Goal: Task Accomplishment & Management: Use online tool/utility

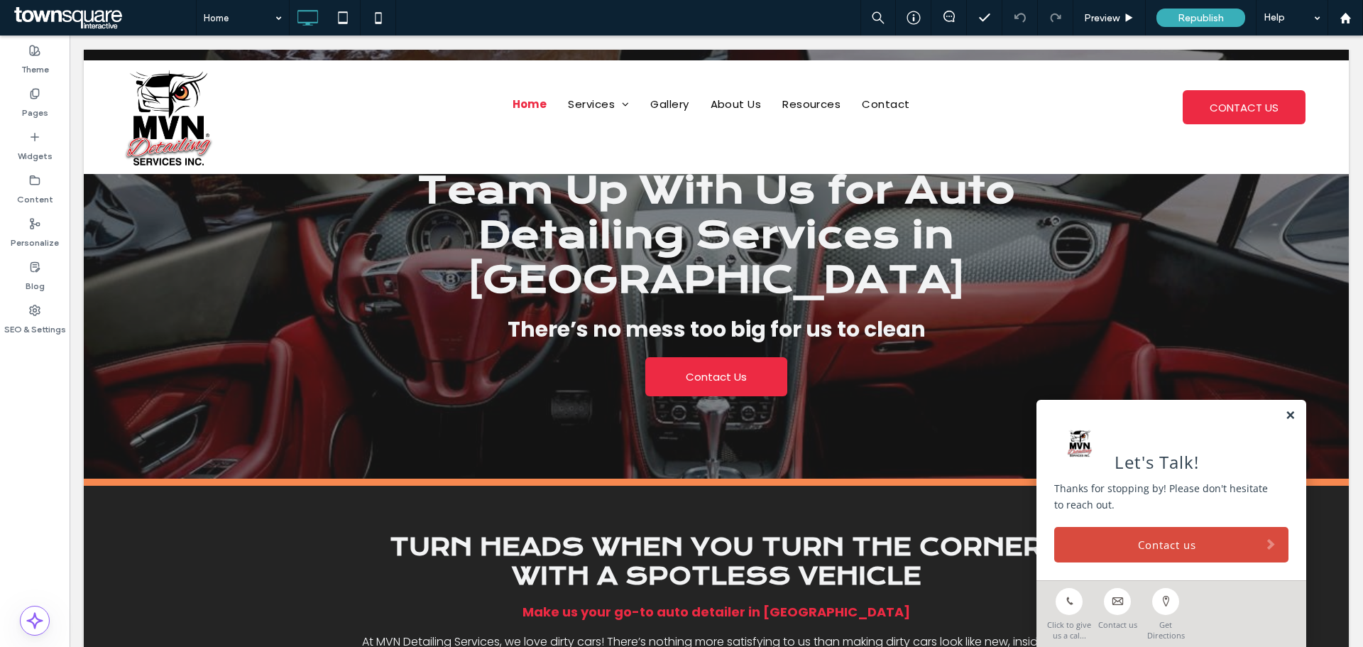
click at [1285, 415] on link at bounding box center [1290, 416] width 11 height 12
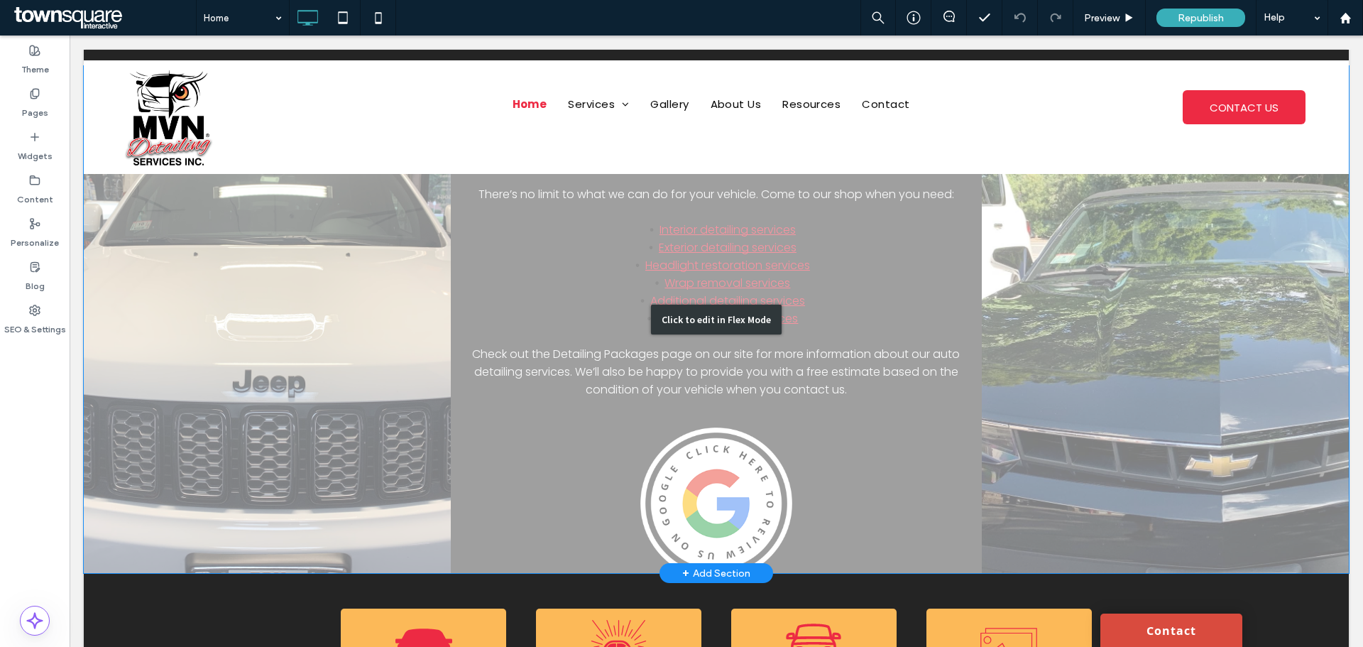
scroll to position [887, 0]
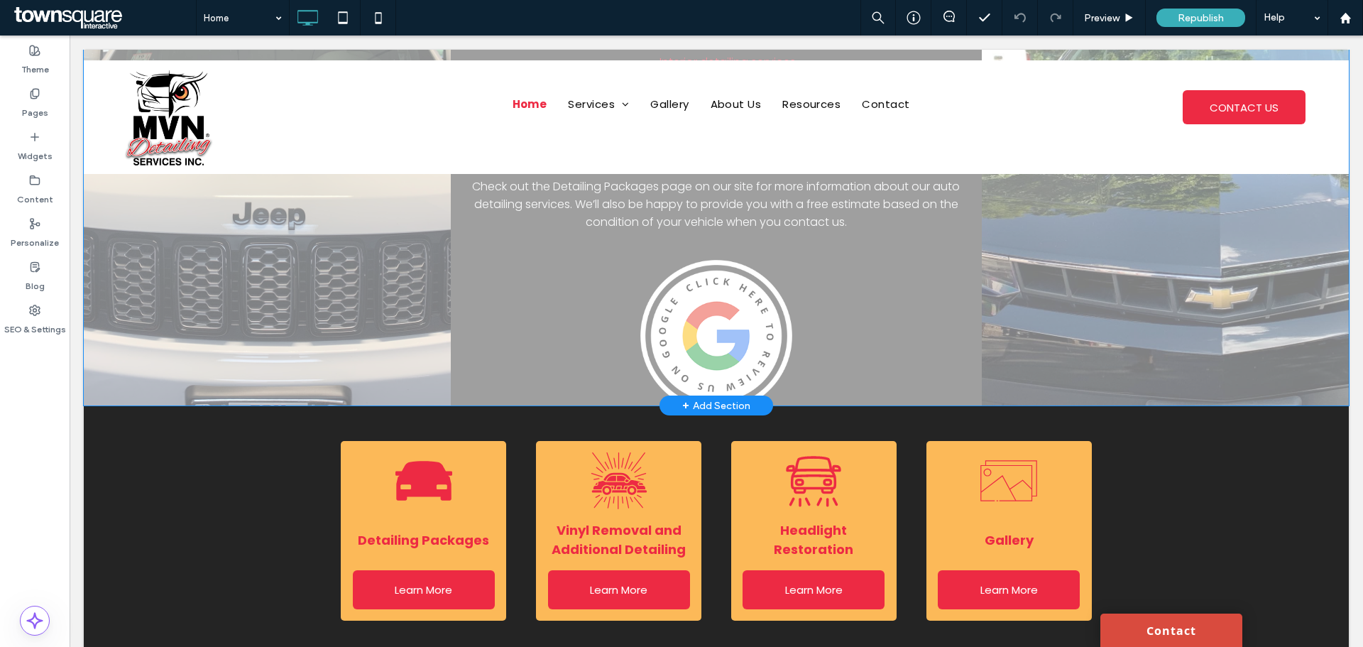
click at [705, 403] on div "+ Add Section" at bounding box center [716, 406] width 68 height 16
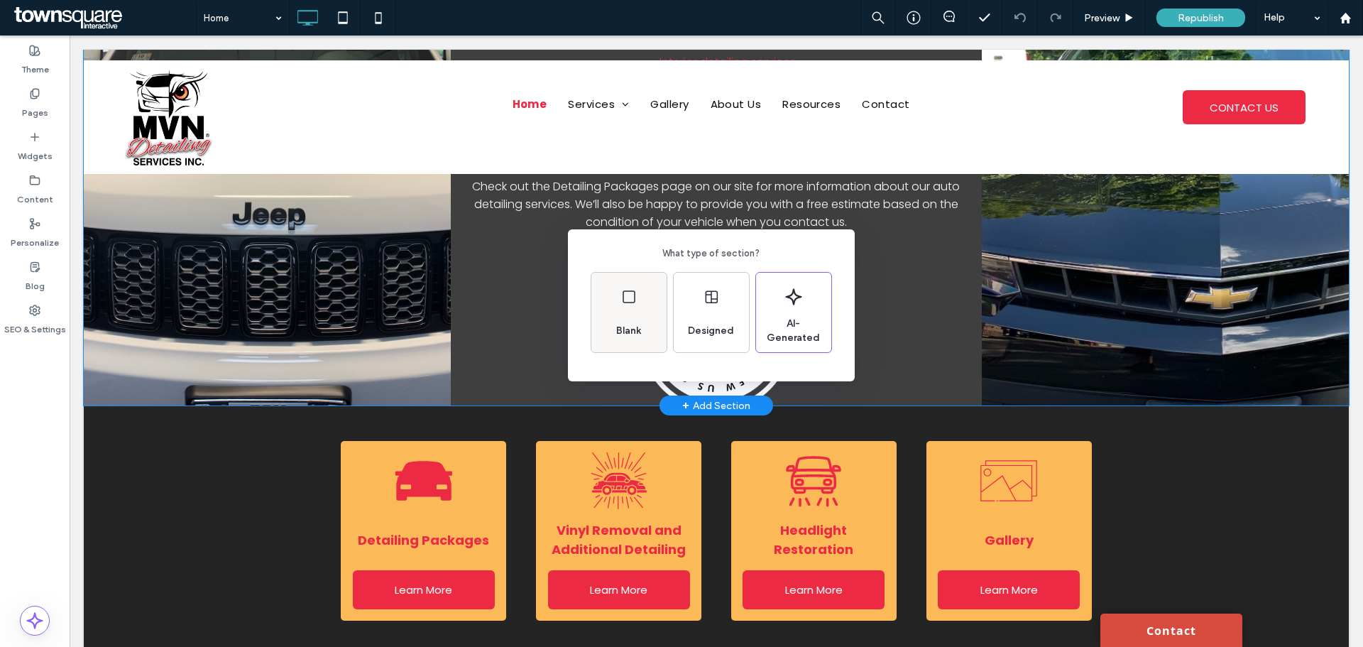
click at [640, 331] on span "Blank" at bounding box center [628, 331] width 36 height 14
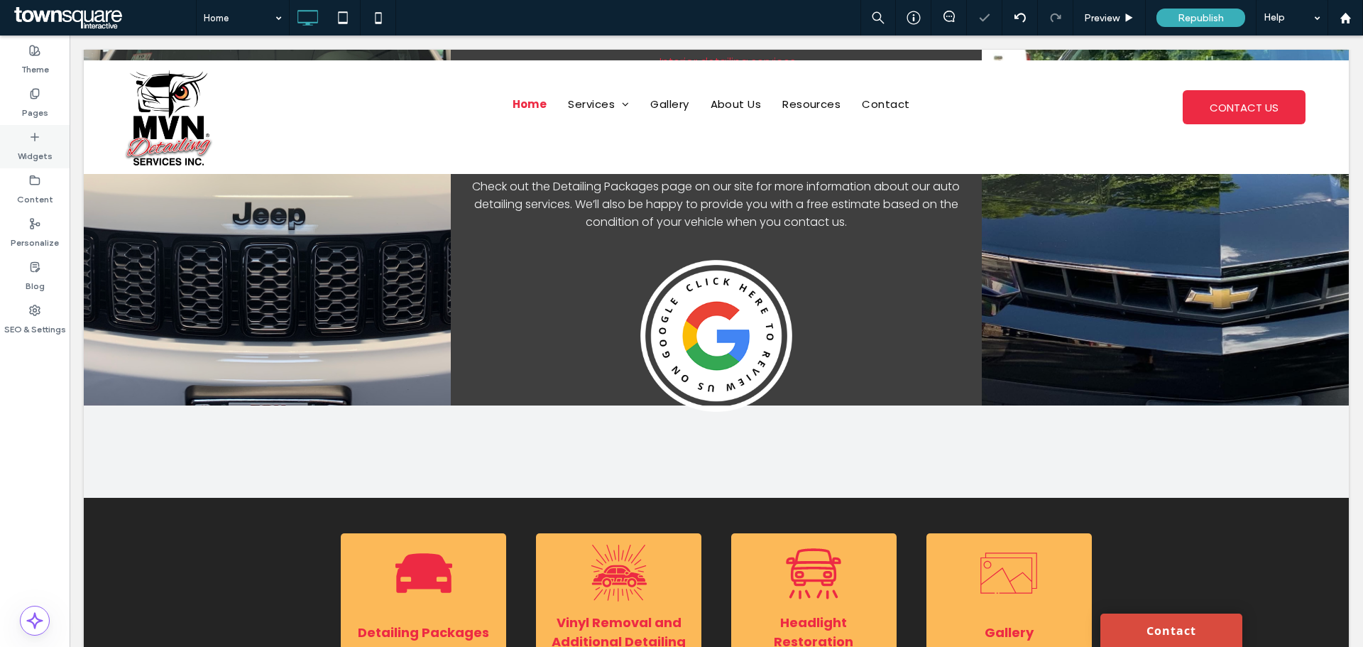
drag, startPoint x: 27, startPoint y: 153, endPoint x: 32, endPoint y: 159, distance: 8.1
click at [27, 153] on label "Widgets" at bounding box center [35, 153] width 35 height 20
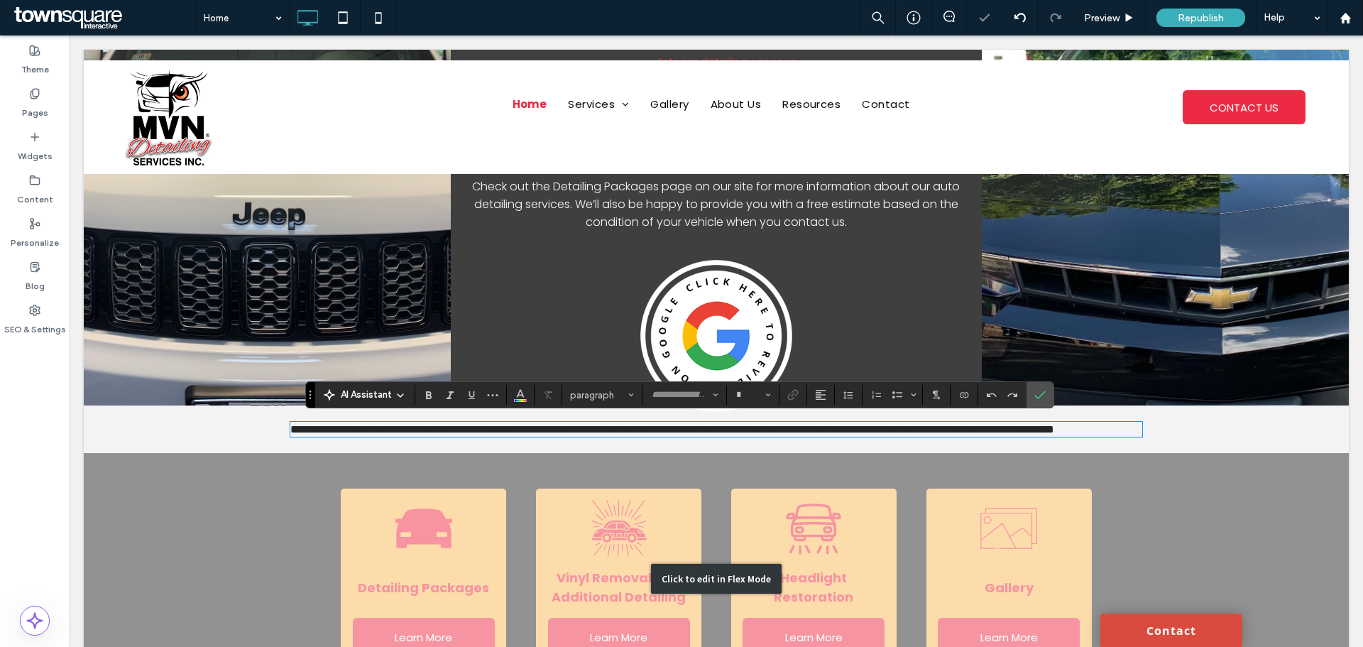
type input "*******"
type input "**"
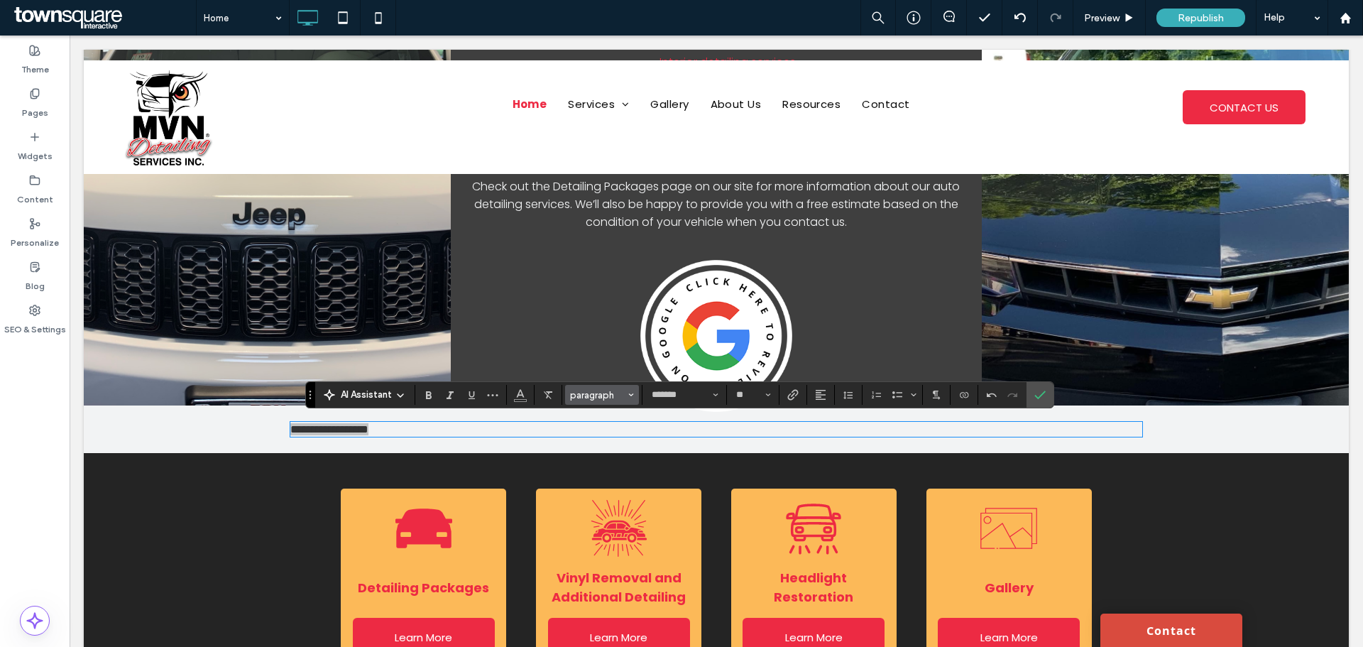
click at [598, 395] on span "paragraph" at bounding box center [597, 395] width 55 height 11
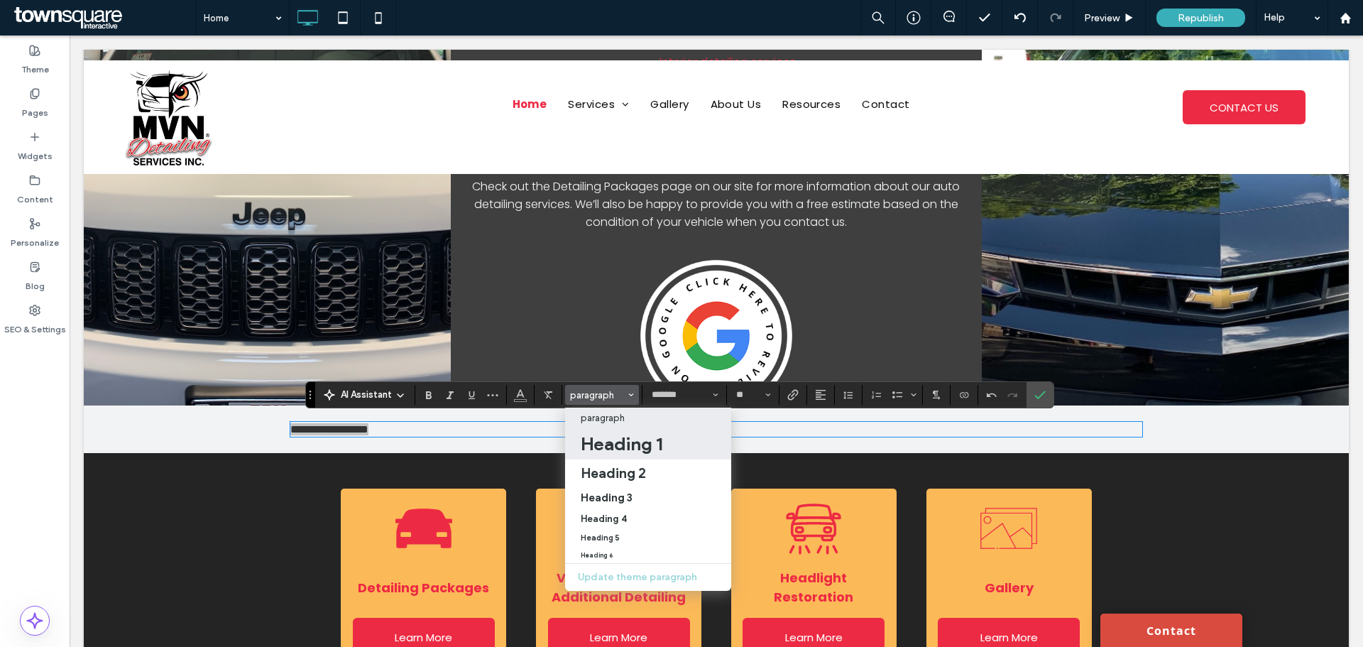
click at [610, 440] on h1 "Heading 1" at bounding box center [622, 443] width 82 height 23
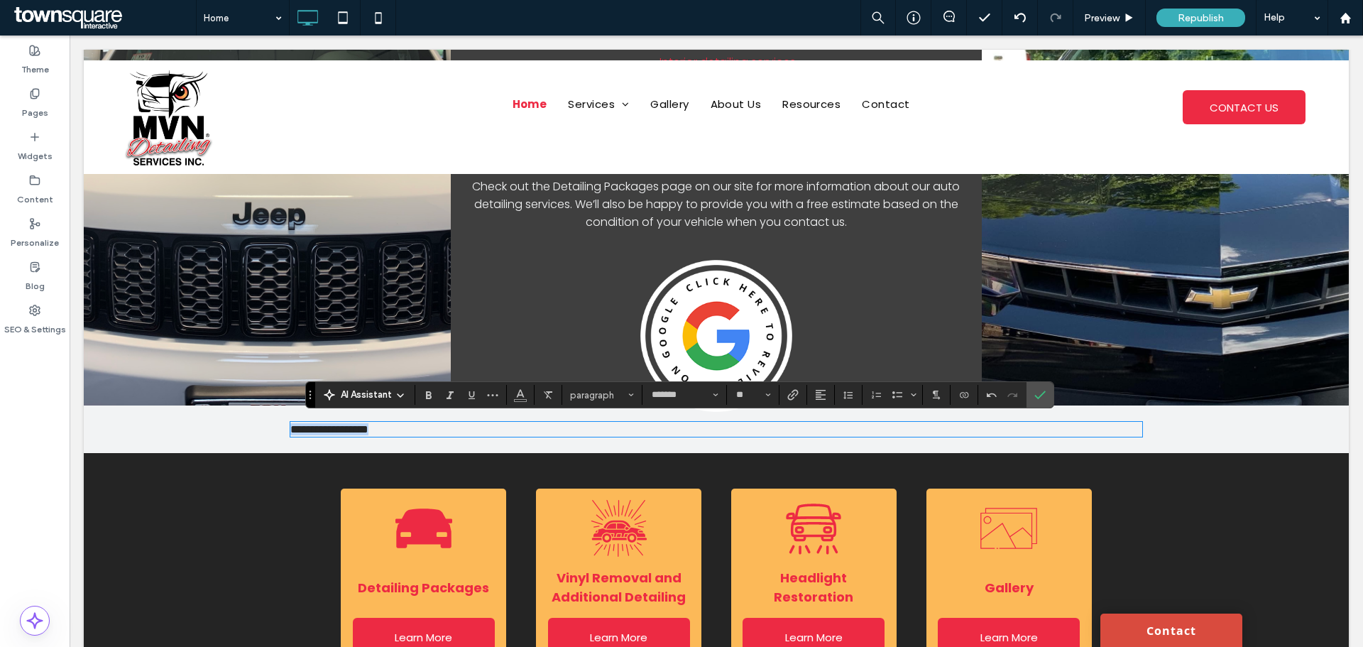
type input "*********"
type input "**"
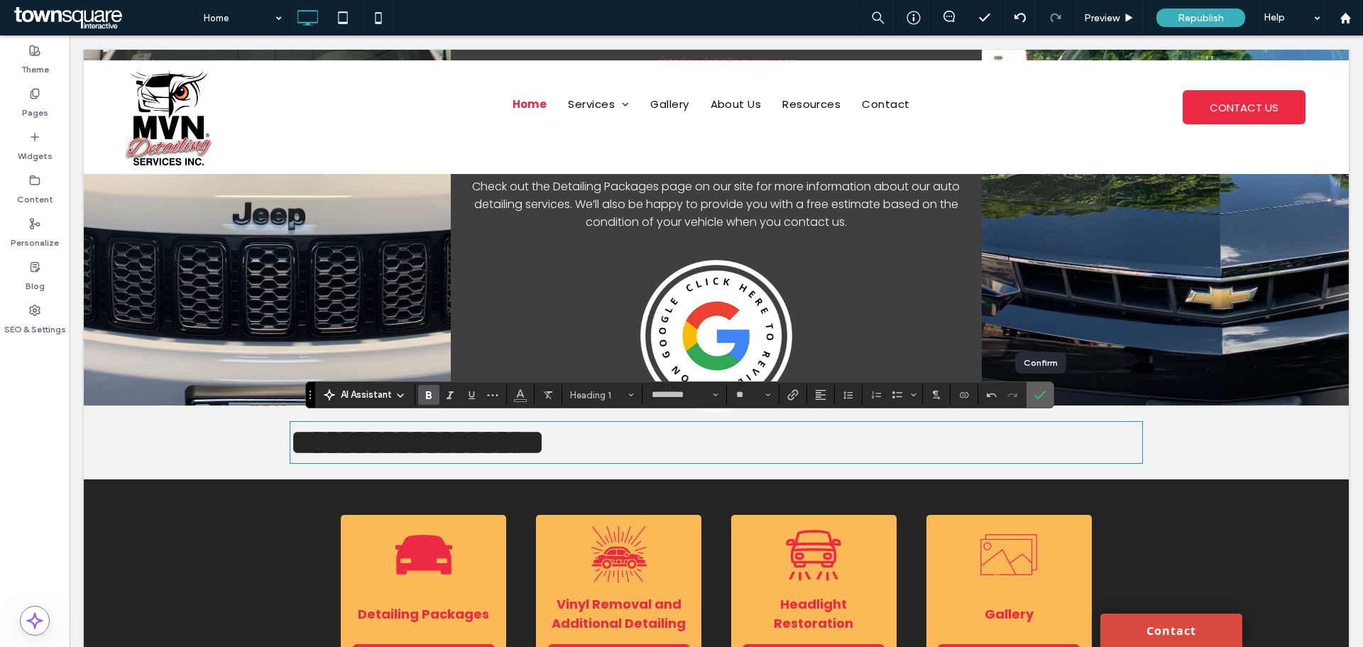
click at [1036, 399] on icon "Confirm" at bounding box center [1039, 394] width 11 height 11
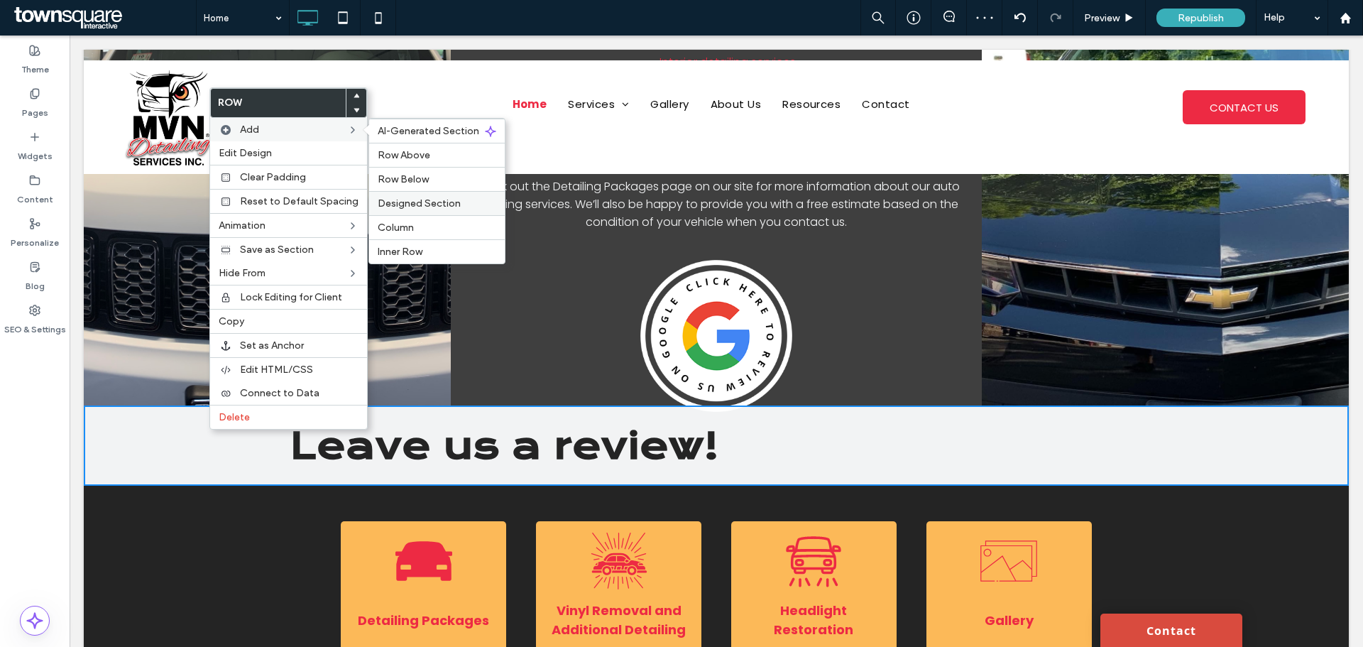
click at [405, 212] on div "Designed Section" at bounding box center [437, 203] width 136 height 24
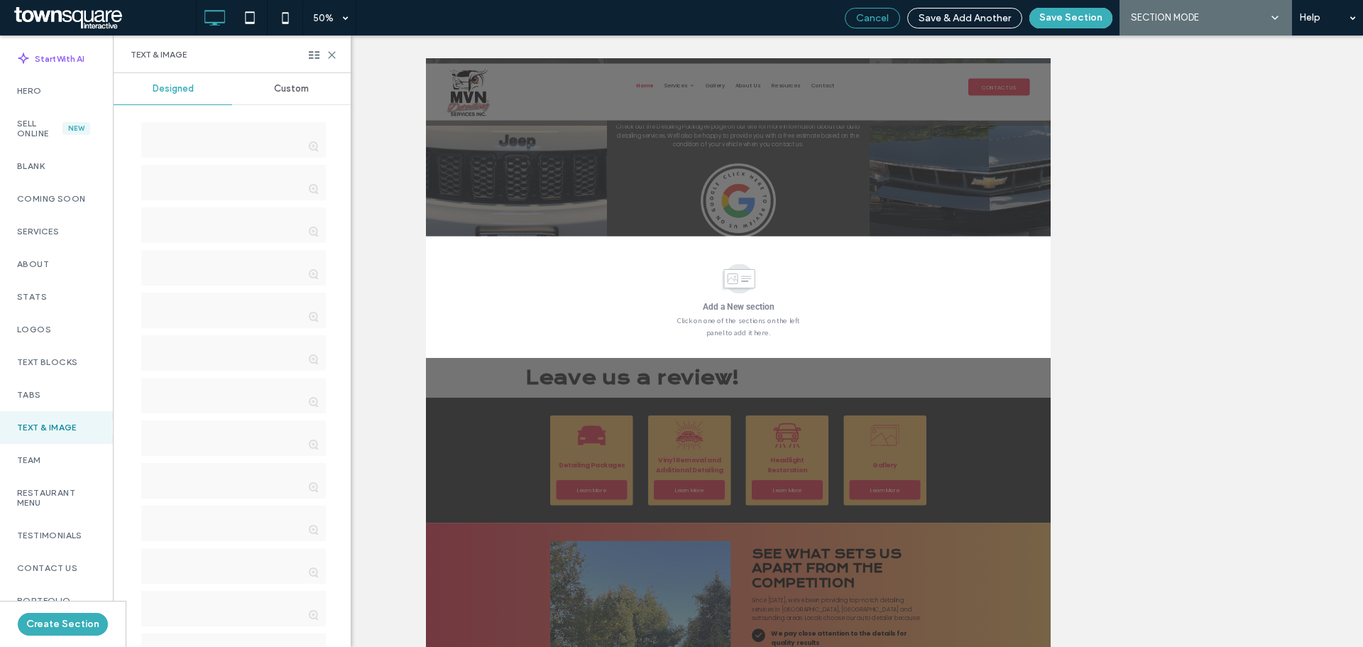
click at [871, 14] on span "Cancel" at bounding box center [872, 18] width 33 height 12
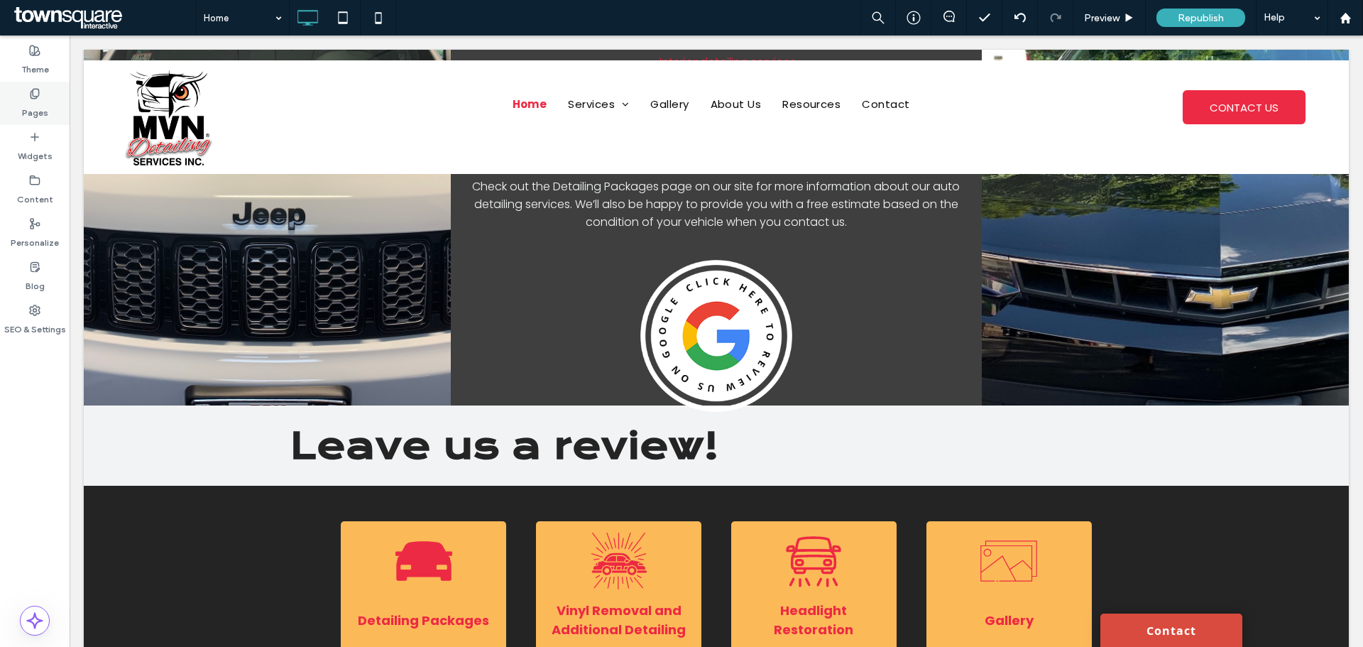
click at [26, 104] on label "Pages" at bounding box center [35, 109] width 26 height 20
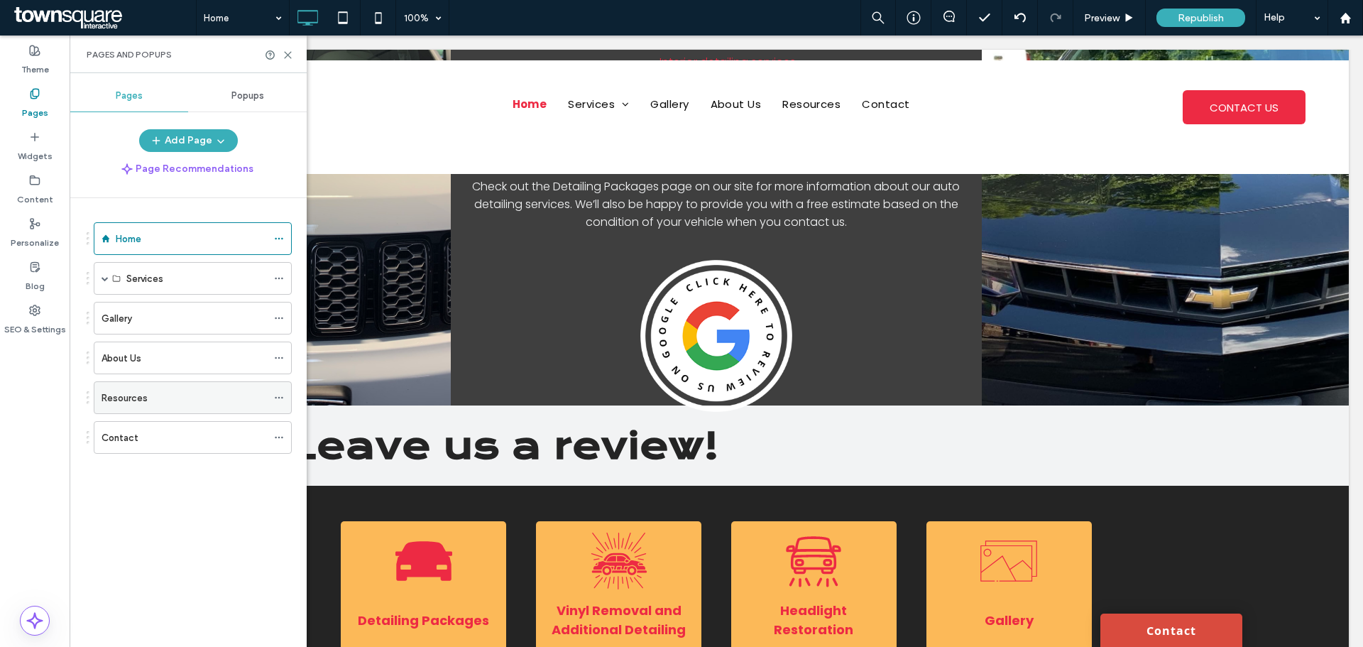
click at [155, 394] on div "Resources" at bounding box center [184, 397] width 165 height 15
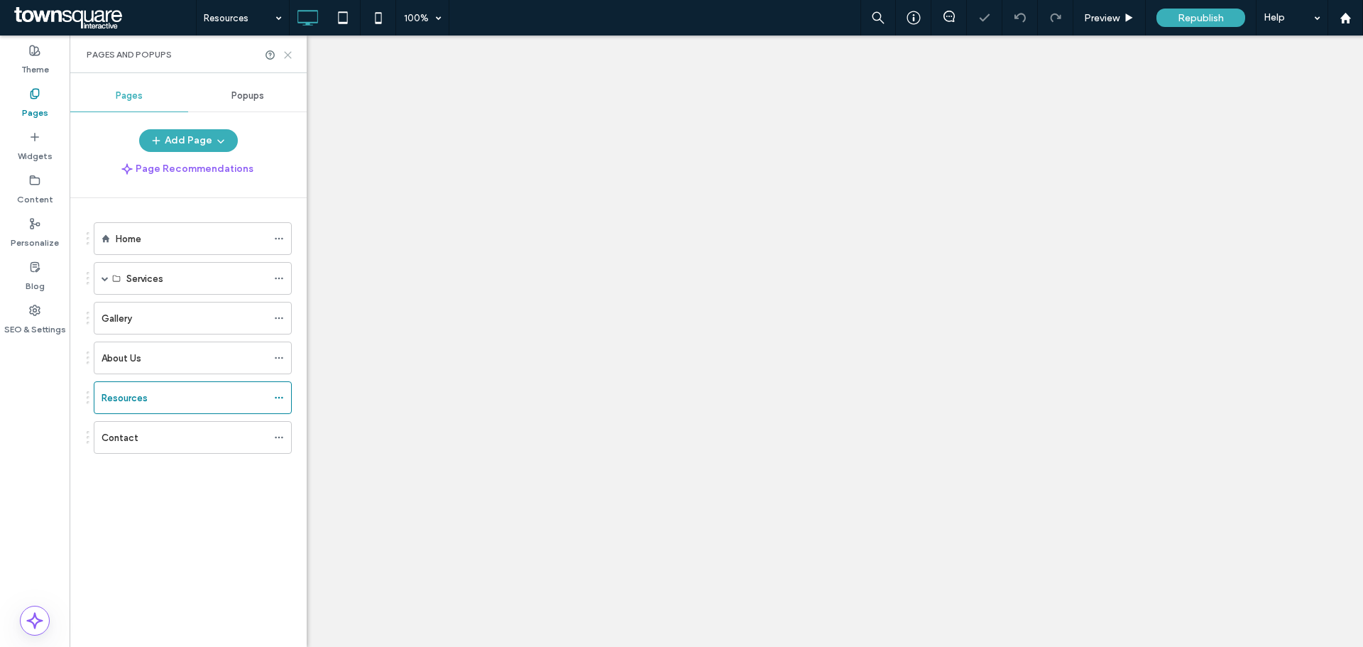
click at [287, 55] on use at bounding box center [288, 55] width 6 height 6
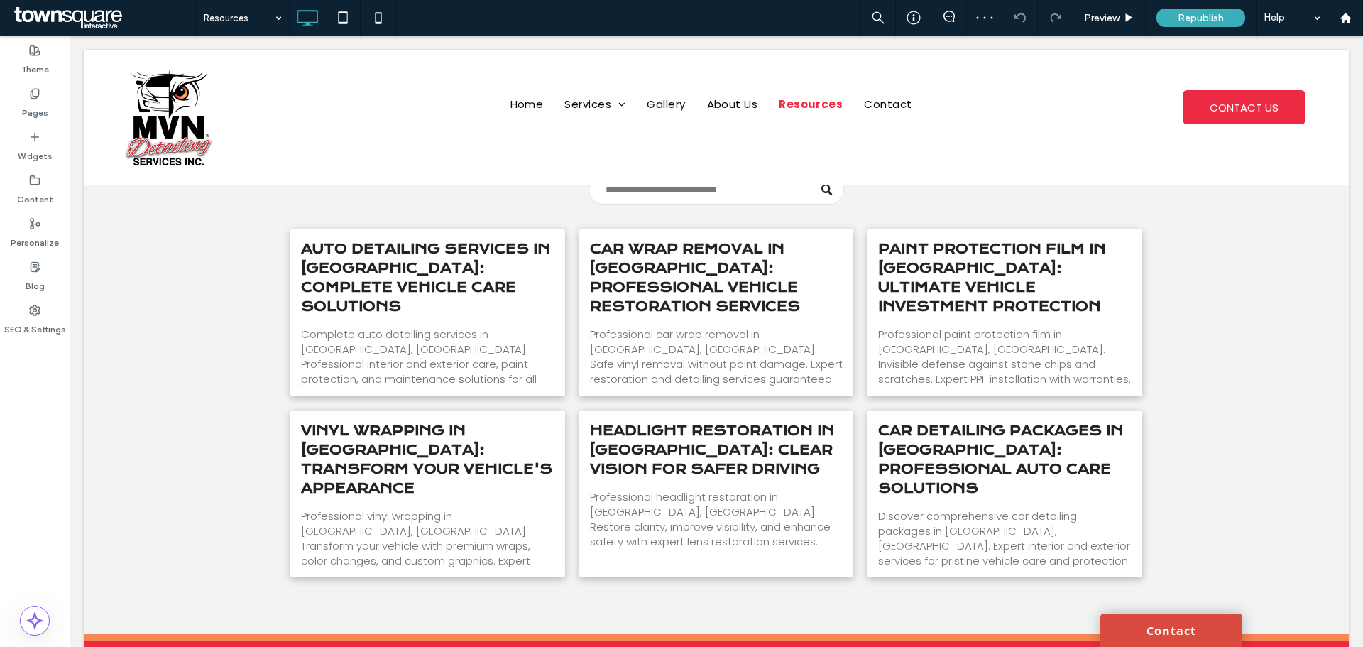
scroll to position [213, 0]
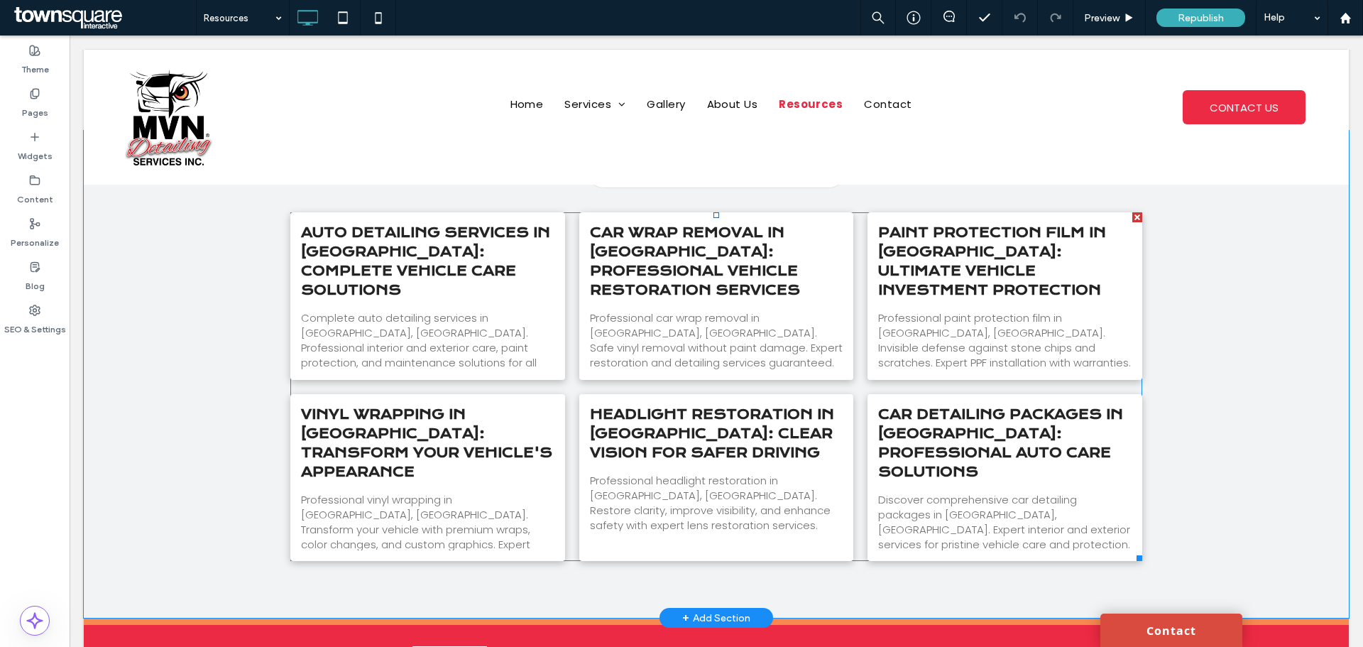
click at [385, 252] on link "Auto Detailing Services in Upton: Complete Vehicle Care Solutions" at bounding box center [427, 261] width 253 height 77
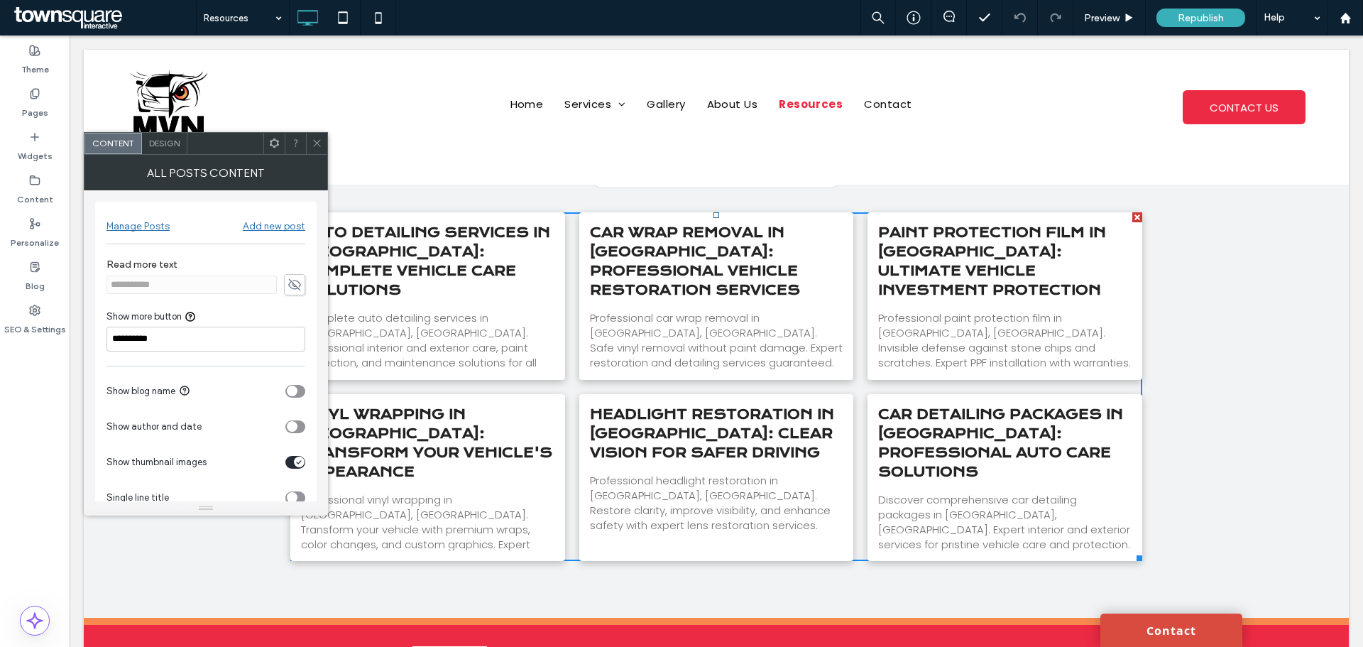
click at [148, 224] on div "Manage Posts" at bounding box center [137, 226] width 63 height 12
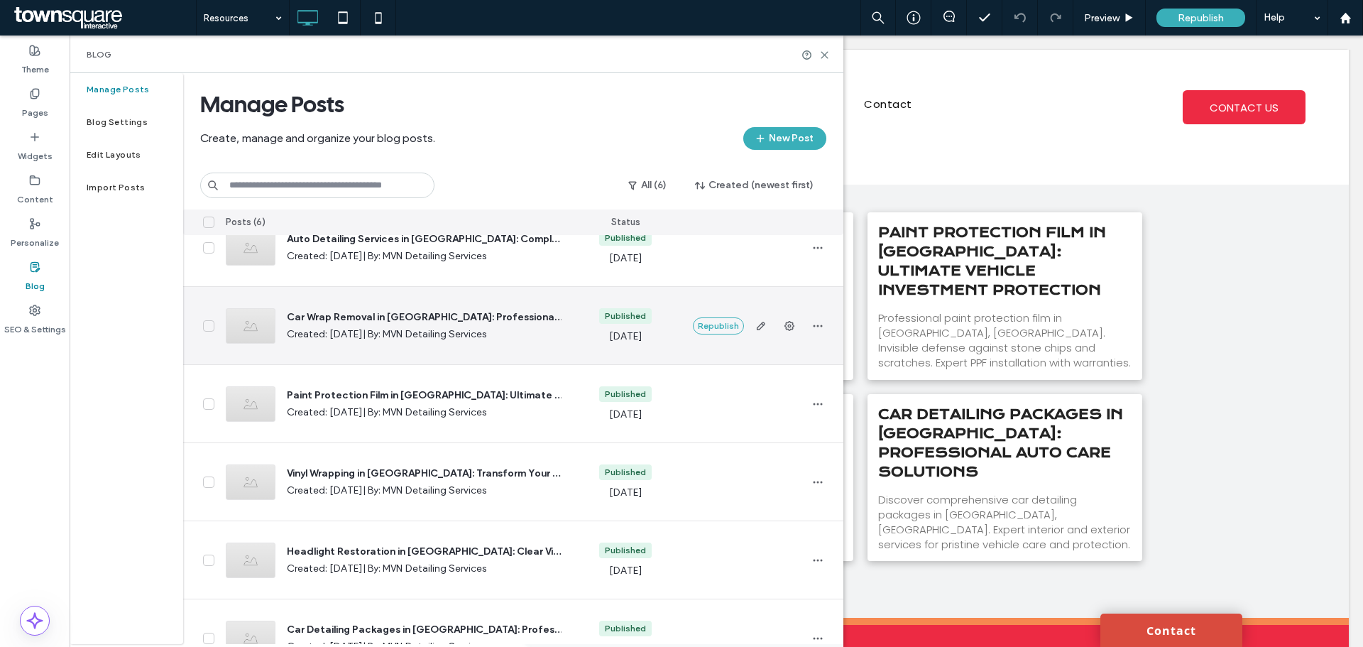
scroll to position [0, 0]
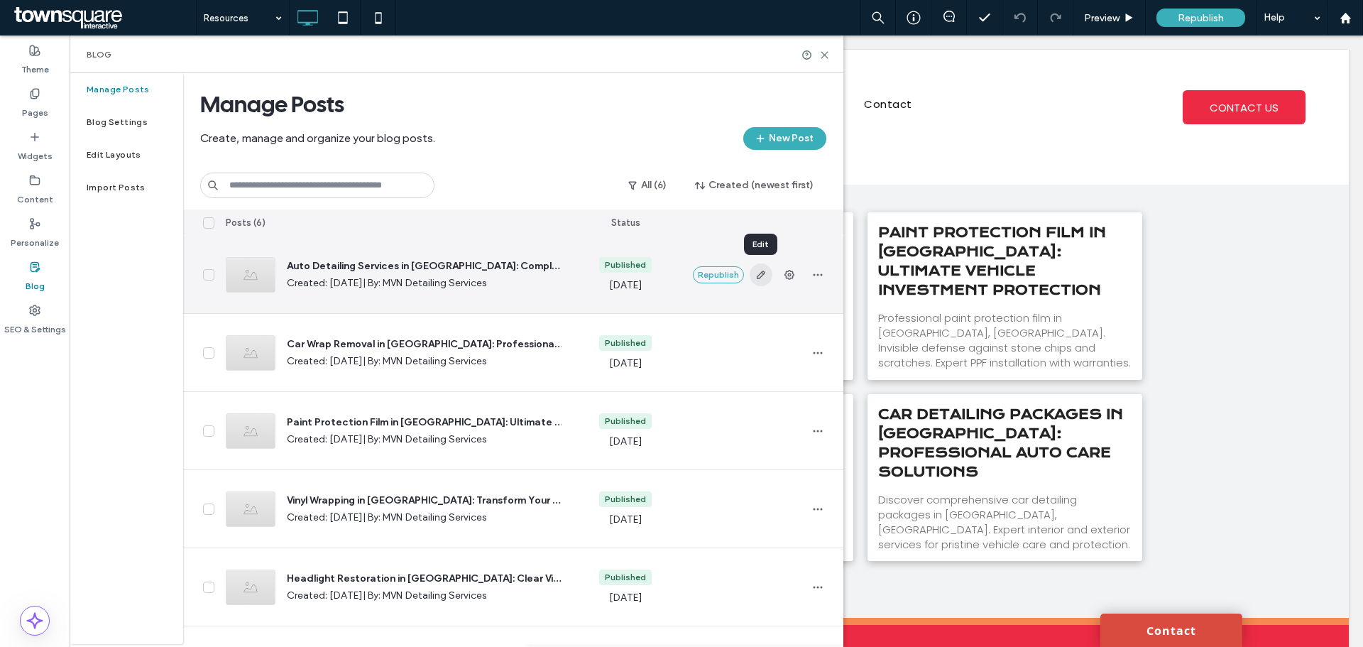
click at [762, 280] on span "button" at bounding box center [761, 274] width 23 height 23
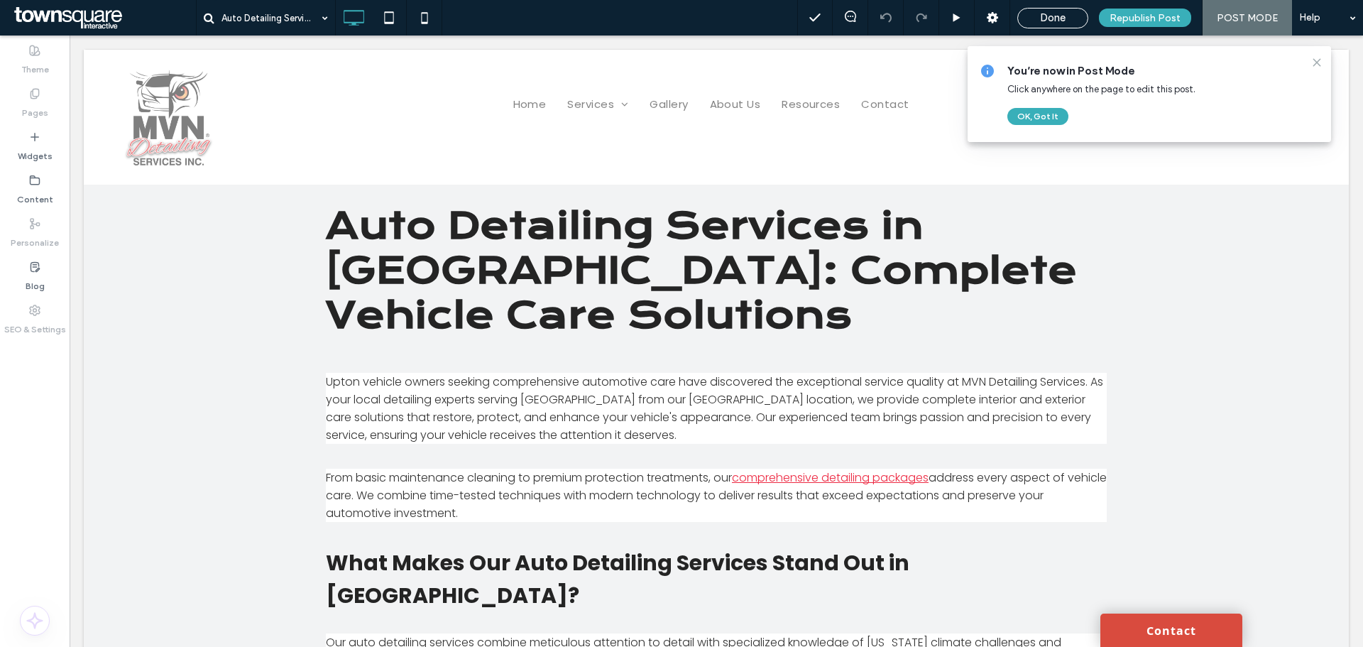
click at [1315, 61] on use at bounding box center [1316, 62] width 6 height 6
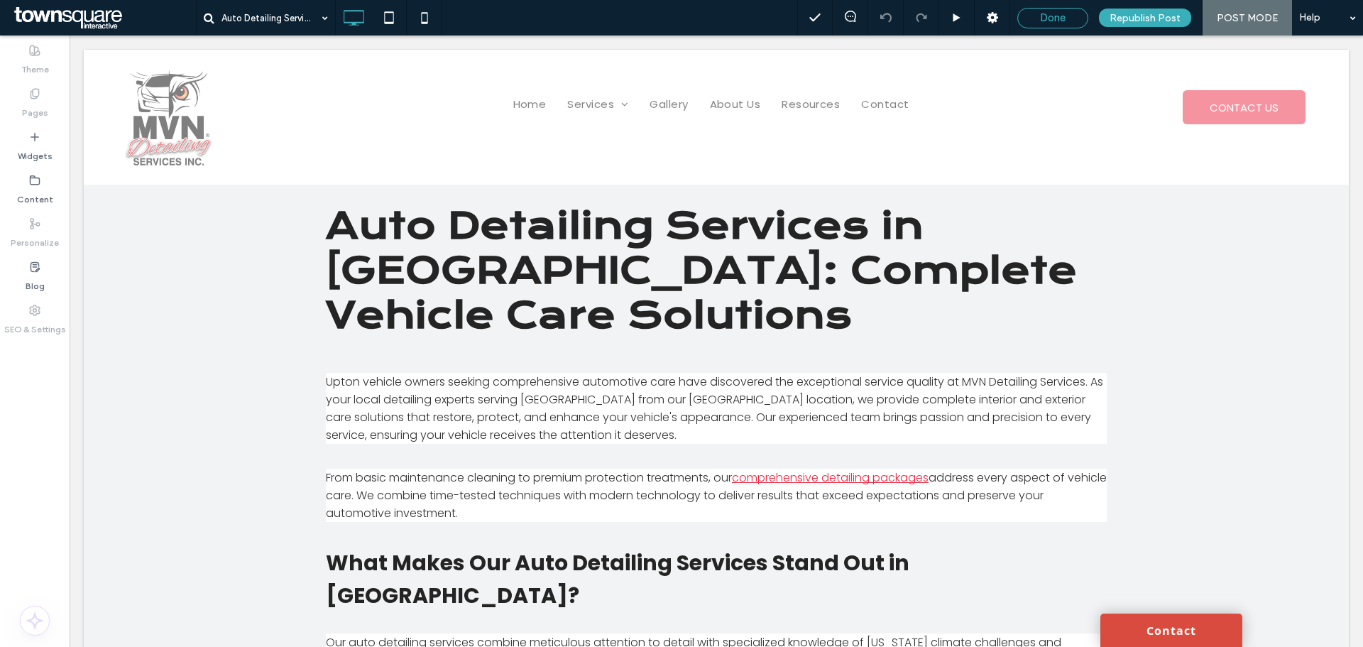
click at [1065, 20] on span "Done" at bounding box center [1053, 17] width 26 height 13
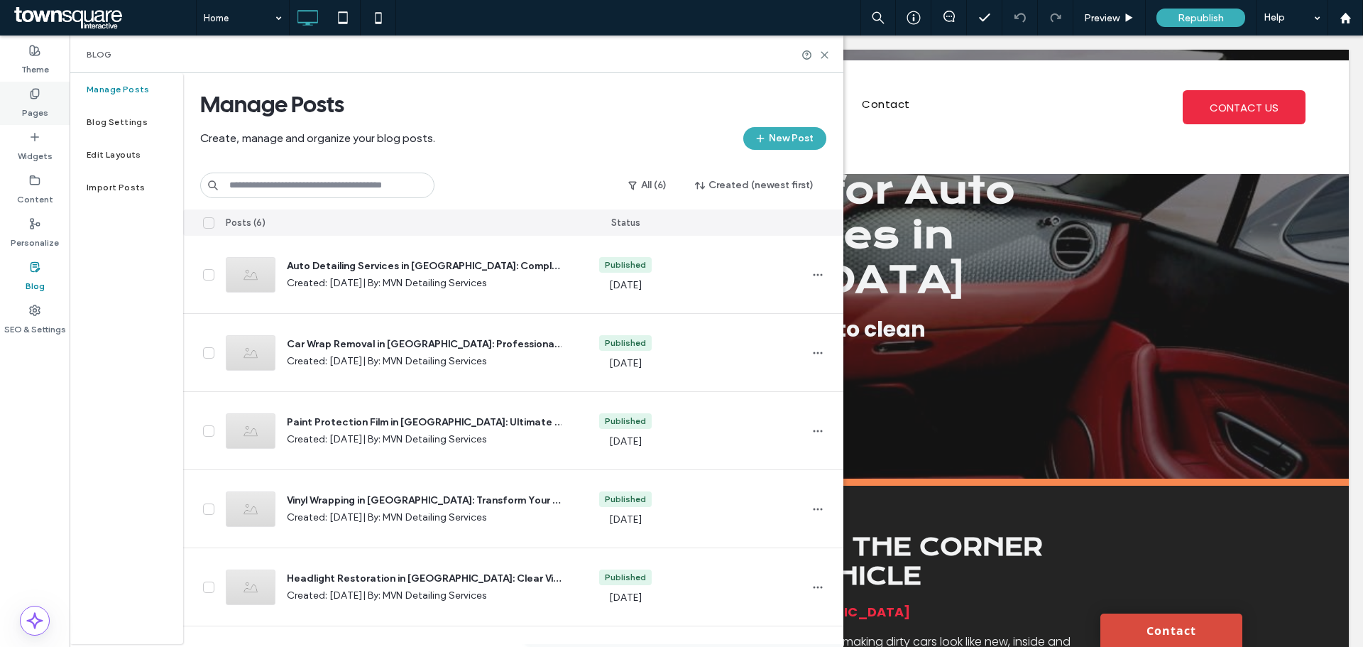
click at [60, 104] on div "Pages" at bounding box center [35, 103] width 70 height 43
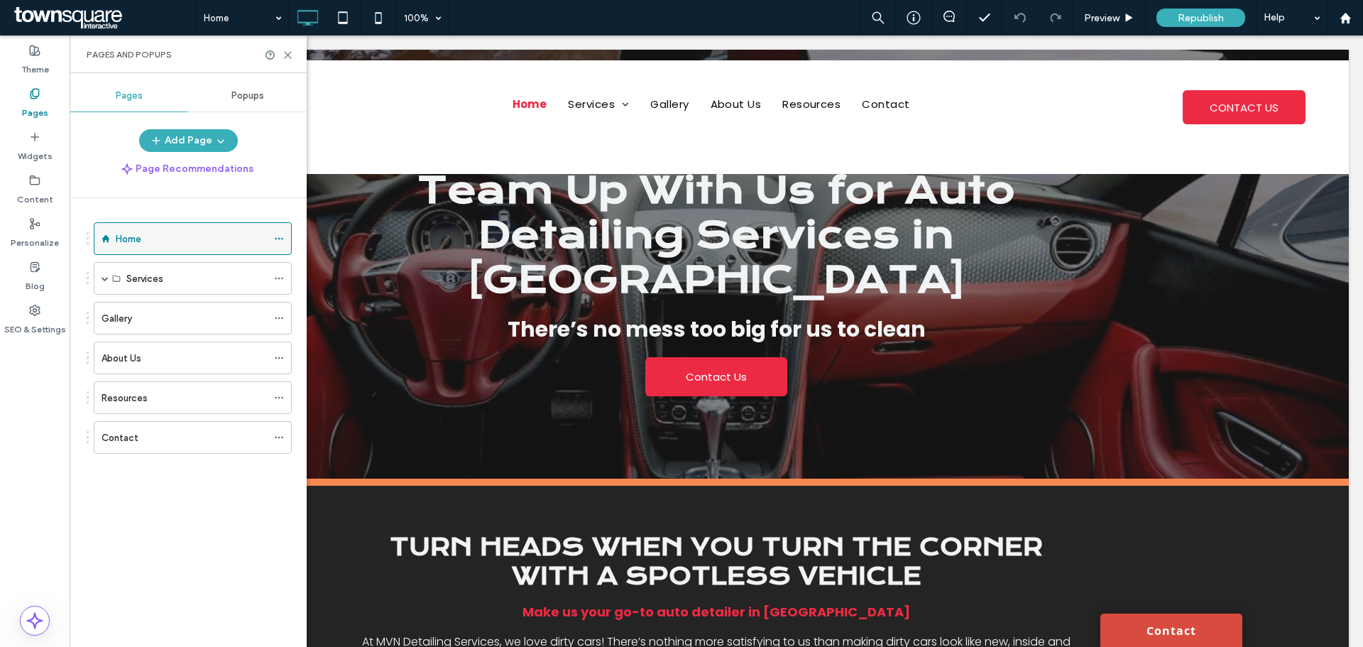
click at [146, 232] on div "Home" at bounding box center [191, 238] width 151 height 15
click at [290, 59] on div at bounding box center [681, 323] width 1363 height 647
click at [288, 54] on use at bounding box center [288, 55] width 6 height 6
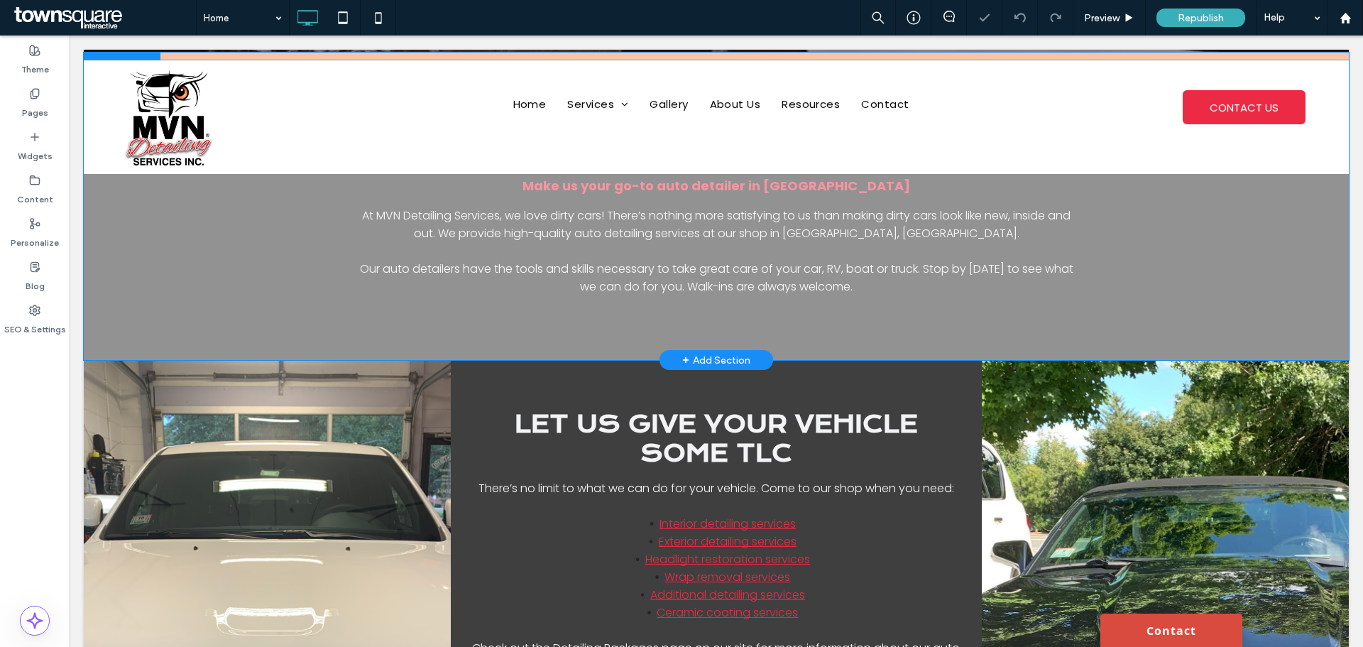
scroll to position [852, 0]
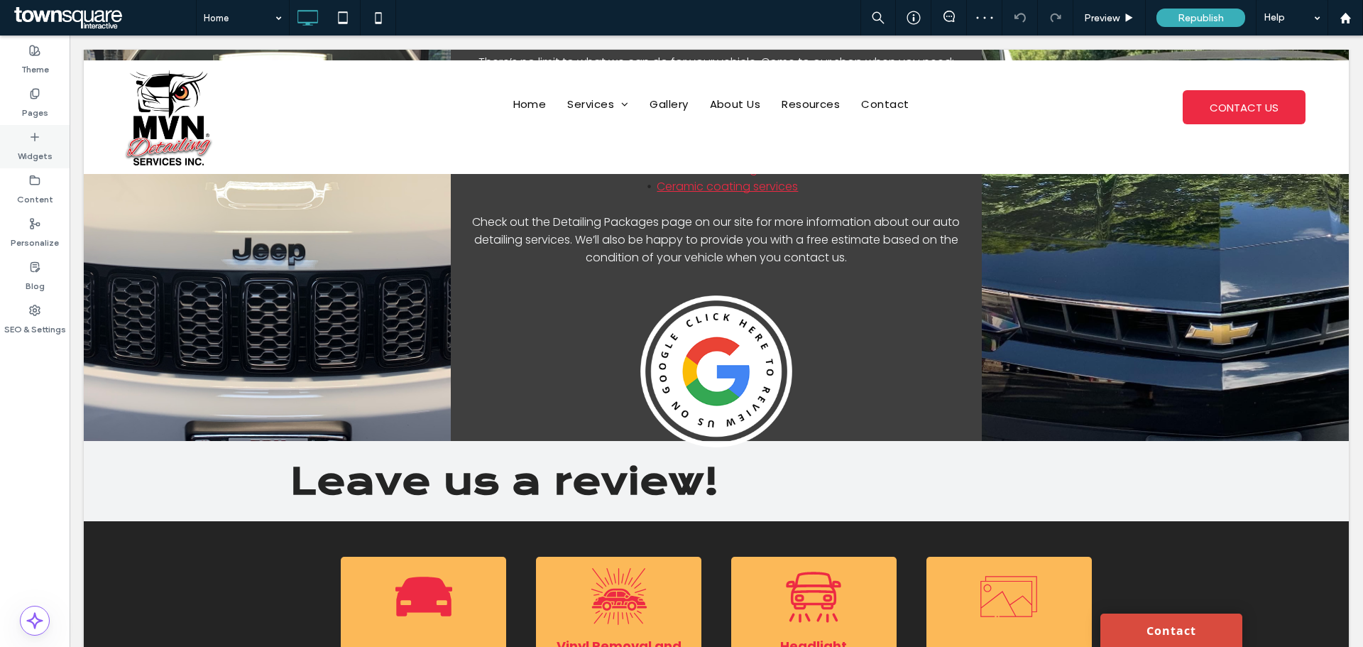
click at [37, 154] on label "Widgets" at bounding box center [35, 153] width 35 height 20
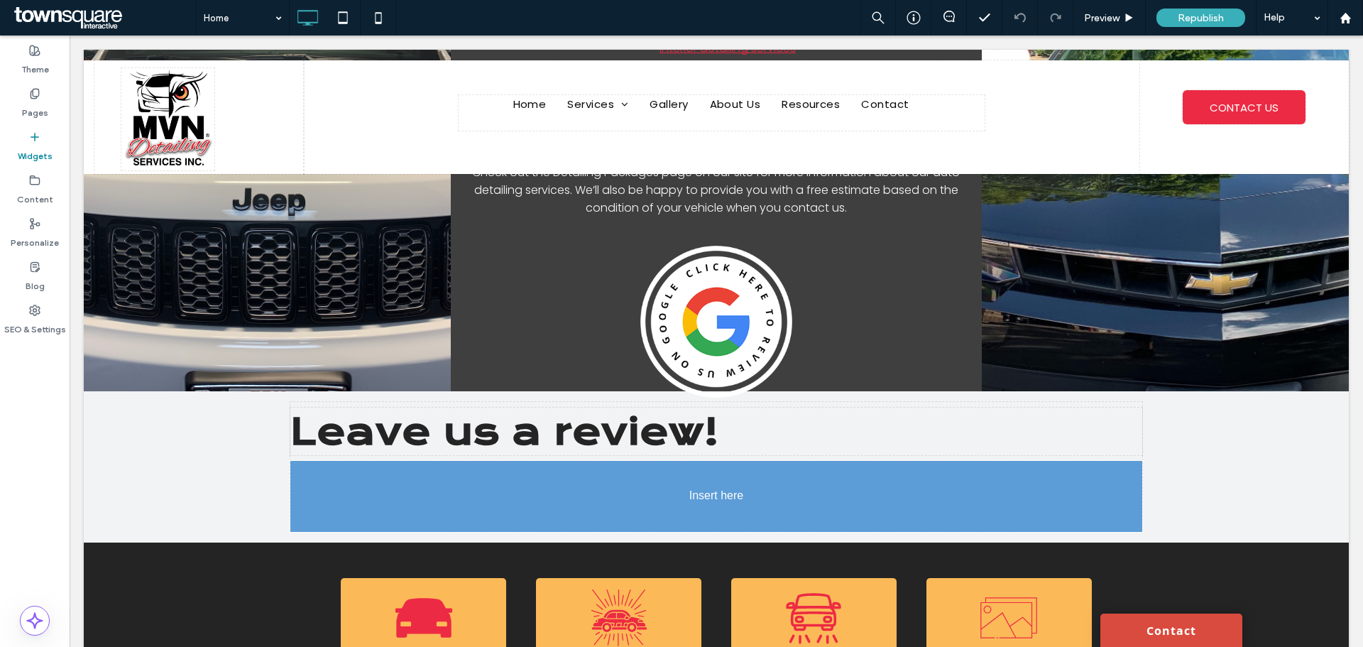
scroll to position [909, 0]
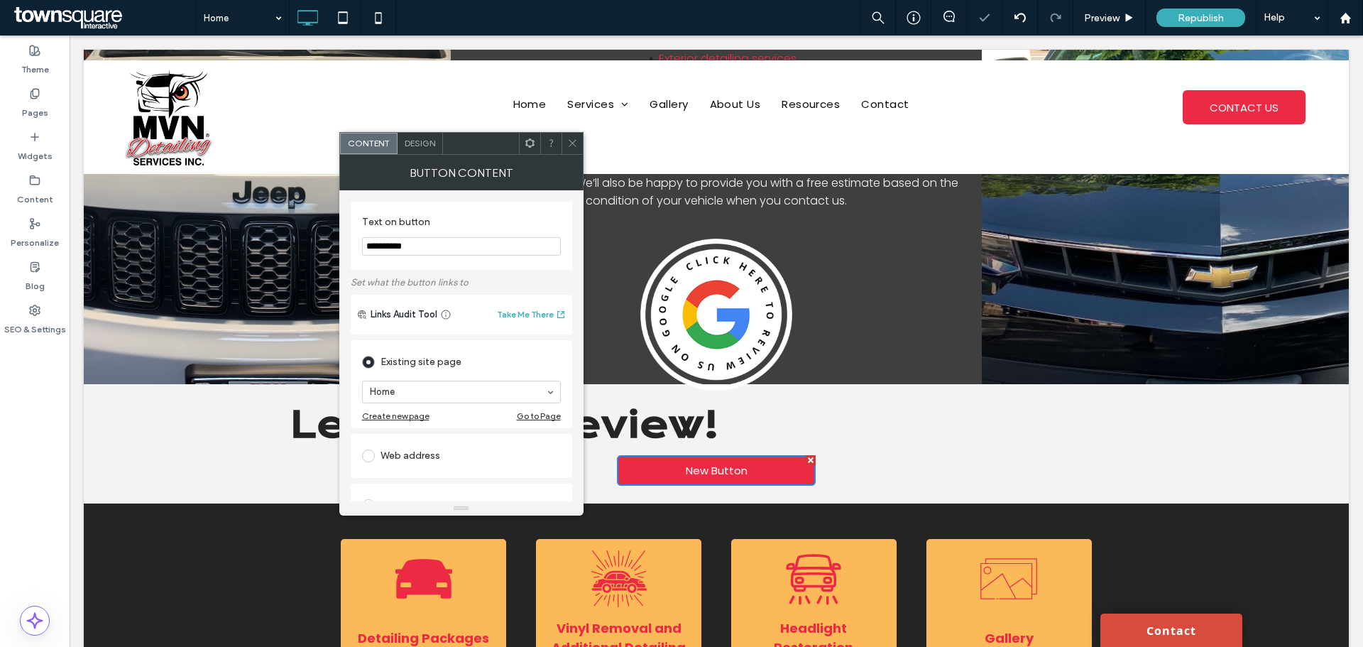
click at [573, 144] on use at bounding box center [572, 143] width 7 height 7
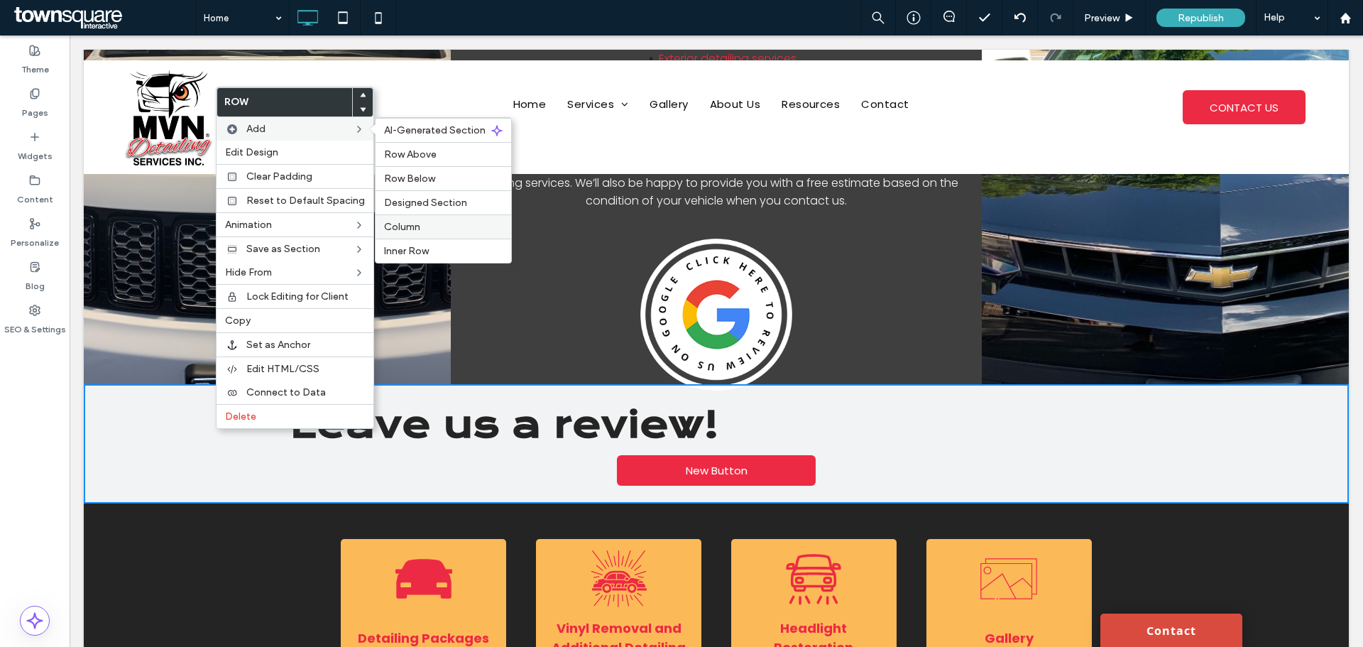
click at [415, 220] on div "Column" at bounding box center [444, 226] width 136 height 24
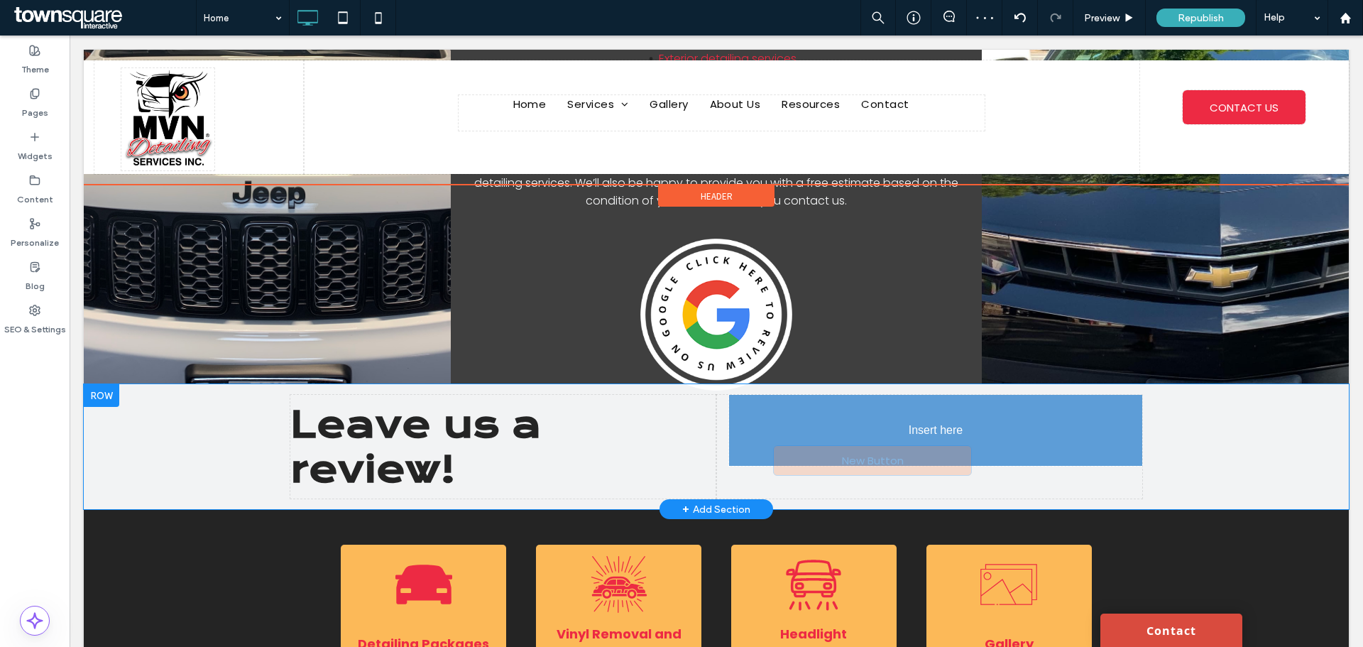
drag, startPoint x: 518, startPoint y: 515, endPoint x: 886, endPoint y: 458, distance: 372.1
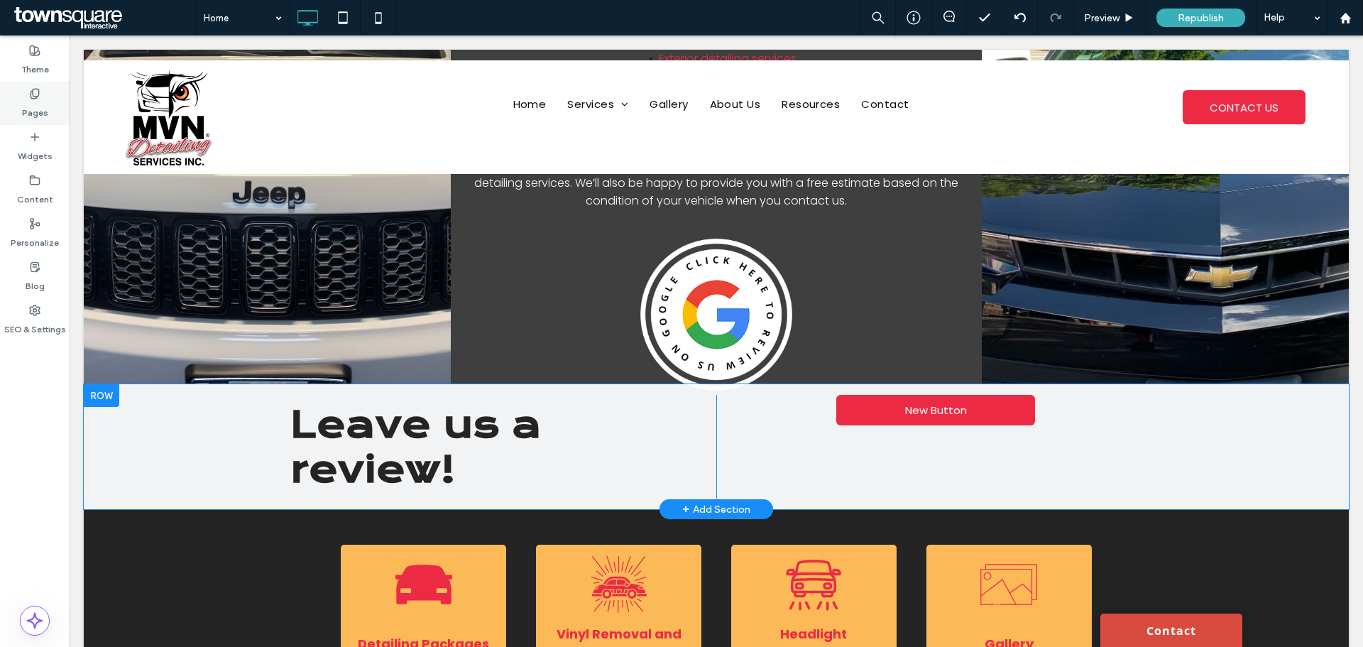
click at [39, 102] on label "Pages" at bounding box center [35, 109] width 26 height 20
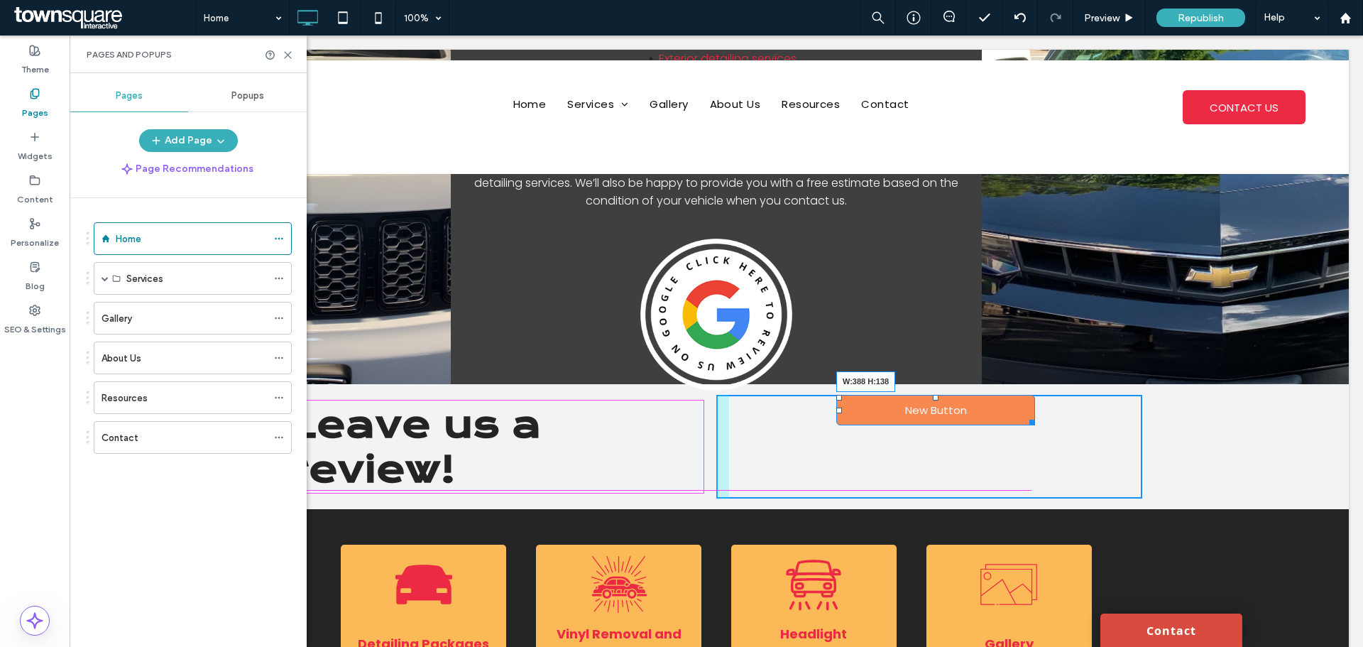
drag, startPoint x: 1028, startPoint y: 419, endPoint x: 1066, endPoint y: 486, distance: 77.0
click at [1035, 425] on div at bounding box center [1029, 420] width 11 height 11
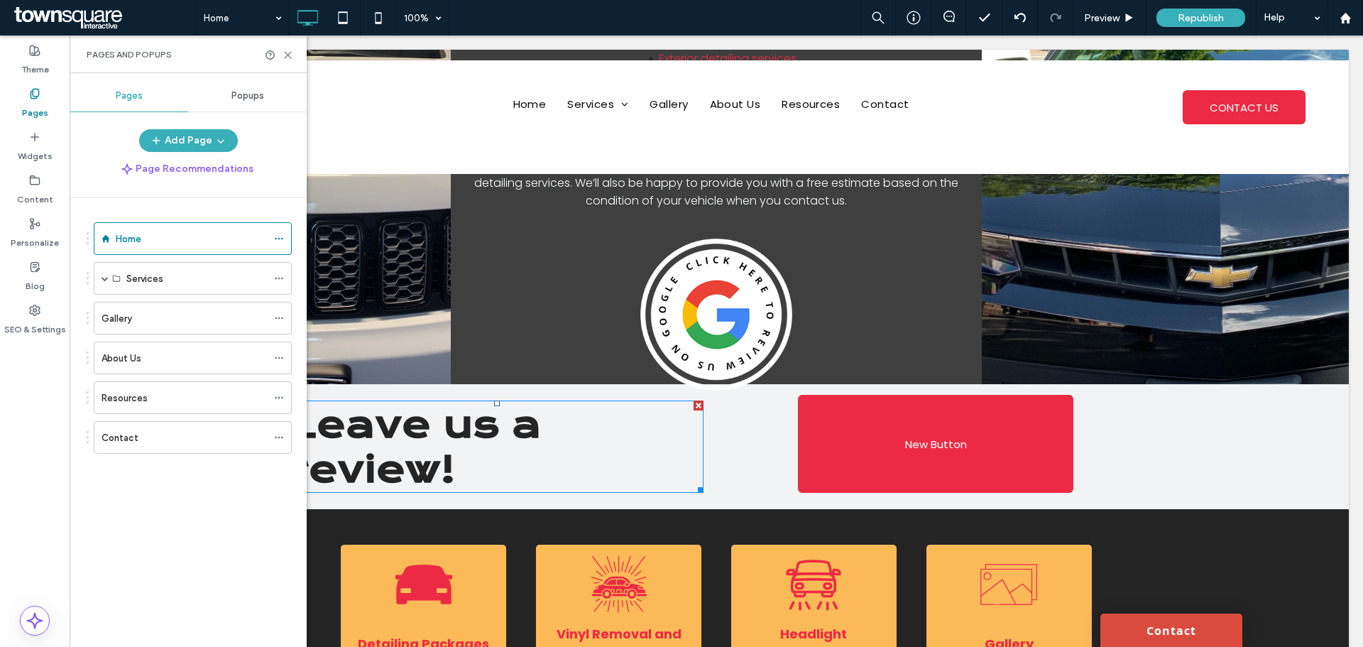
click at [564, 435] on h1 "Leave us a review!" at bounding box center [496, 446] width 413 height 89
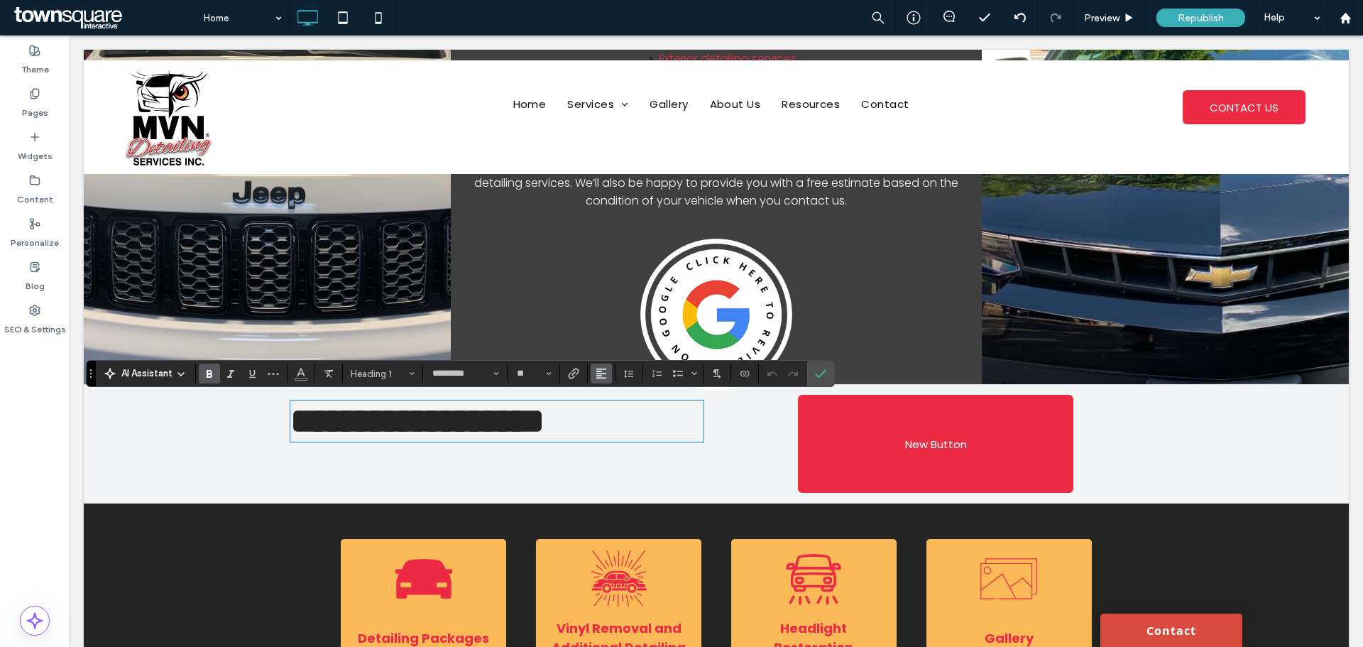
click at [600, 375] on icon "Alignment" at bounding box center [601, 373] width 11 height 11
click at [618, 434] on div "ui.textEditor.alignment.right" at bounding box center [615, 437] width 18 height 11
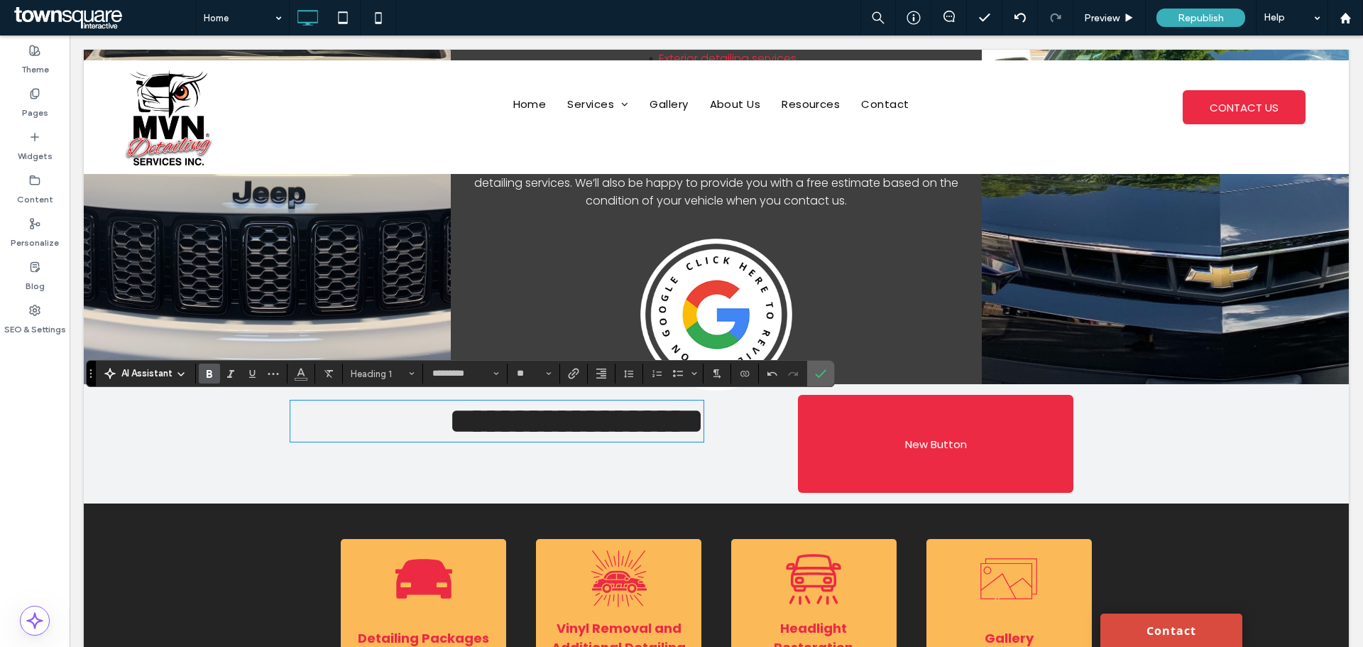
click at [822, 374] on use "Confirm" at bounding box center [820, 373] width 11 height 9
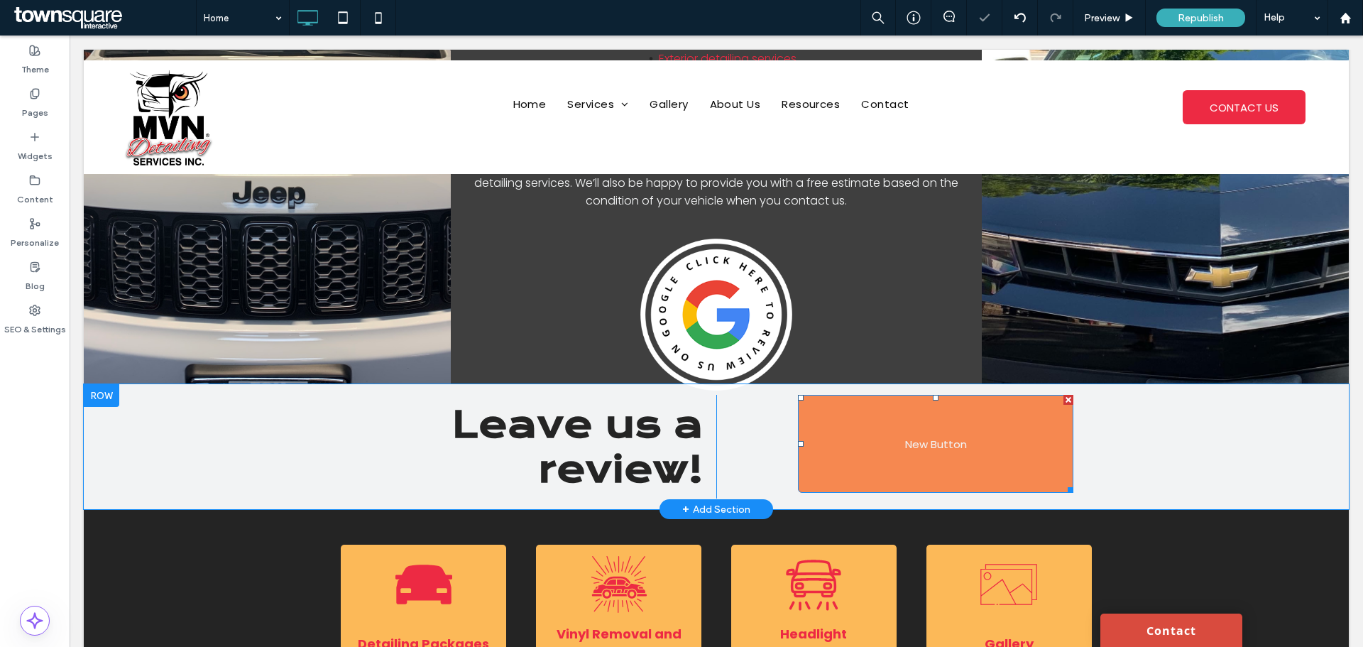
click at [902, 468] on link "New Button" at bounding box center [935, 444] width 275 height 98
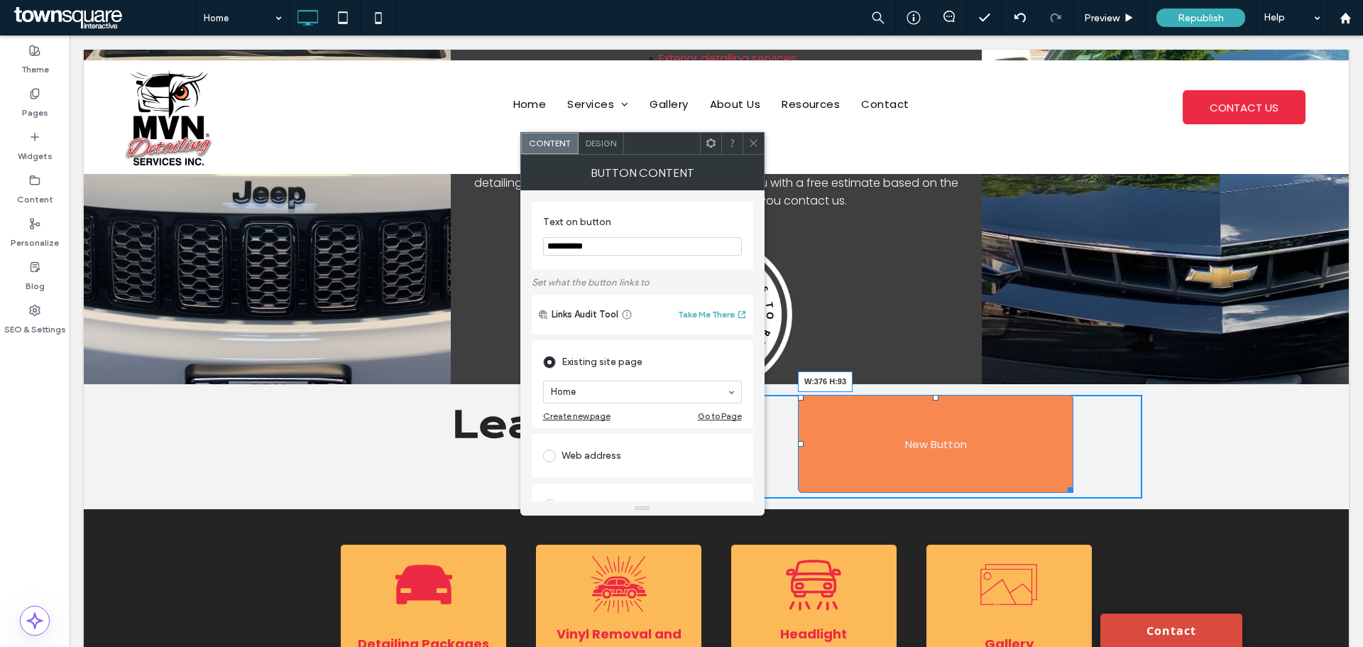
drag, startPoint x: 1065, startPoint y: 486, endPoint x: 1060, endPoint y: 454, distance: 32.2
click at [1063, 482] on div at bounding box center [1068, 487] width 11 height 11
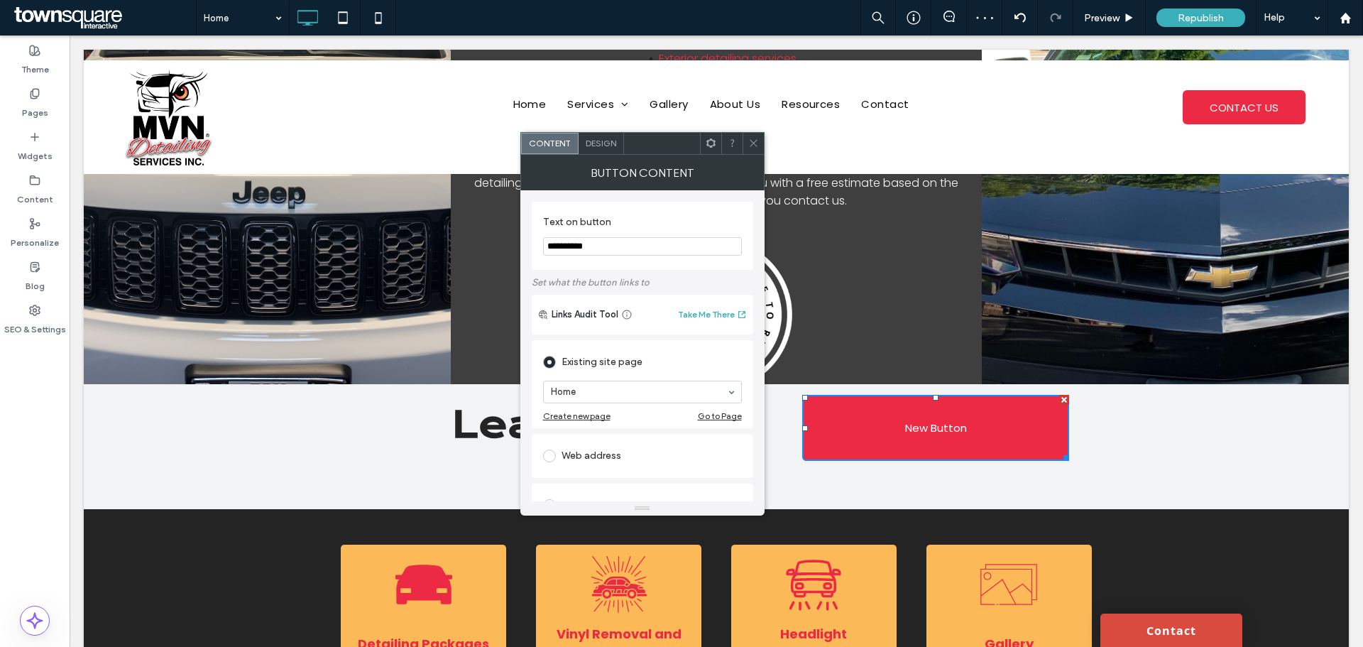
click at [755, 148] on icon at bounding box center [753, 143] width 11 height 11
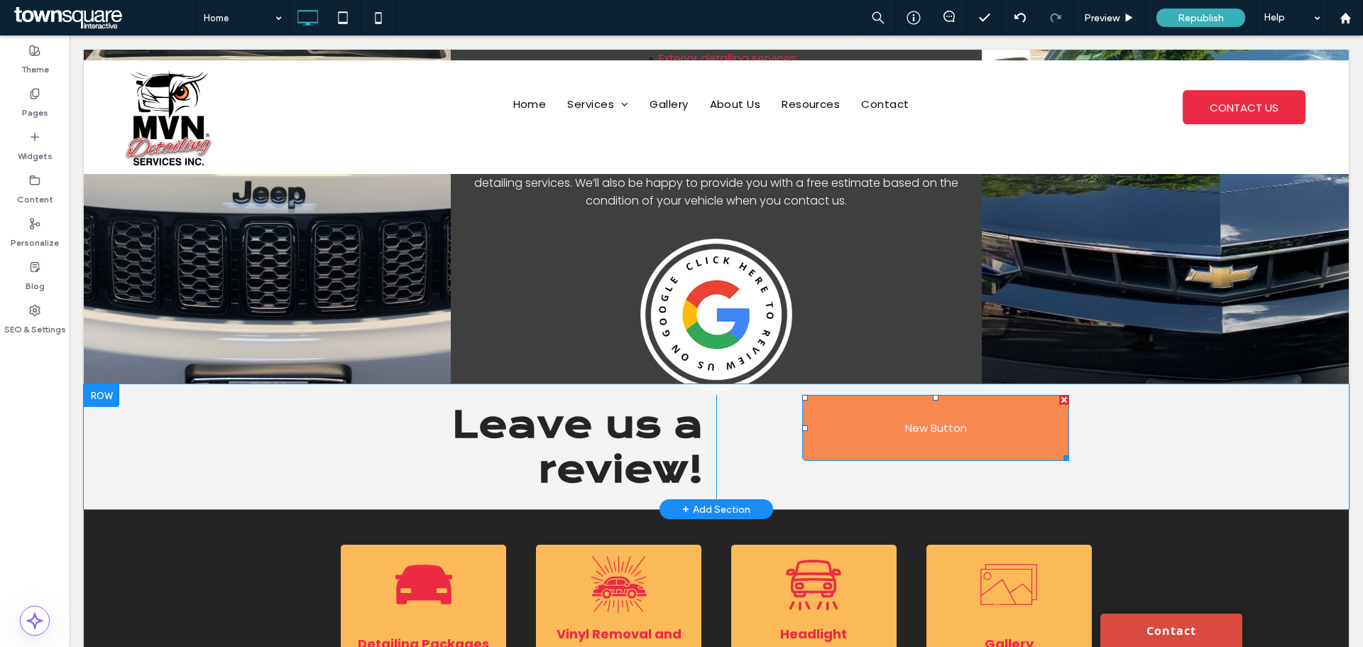
click at [857, 416] on link "New Button" at bounding box center [935, 428] width 267 height 66
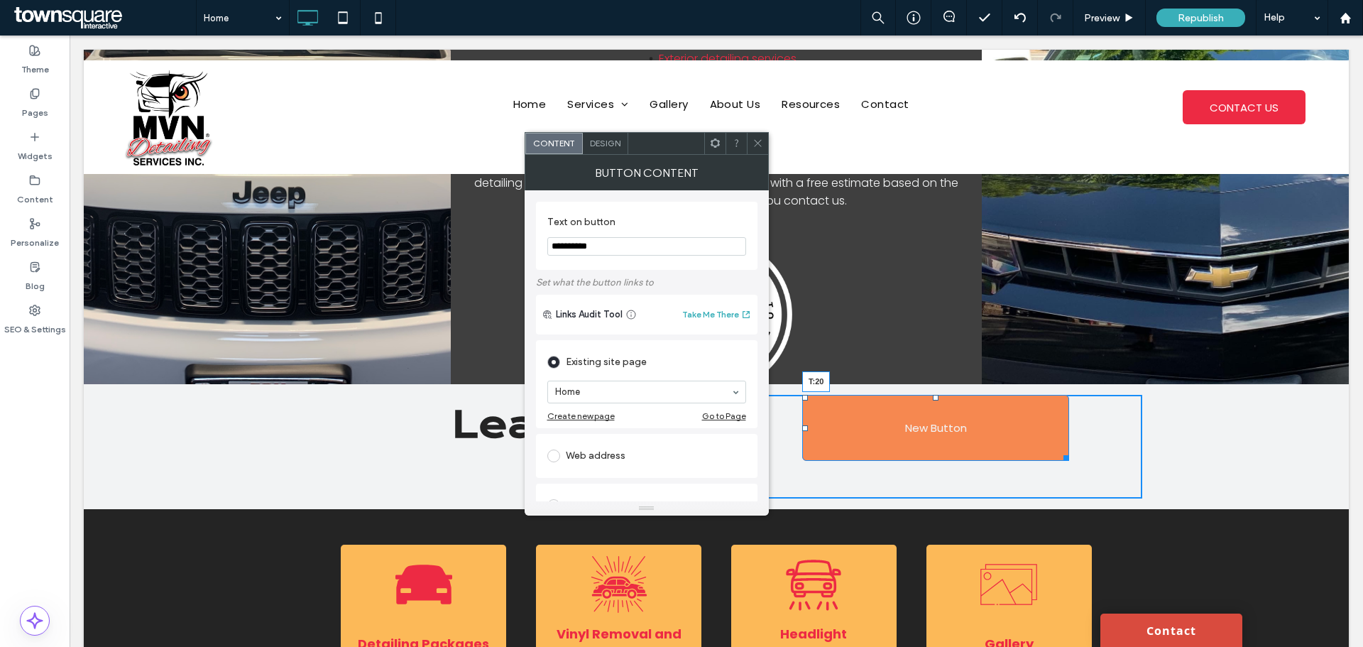
drag, startPoint x: 930, startPoint y: 393, endPoint x: 931, endPoint y: 407, distance: 14.3
click at [933, 400] on div at bounding box center [936, 398] width 6 height 6
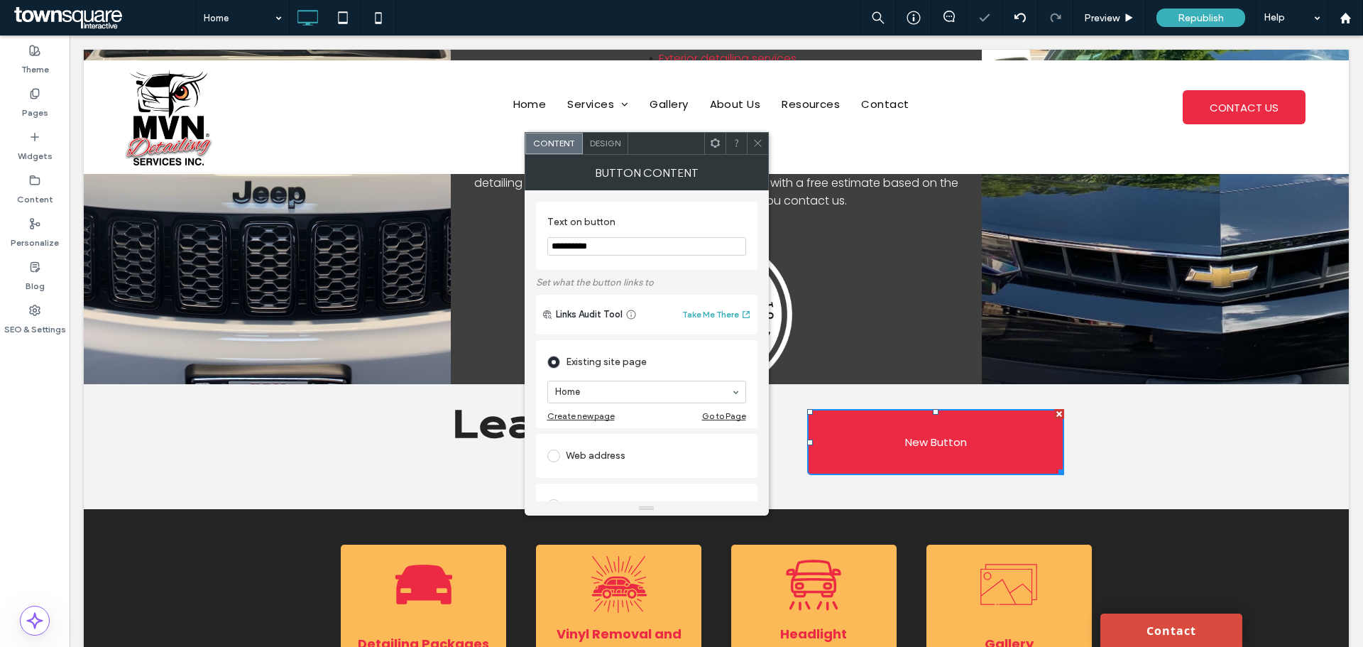
click at [757, 138] on icon at bounding box center [757, 143] width 11 height 11
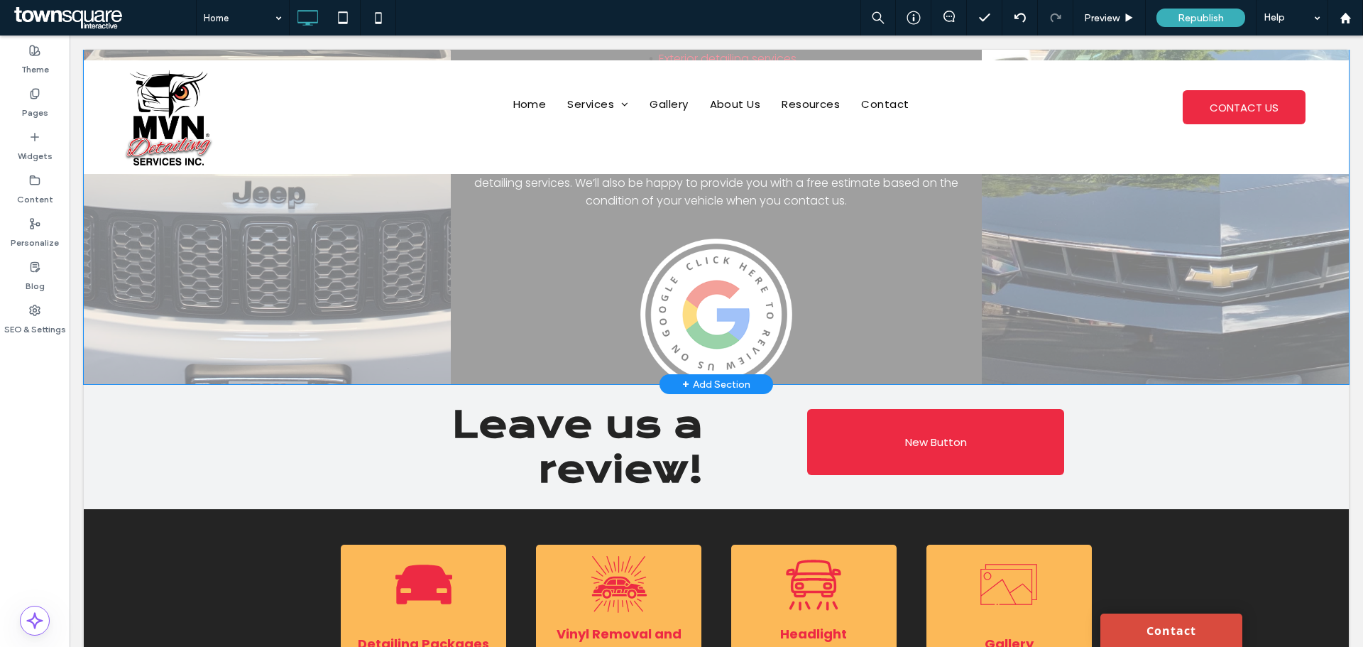
click at [725, 329] on div "Click to edit in Flex Mode" at bounding box center [716, 130] width 1265 height 507
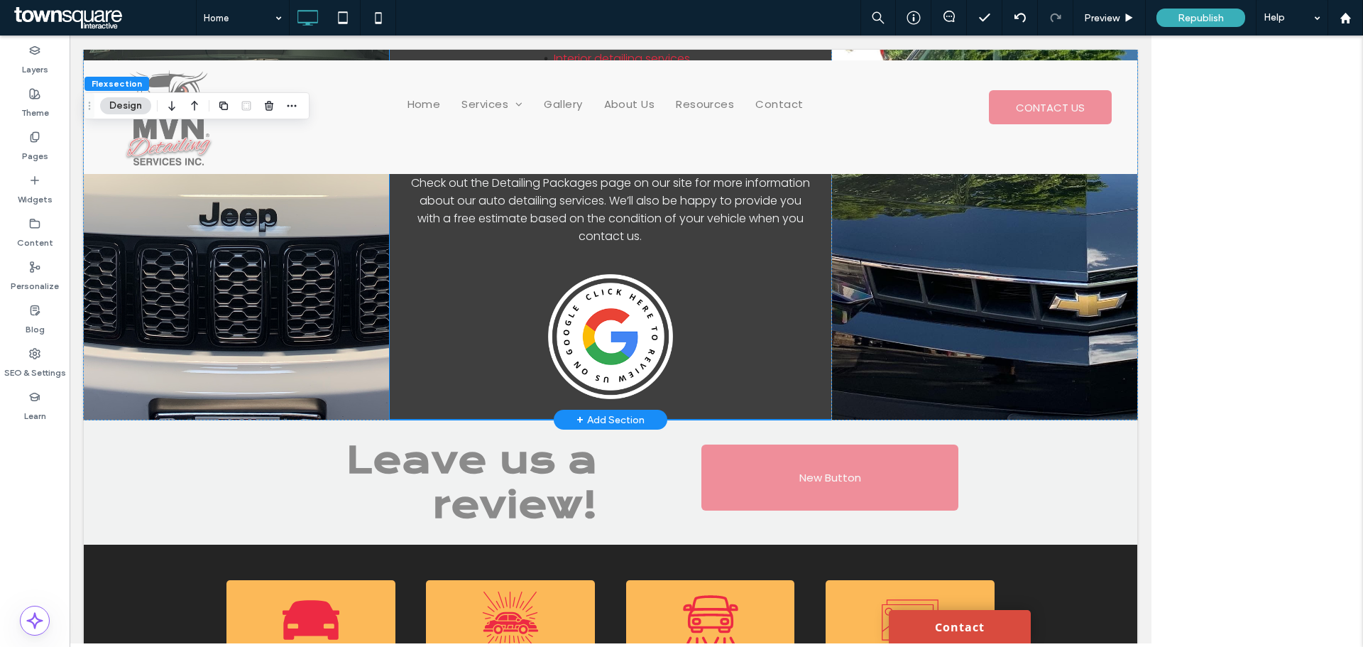
scroll to position [930, 0]
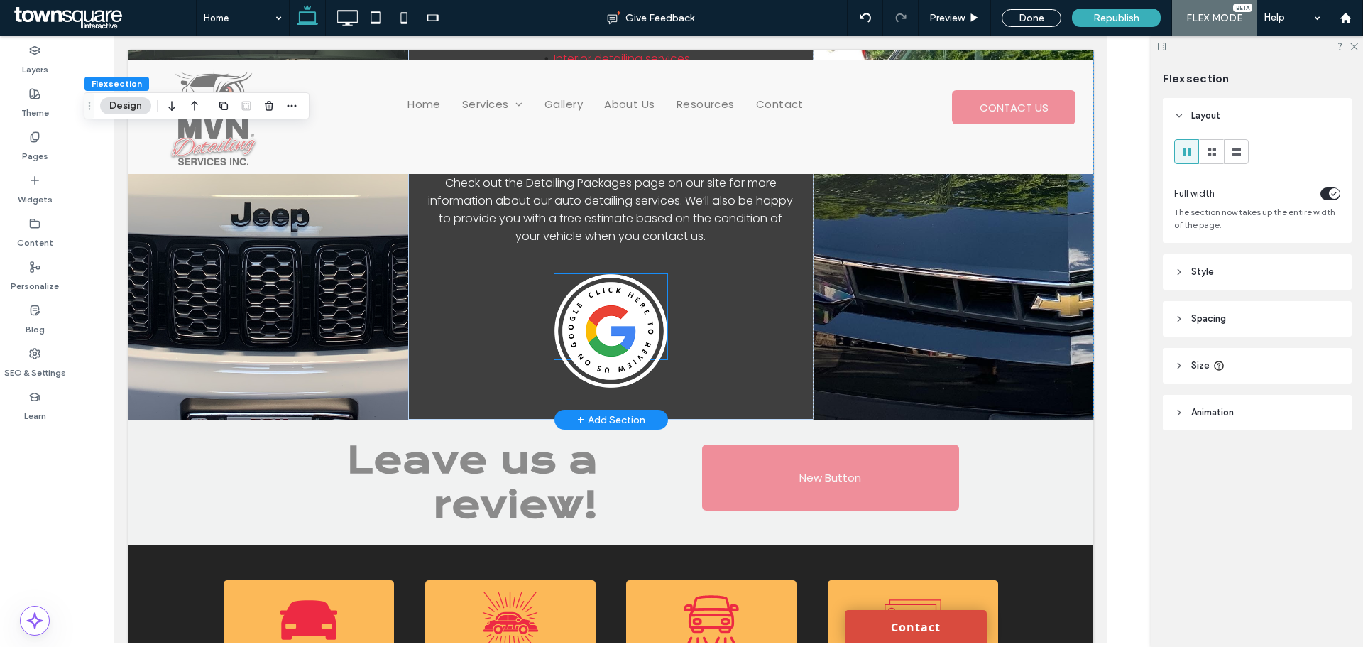
click at [632, 327] on img at bounding box center [611, 331] width 114 height 114
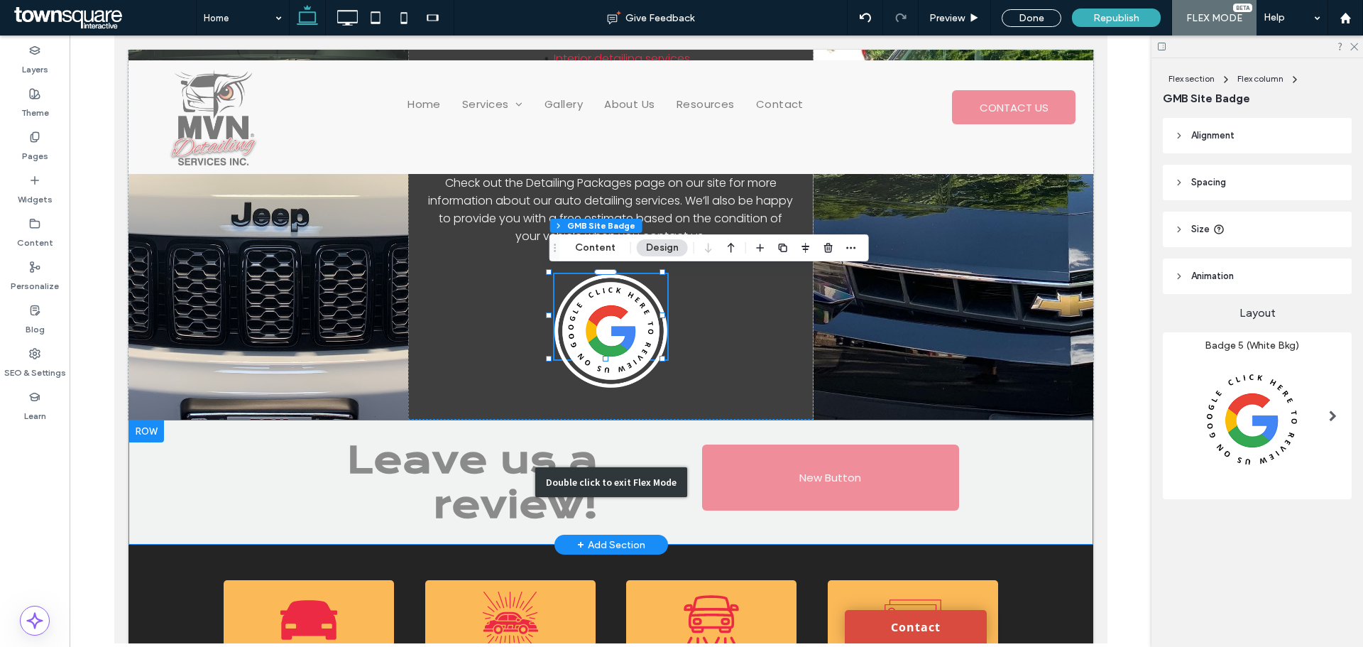
click at [818, 490] on div "Double click to exit Flex Mode" at bounding box center [610, 482] width 965 height 125
click at [800, 470] on div "Double click to exit Flex Mode" at bounding box center [610, 482] width 965 height 125
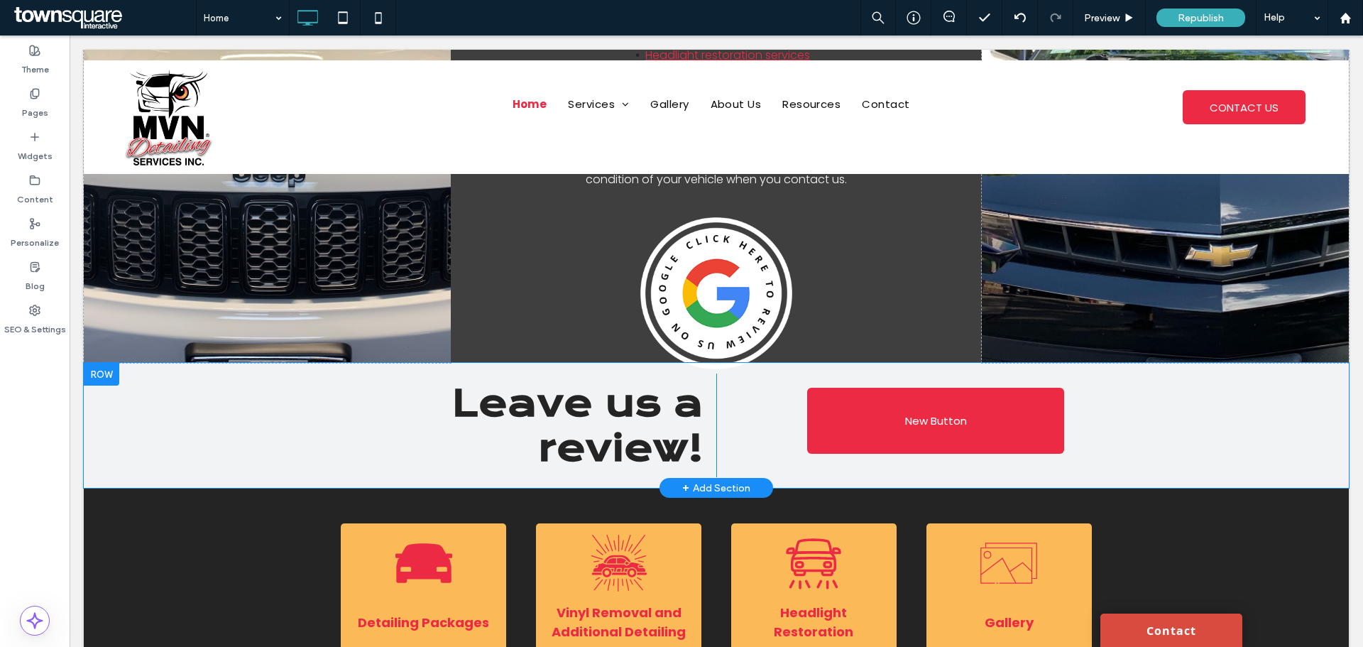
scroll to position [909, 0]
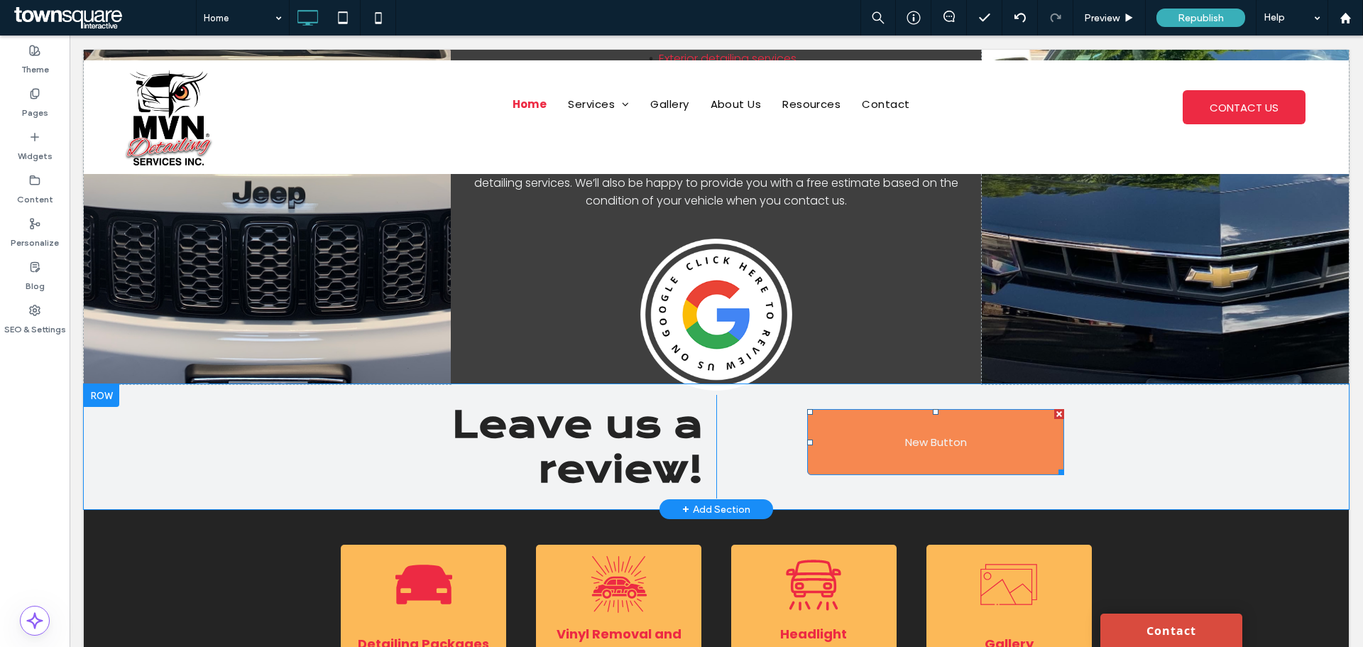
click at [889, 455] on link "New Button" at bounding box center [935, 442] width 257 height 66
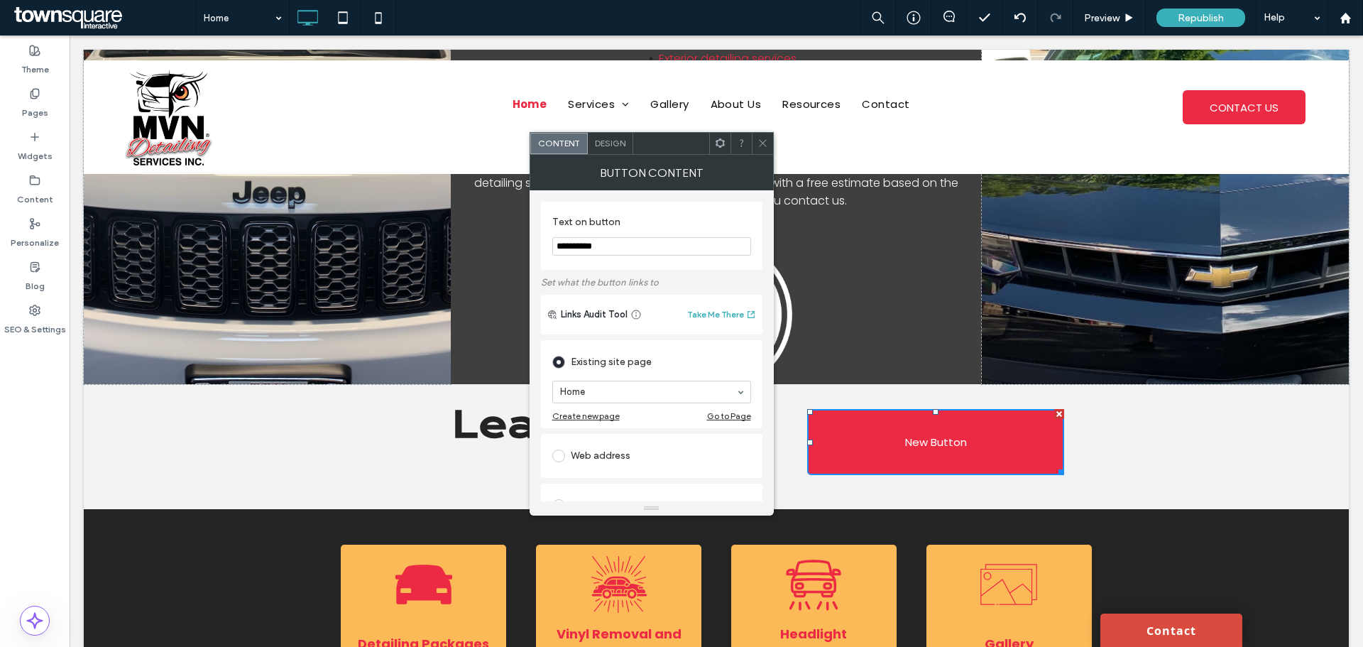
click at [589, 447] on div "Web address" at bounding box center [651, 455] width 199 height 23
click at [613, 444] on input "url" at bounding box center [651, 439] width 199 height 18
paste input "**********"
type input "**********"
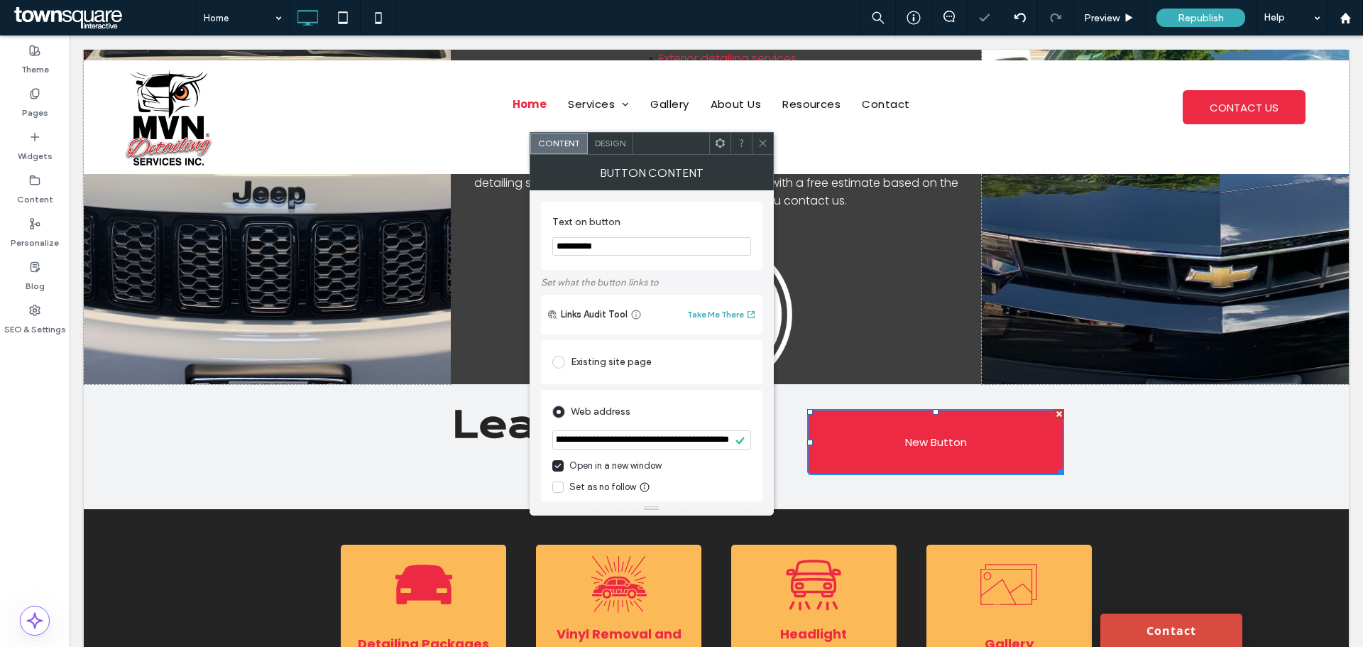
scroll to position [0, 0]
drag, startPoint x: 601, startPoint y: 246, endPoint x: 552, endPoint y: 245, distance: 49.0
click at [552, 246] on input "**********" at bounding box center [651, 246] width 199 height 18
type input "**********"
click at [760, 144] on icon at bounding box center [762, 143] width 11 height 11
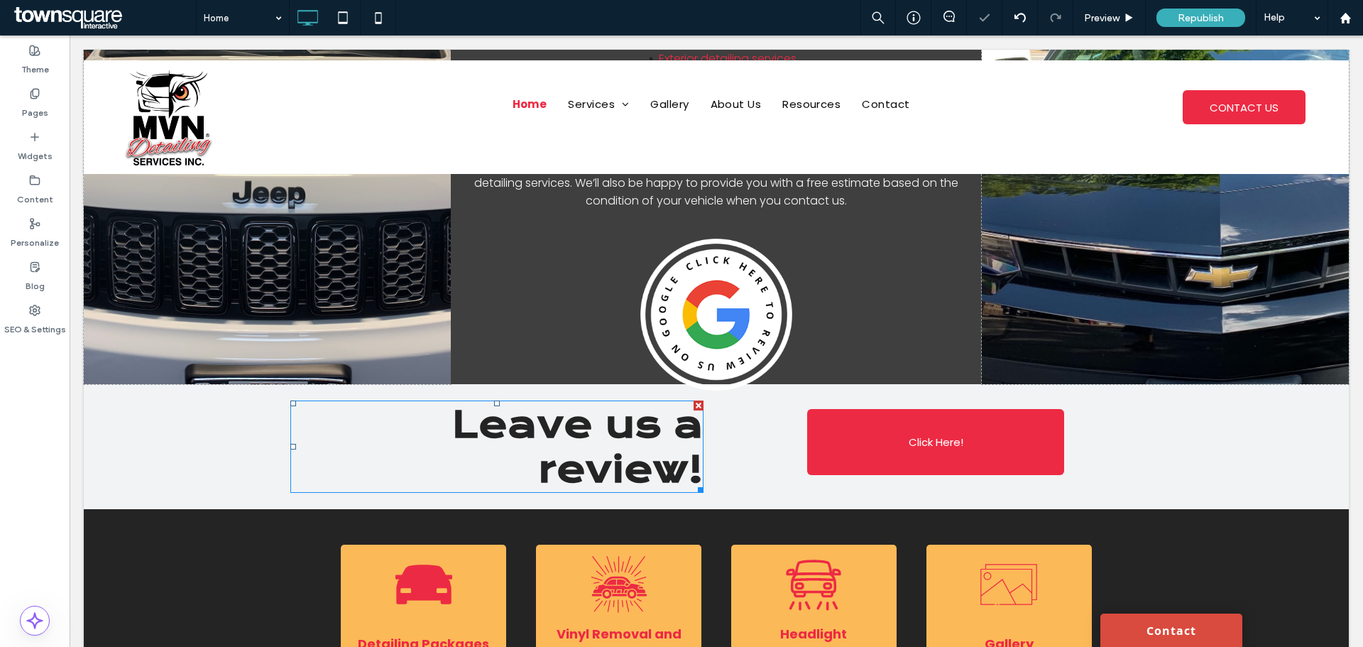
click at [336, 439] on h1 "Leave us a review!" at bounding box center [496, 446] width 413 height 89
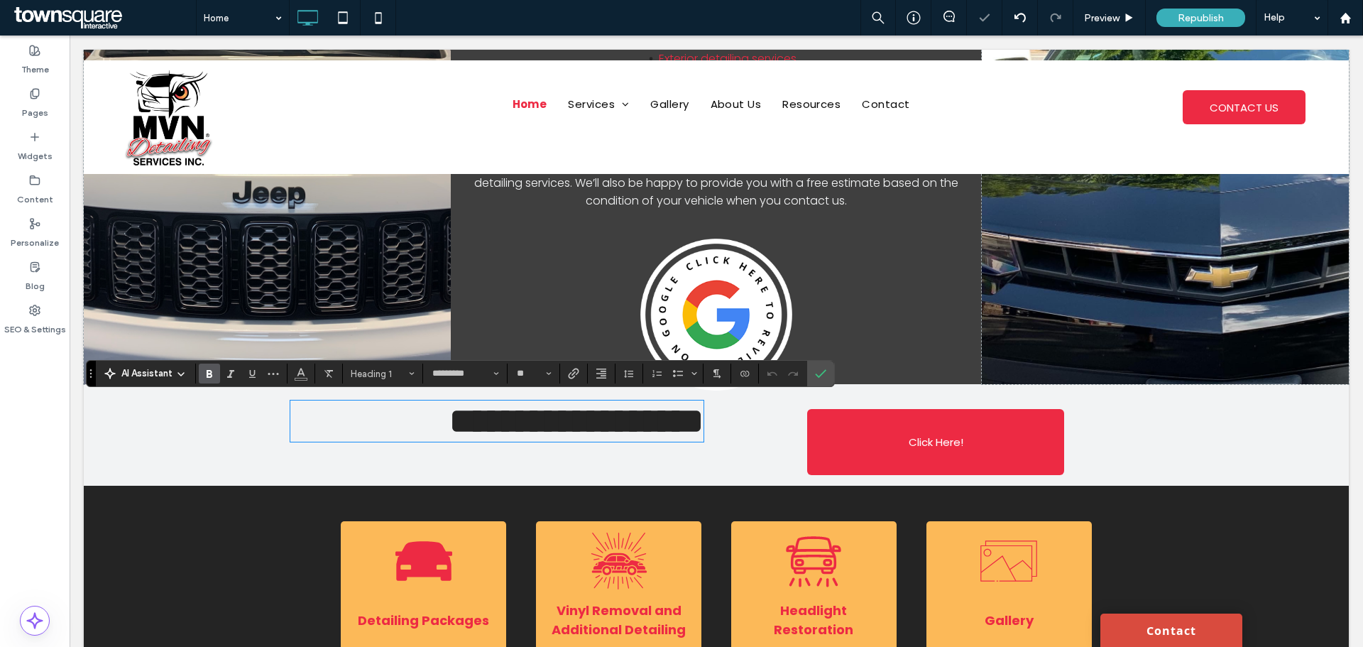
click at [262, 430] on div "**********" at bounding box center [716, 435] width 1265 height 102
click at [245, 431] on div "**********" at bounding box center [716, 435] width 1265 height 102
click at [823, 369] on icon "Confirm" at bounding box center [820, 373] width 11 height 11
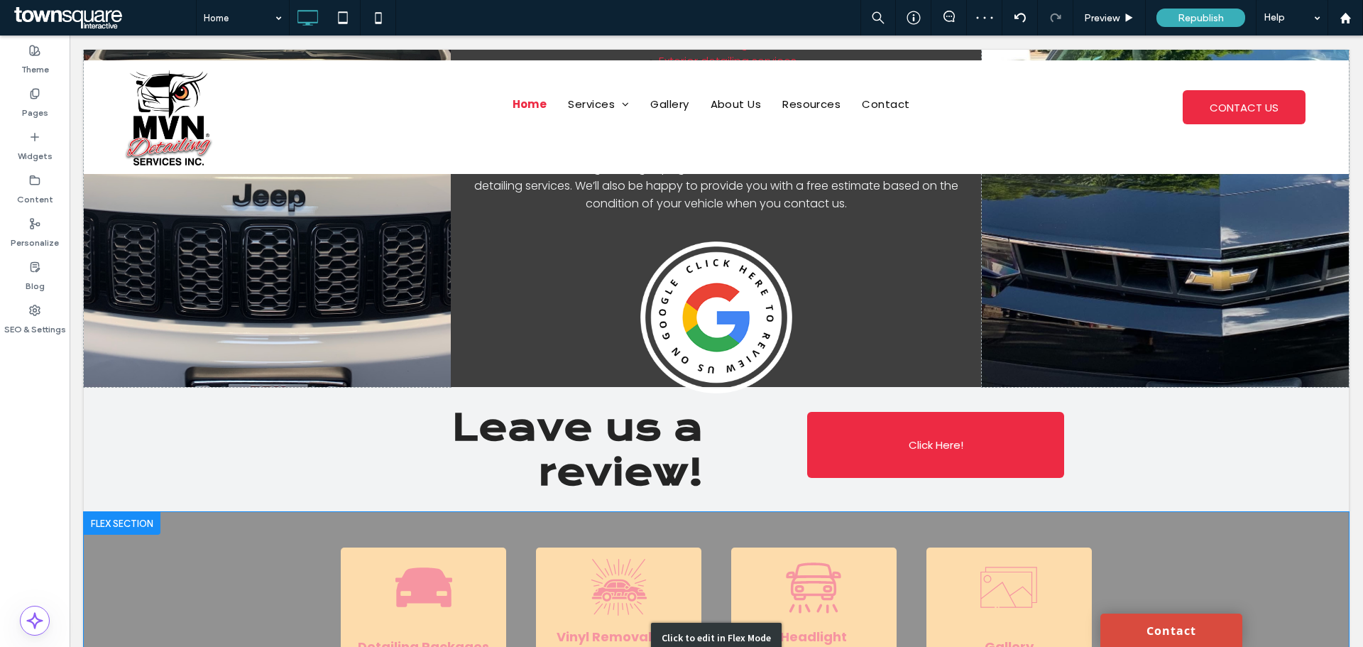
scroll to position [1051, 0]
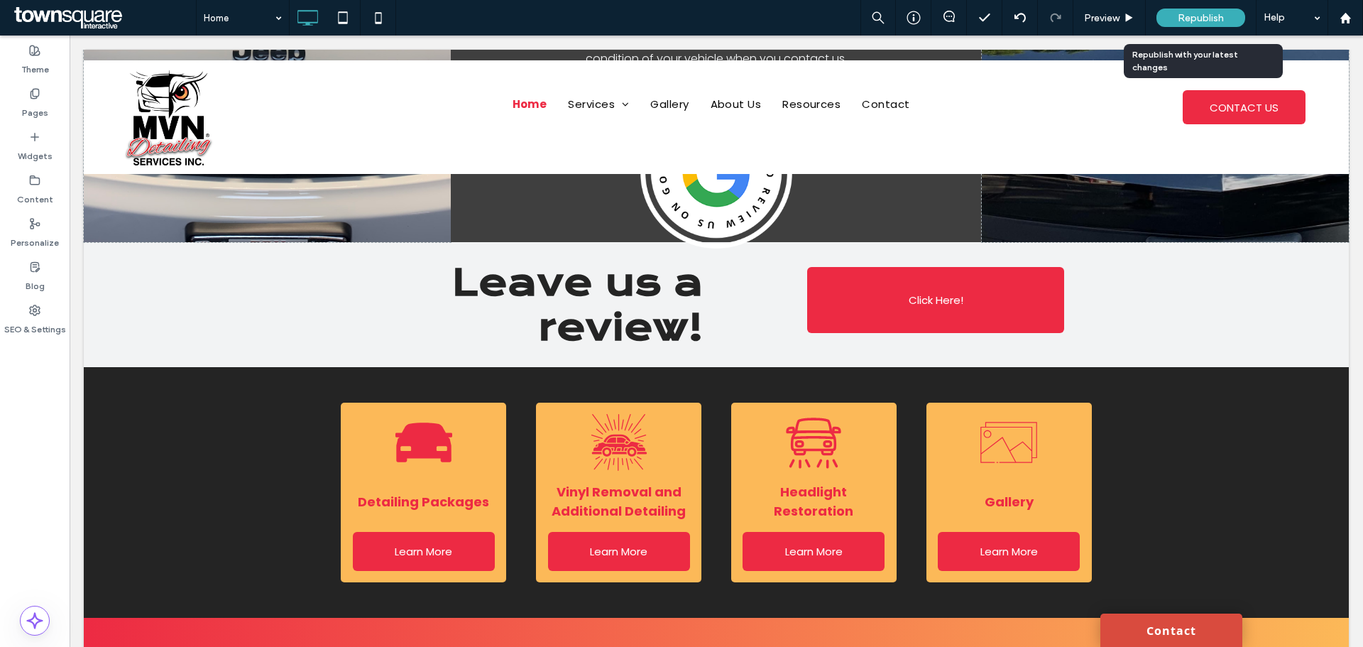
click at [1203, 16] on span "Republish" at bounding box center [1201, 18] width 46 height 12
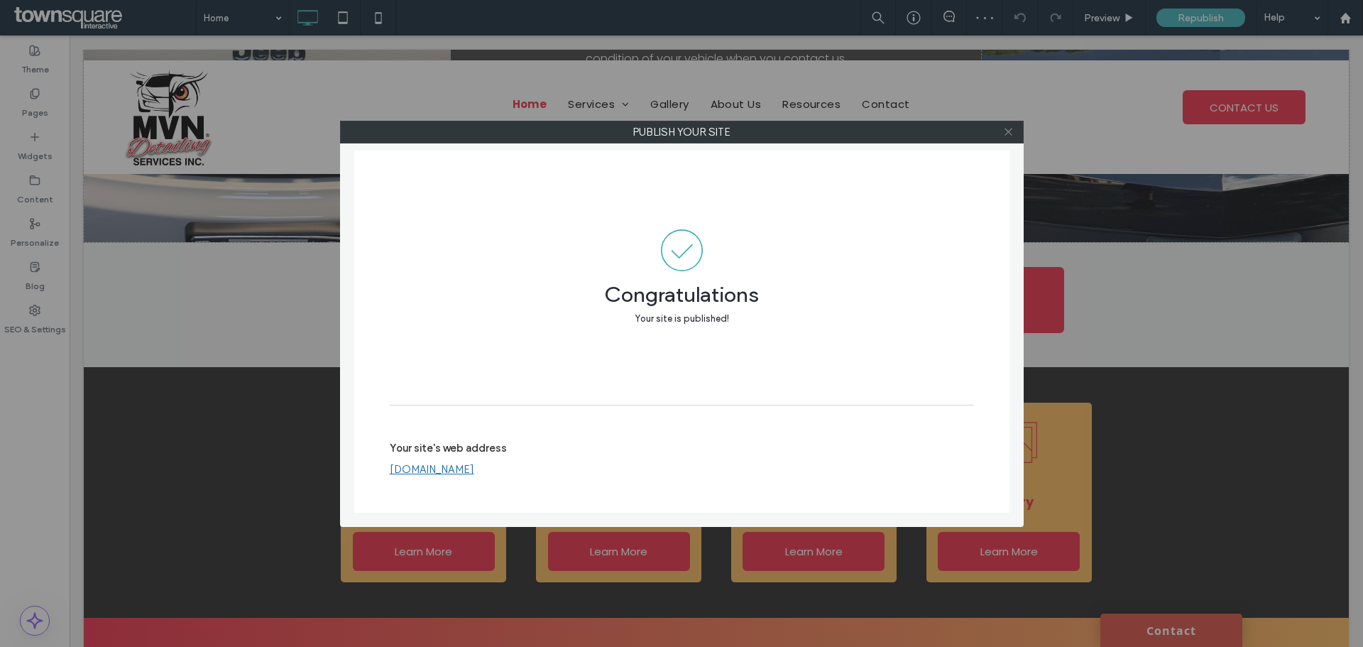
click at [1006, 131] on icon at bounding box center [1008, 131] width 11 height 11
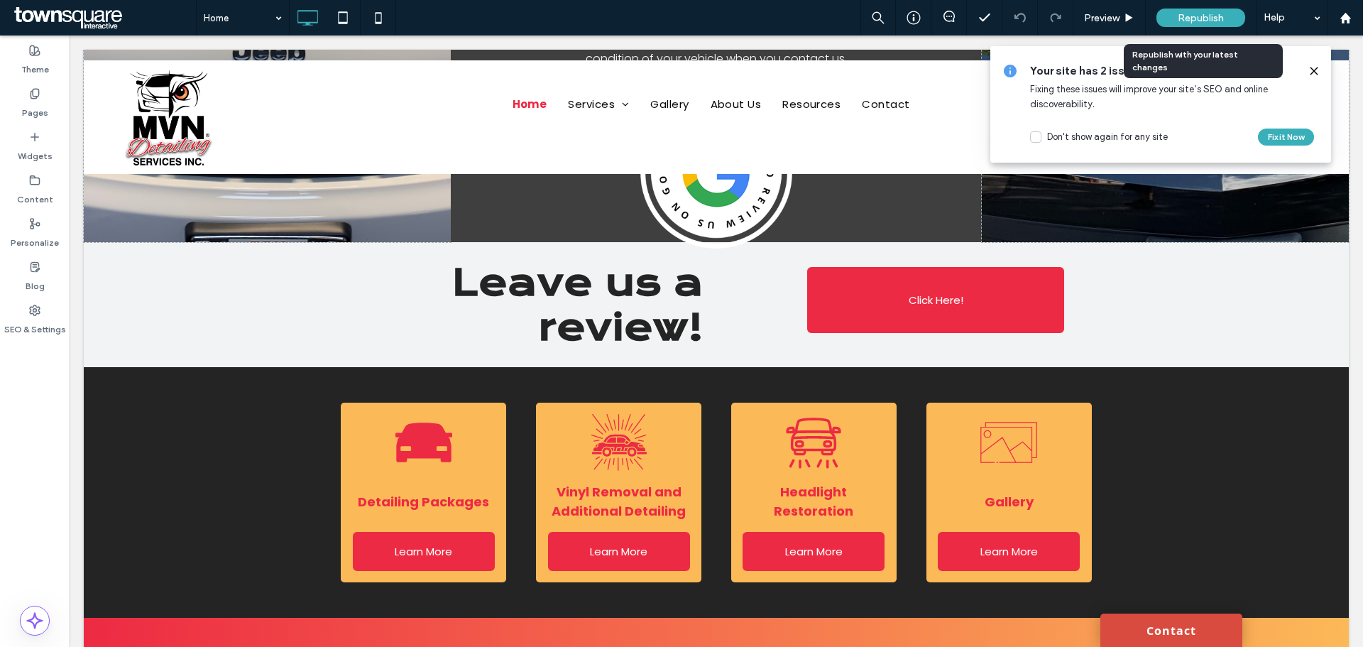
click at [1195, 13] on span "Republish" at bounding box center [1201, 18] width 46 height 12
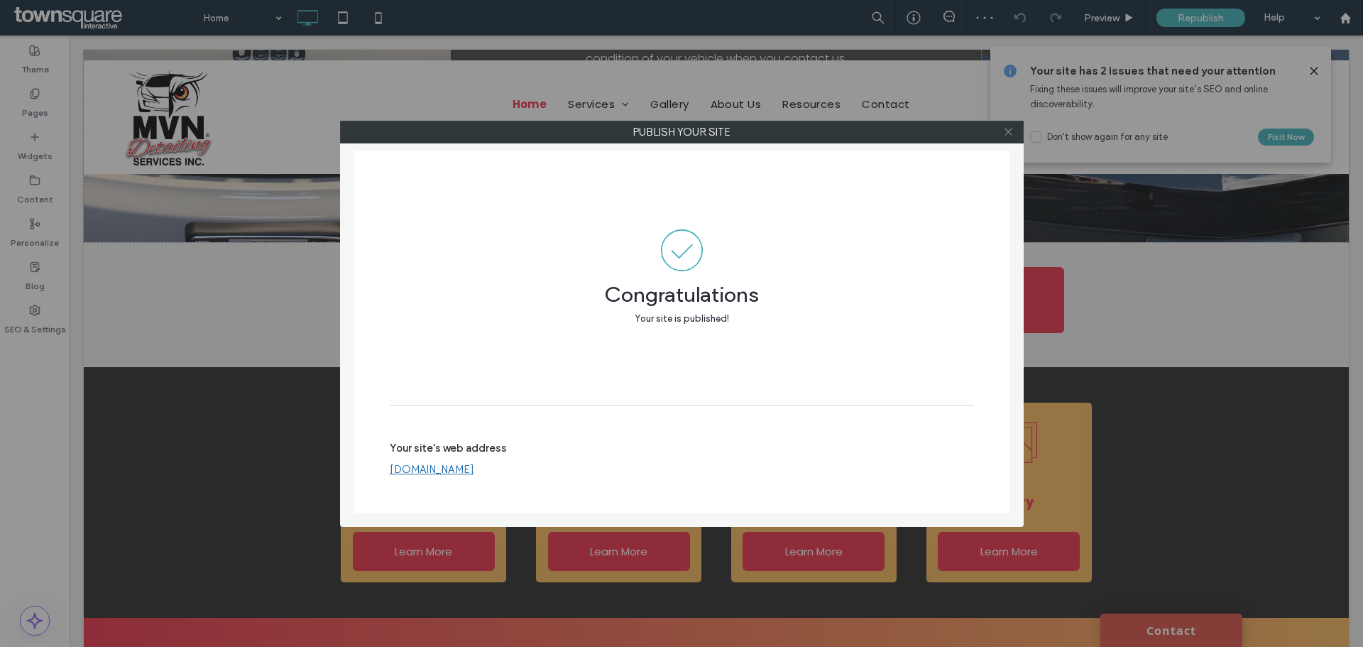
click at [1009, 133] on use at bounding box center [1007, 131] width 7 height 7
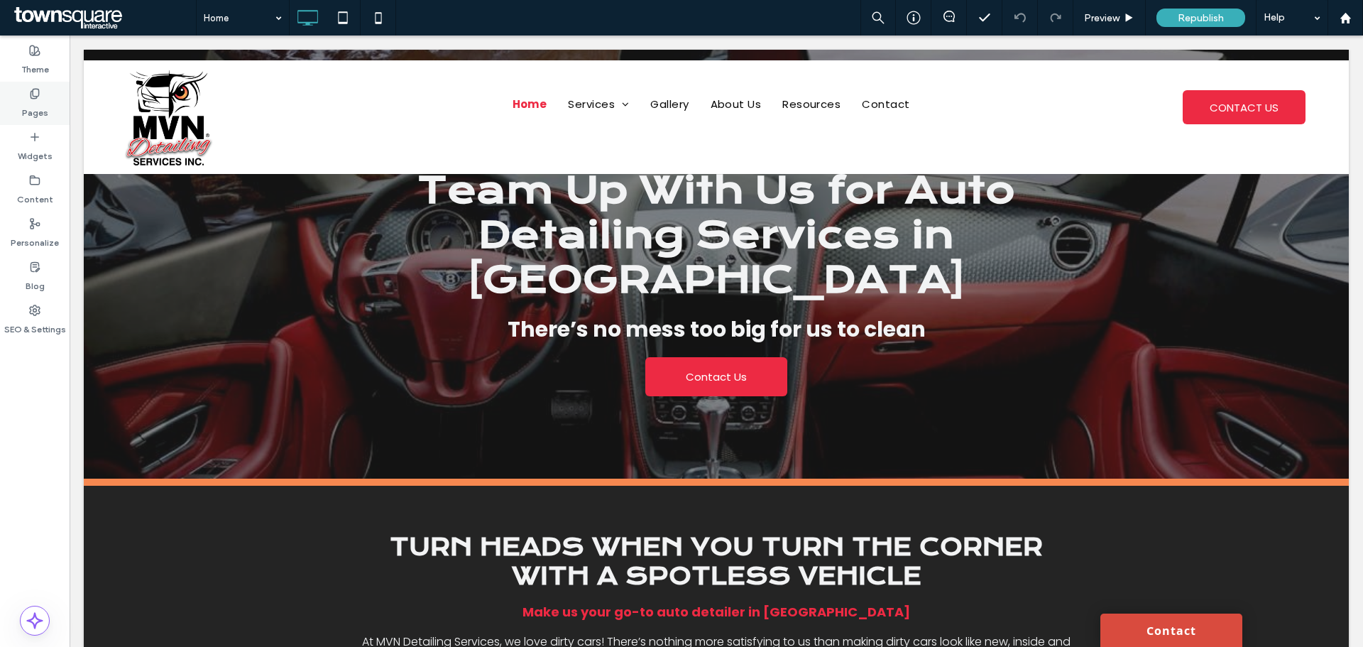
click at [46, 106] on label "Pages" at bounding box center [35, 109] width 26 height 20
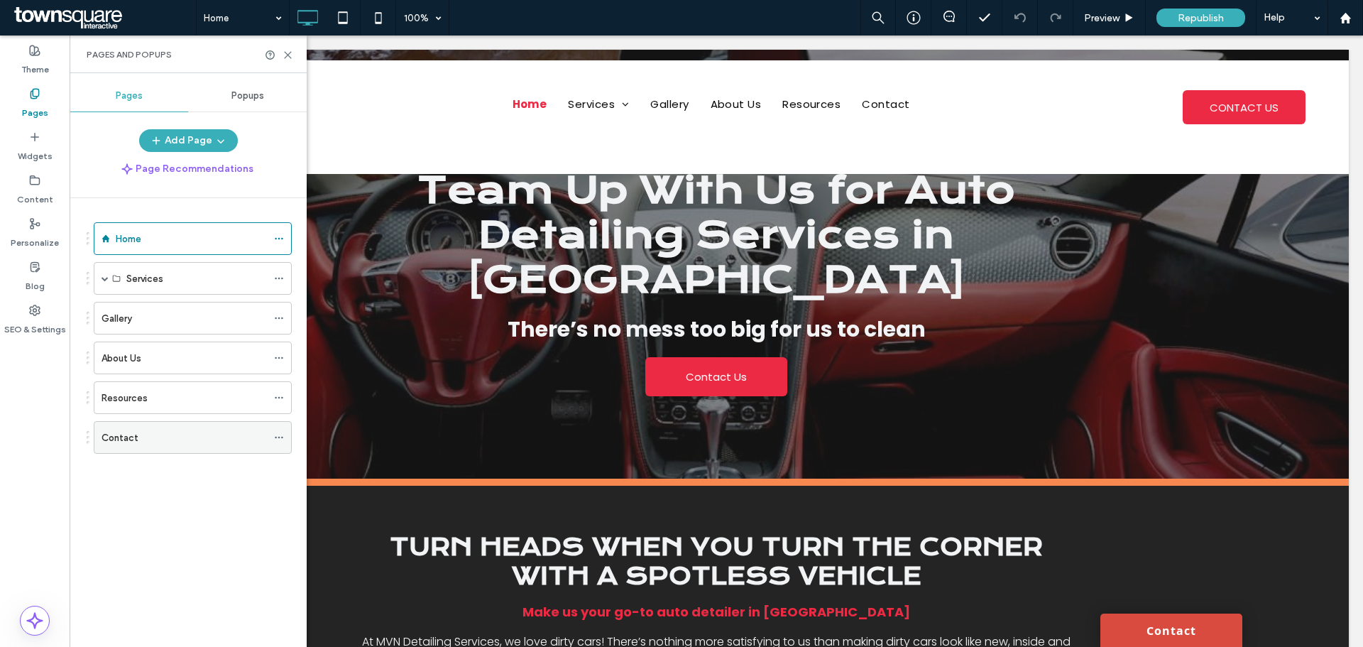
click at [158, 433] on div "Contact" at bounding box center [184, 437] width 165 height 15
click at [290, 55] on icon at bounding box center [288, 55] width 11 height 11
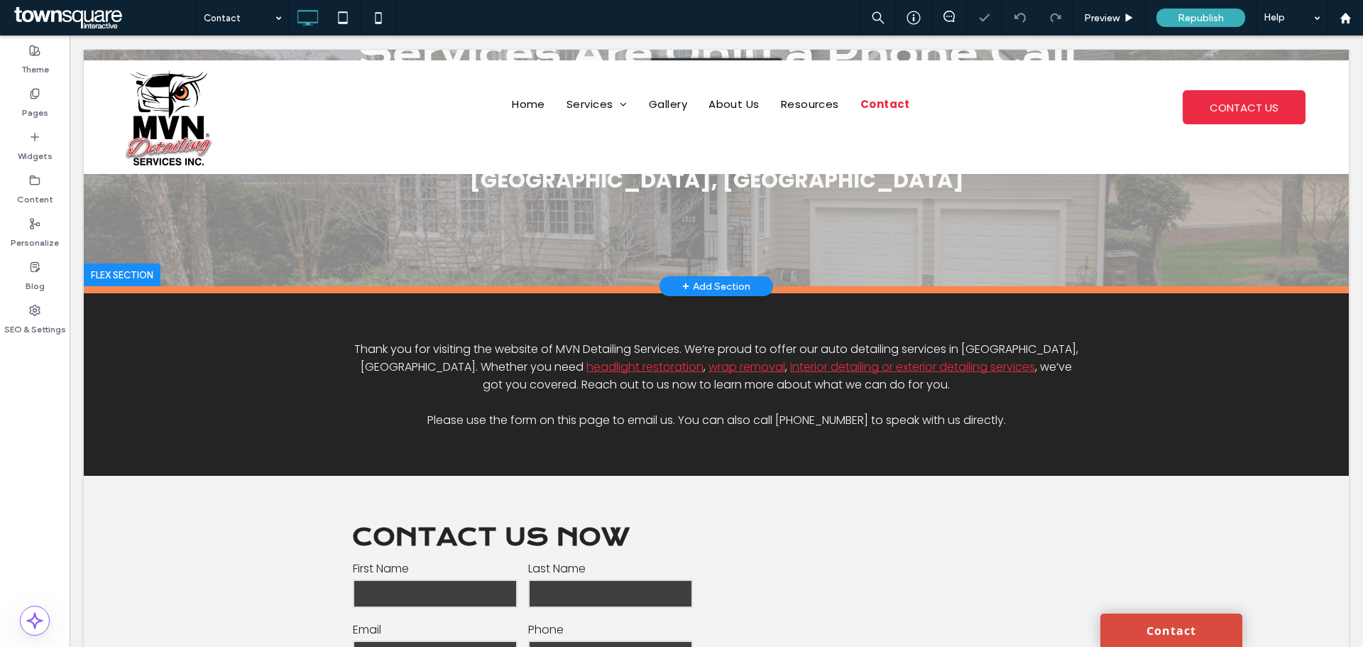
scroll to position [426, 0]
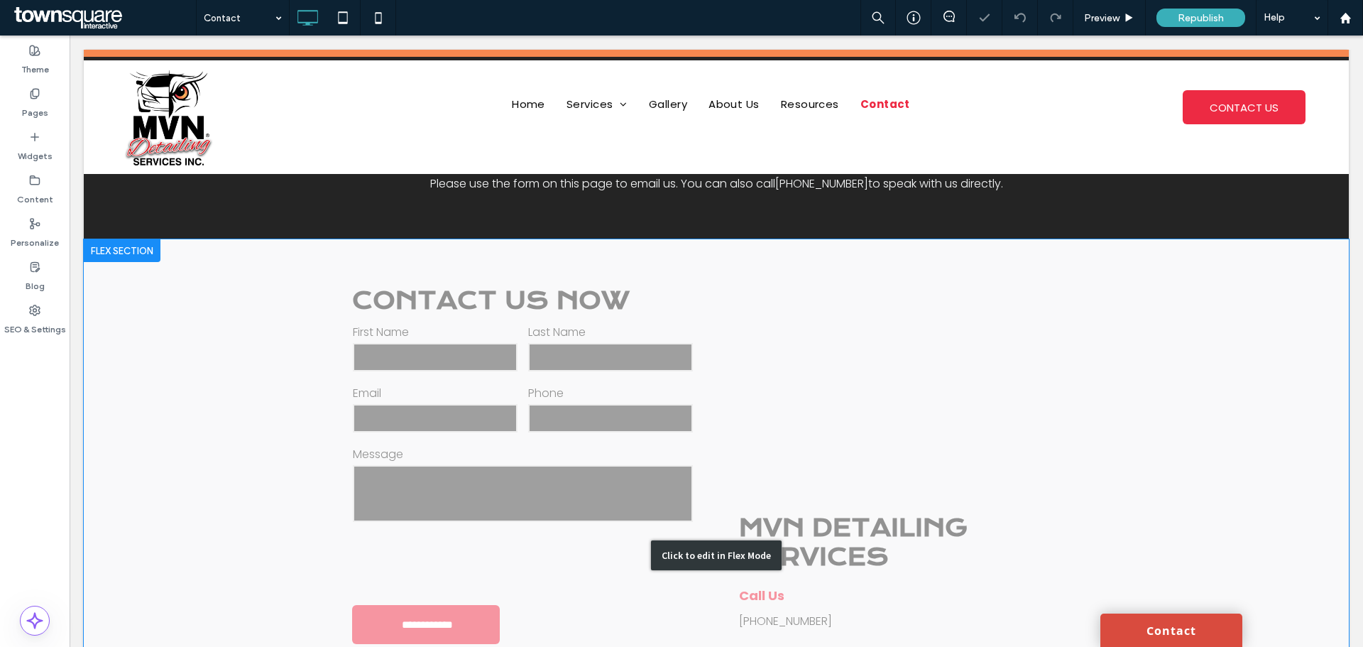
click at [440, 395] on div "Click to edit in Flex Mode" at bounding box center [716, 555] width 1265 height 632
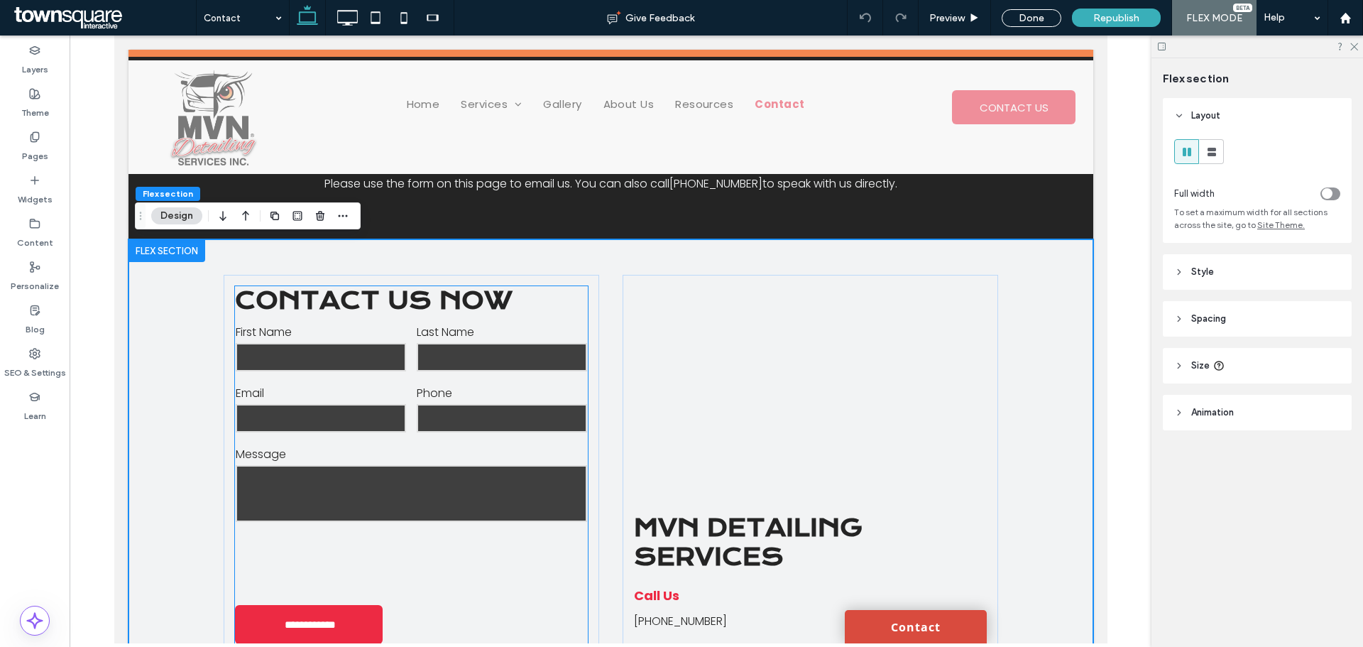
click at [449, 381] on div "Phone" at bounding box center [500, 409] width 181 height 61
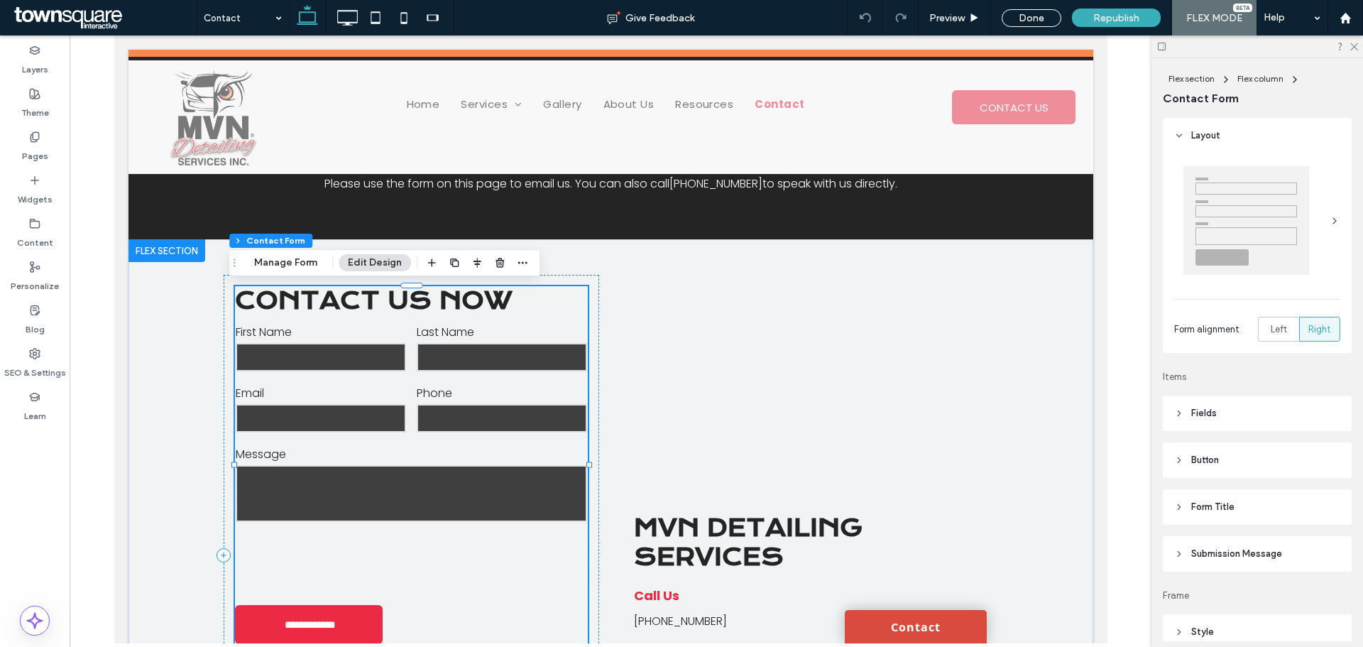
type input "*"
type input "***"
click at [294, 269] on button "Manage Form" at bounding box center [286, 262] width 82 height 17
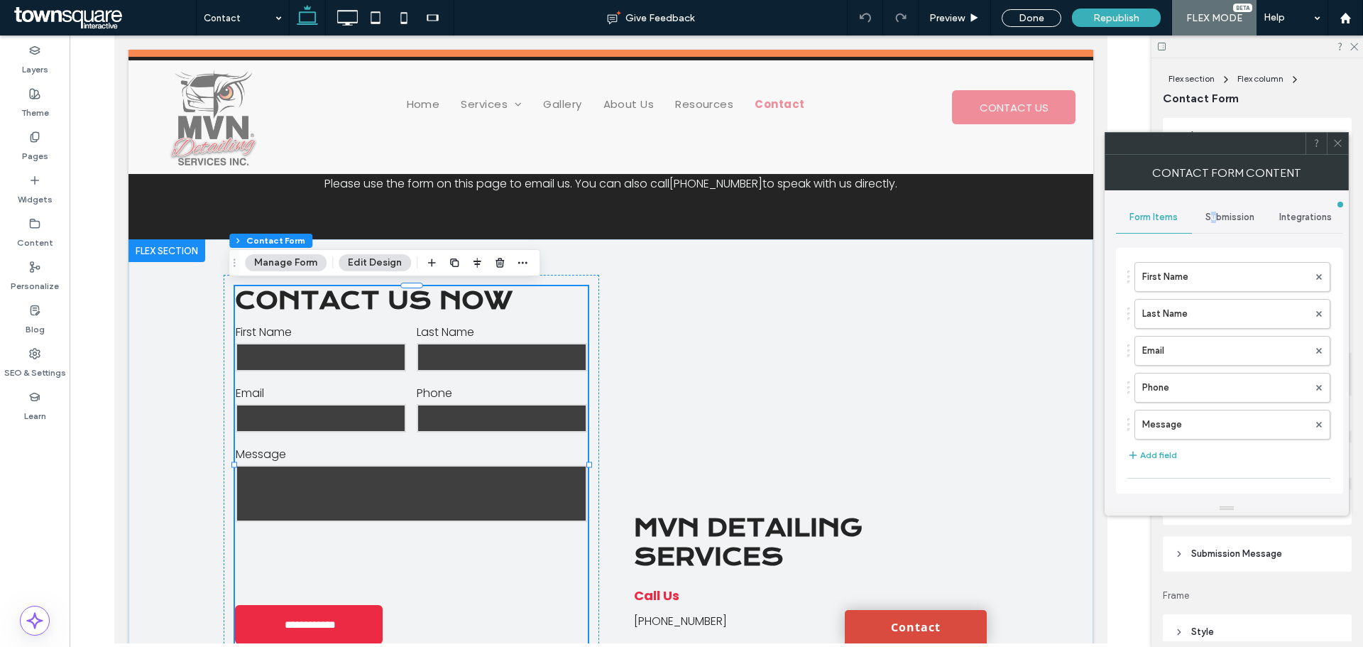
click at [1214, 217] on span "Submission" at bounding box center [1229, 217] width 49 height 11
click at [1233, 217] on span "Submission" at bounding box center [1229, 217] width 49 height 11
click at [1218, 274] on label "New submission notification" at bounding box center [1230, 284] width 190 height 28
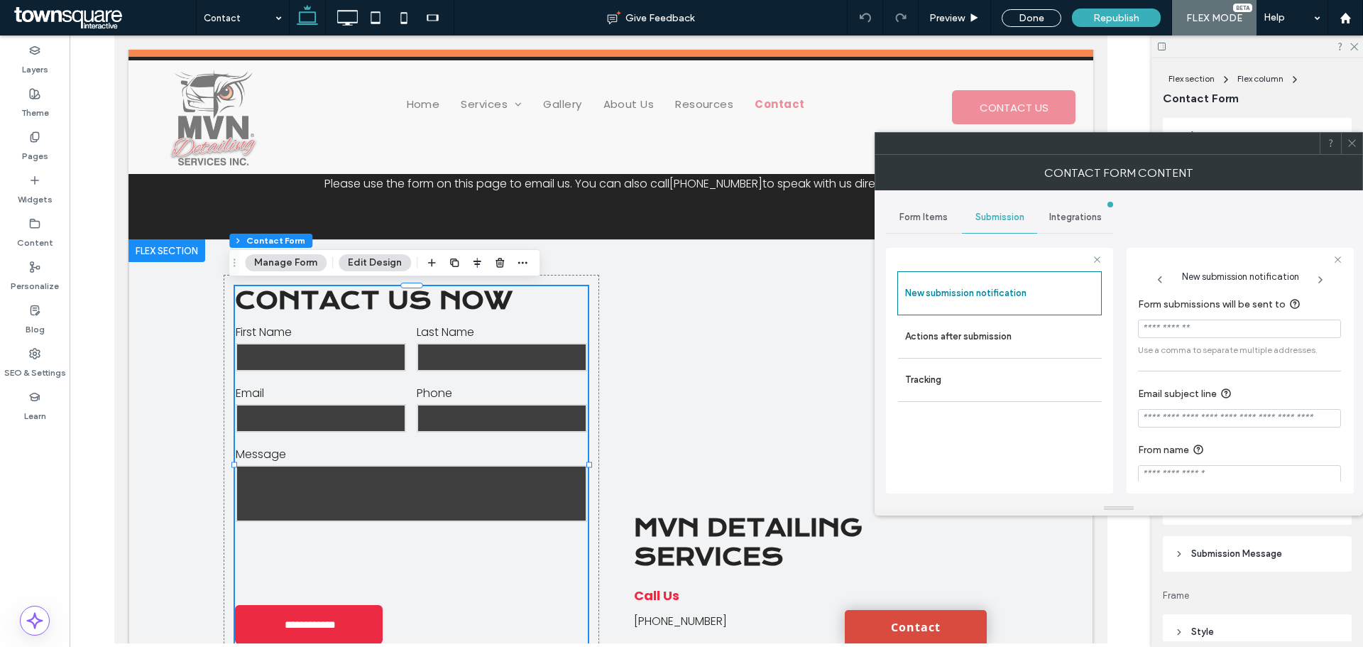
click at [1160, 334] on input "Form submissions will be sent to" at bounding box center [1239, 328] width 203 height 18
paste input "**********"
type input "**********"
click at [1269, 402] on input "Email subject line" at bounding box center [1239, 407] width 203 height 18
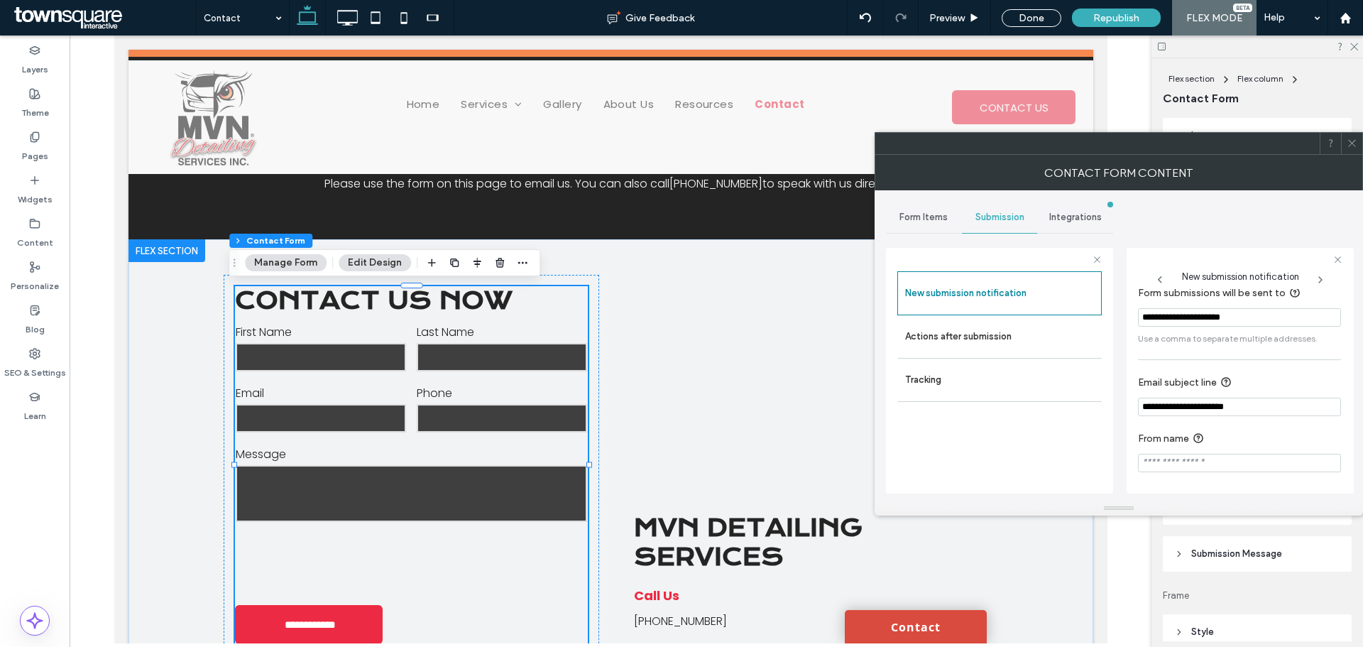
type input "**********"
click at [1353, 144] on use at bounding box center [1351, 143] width 7 height 7
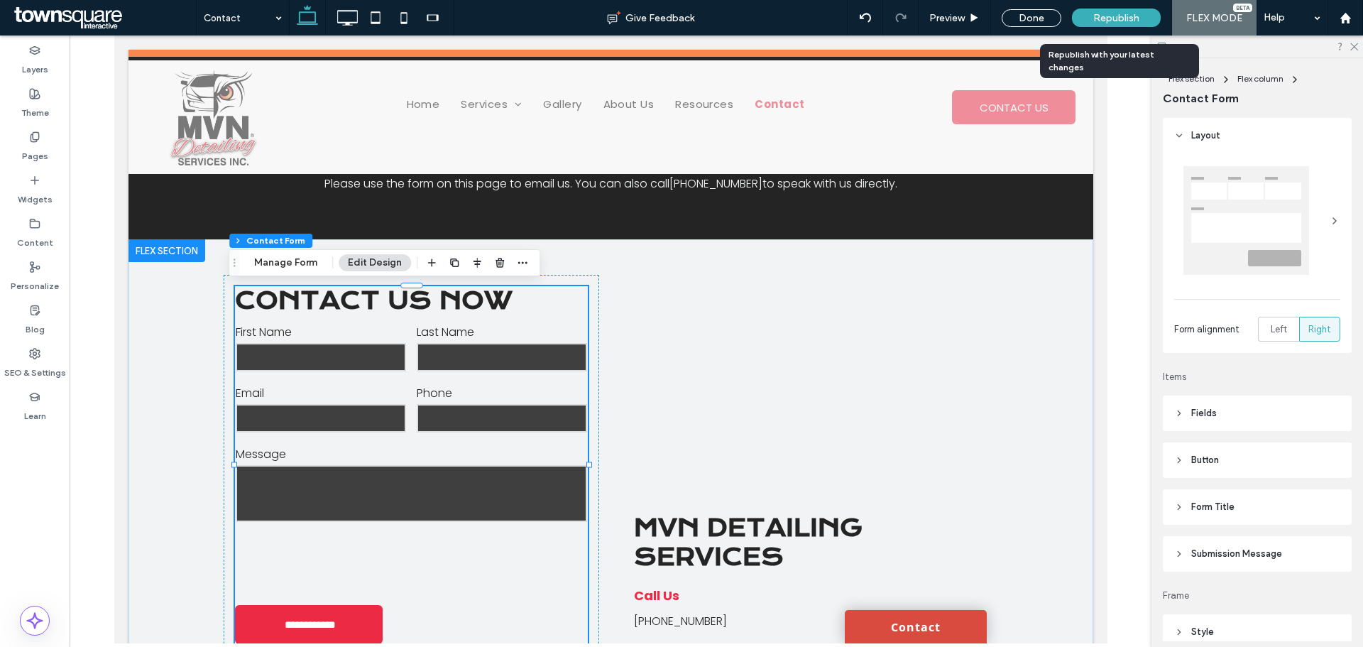
click at [1121, 13] on span "Republish" at bounding box center [1116, 18] width 46 height 12
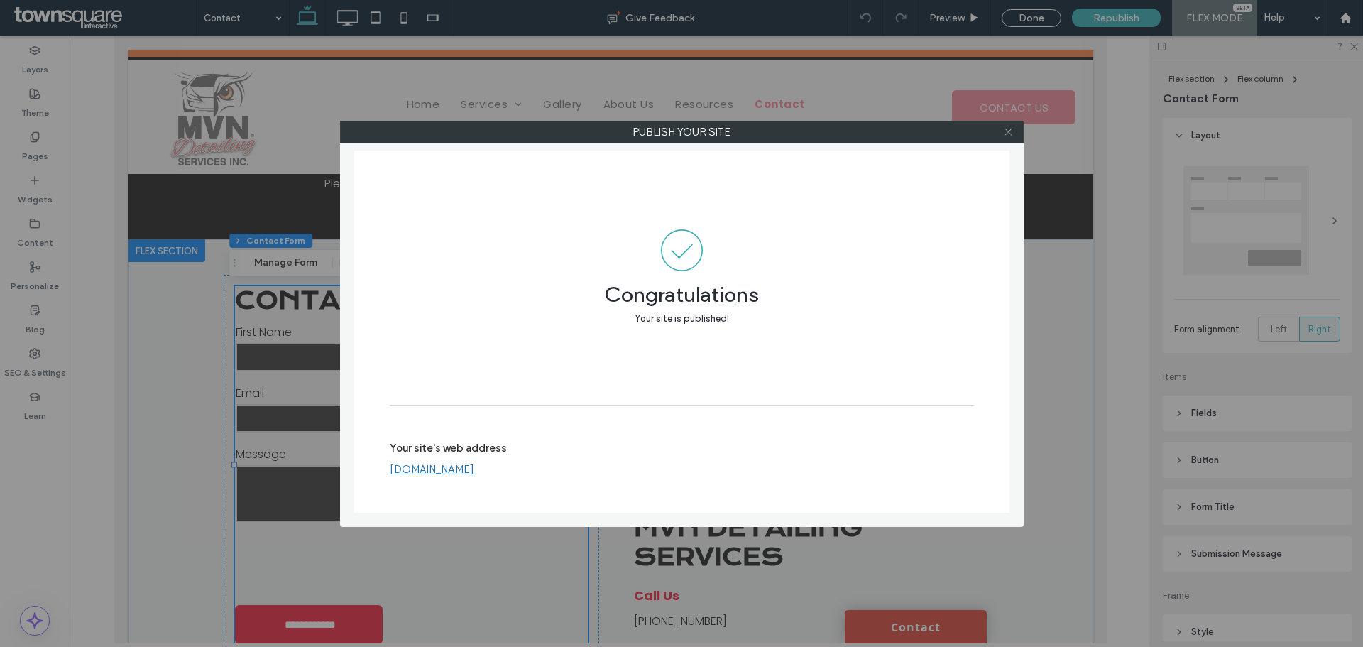
click at [1006, 134] on use at bounding box center [1007, 131] width 7 height 7
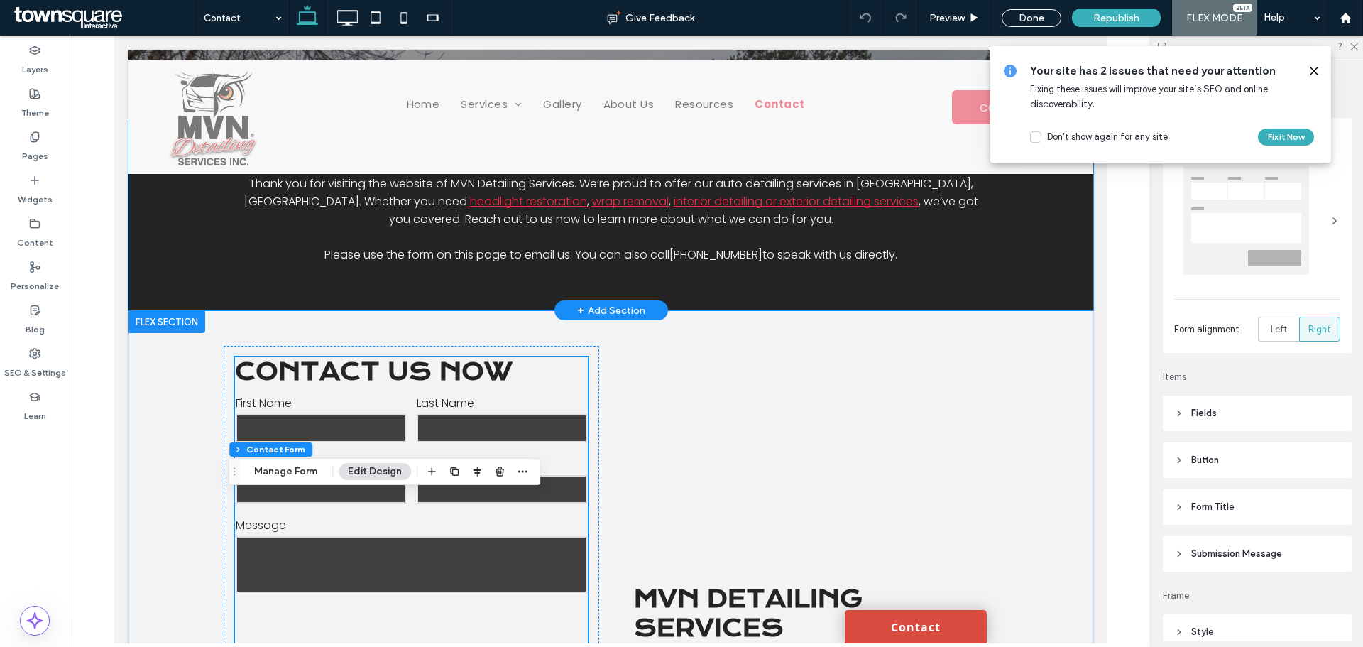
scroll to position [0, 0]
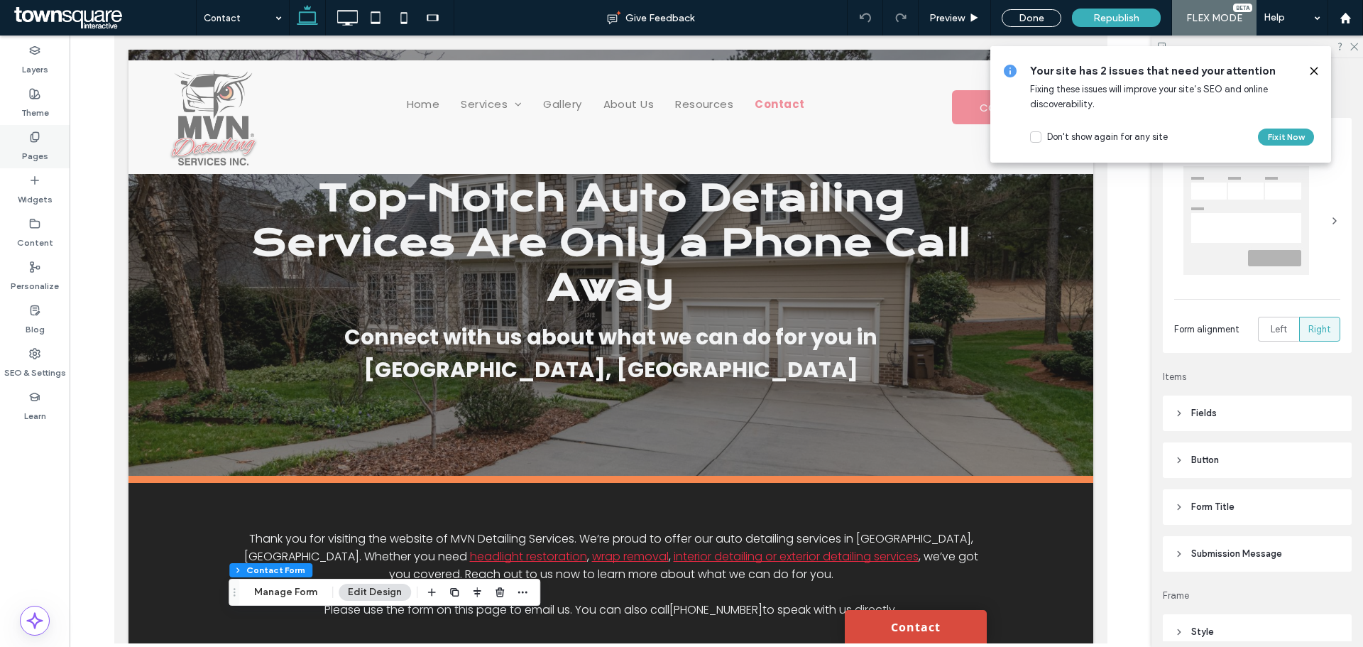
click at [27, 146] on label "Pages" at bounding box center [35, 153] width 26 height 20
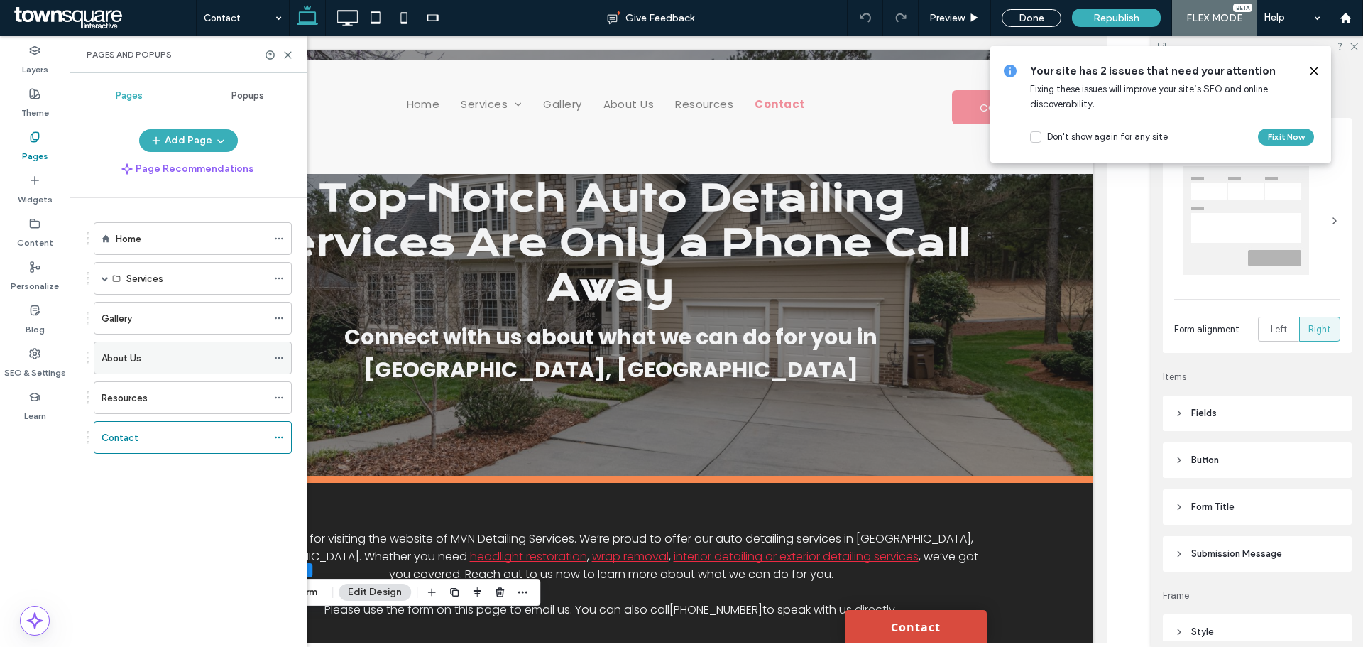
click at [165, 366] on div "About Us" at bounding box center [184, 357] width 165 height 31
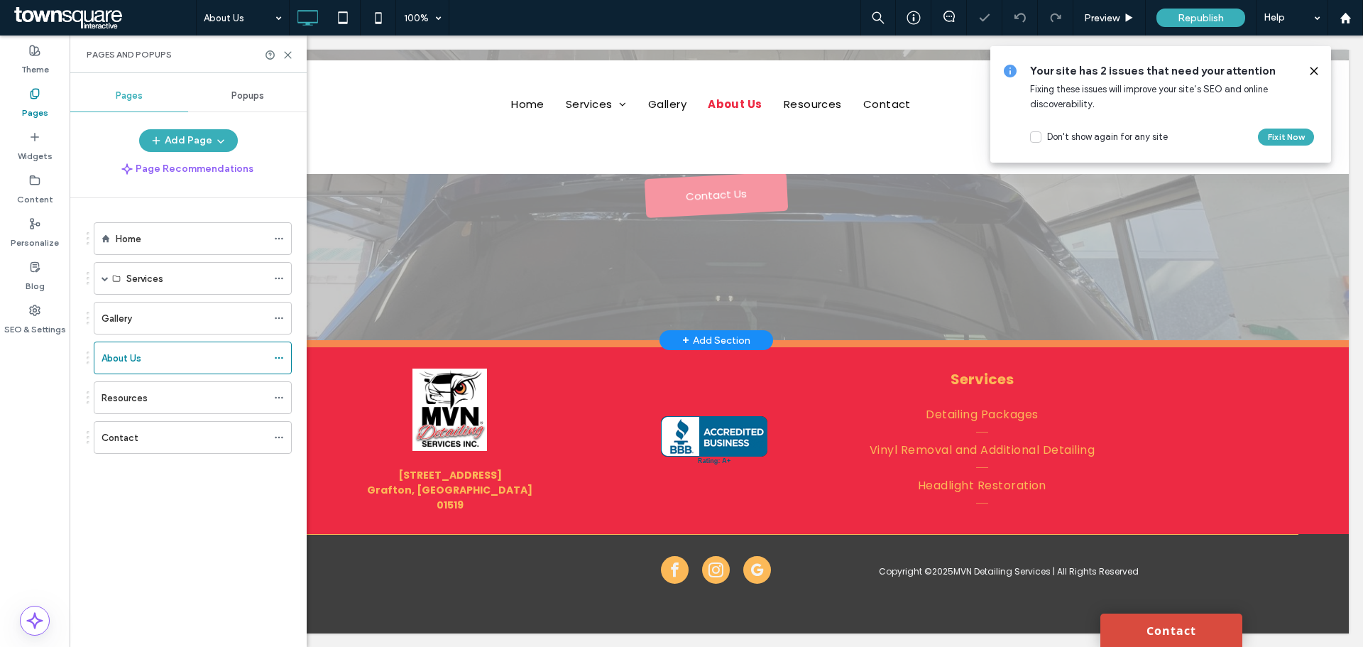
scroll to position [136, 0]
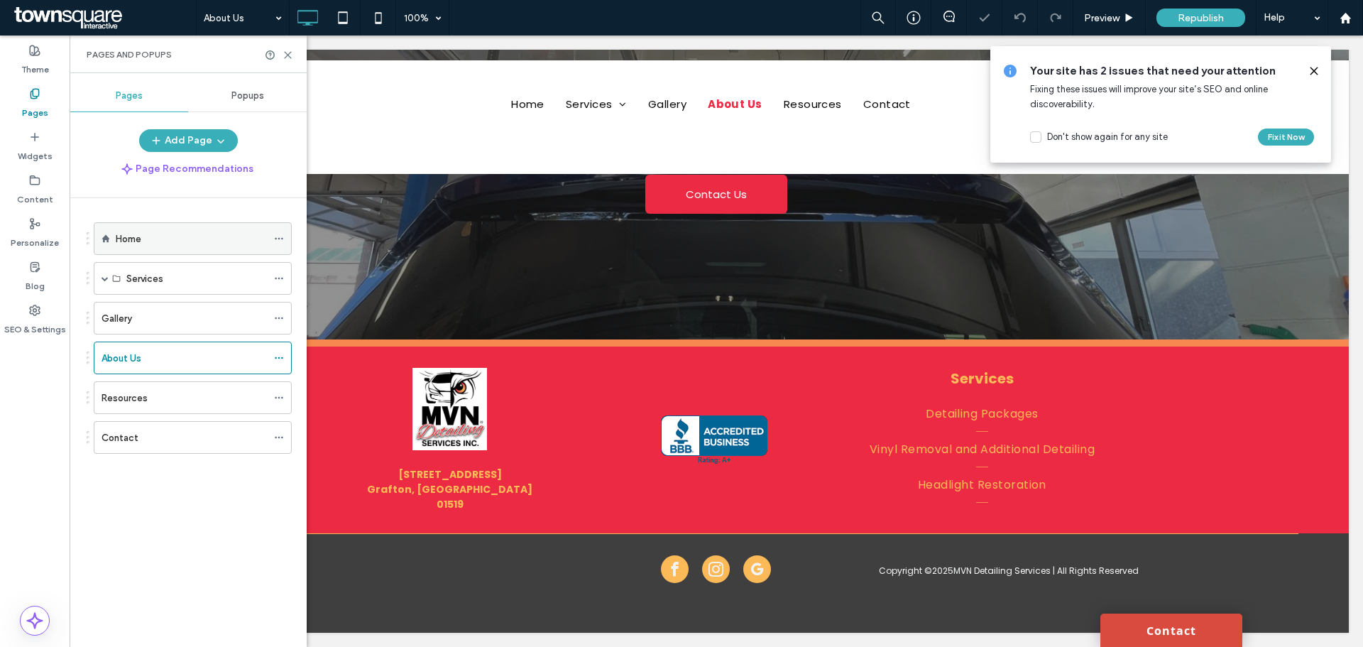
click at [187, 251] on div "Home" at bounding box center [191, 238] width 151 height 31
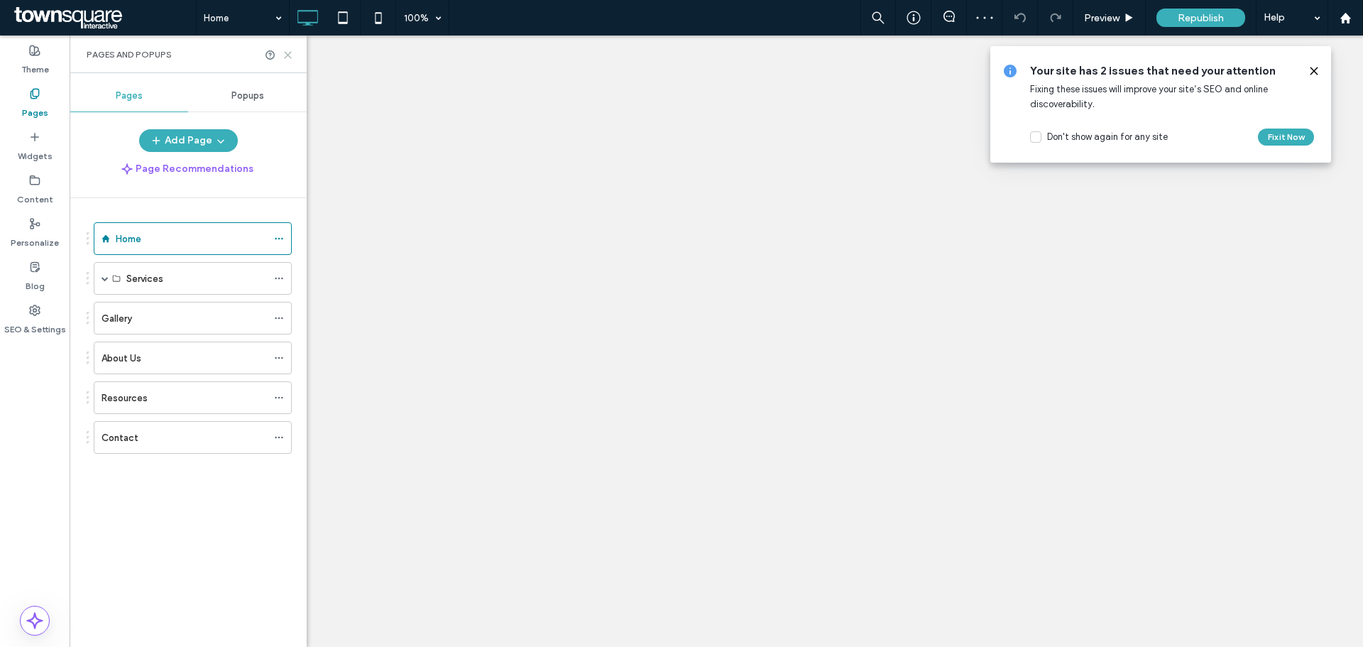
click at [285, 52] on use at bounding box center [288, 55] width 6 height 6
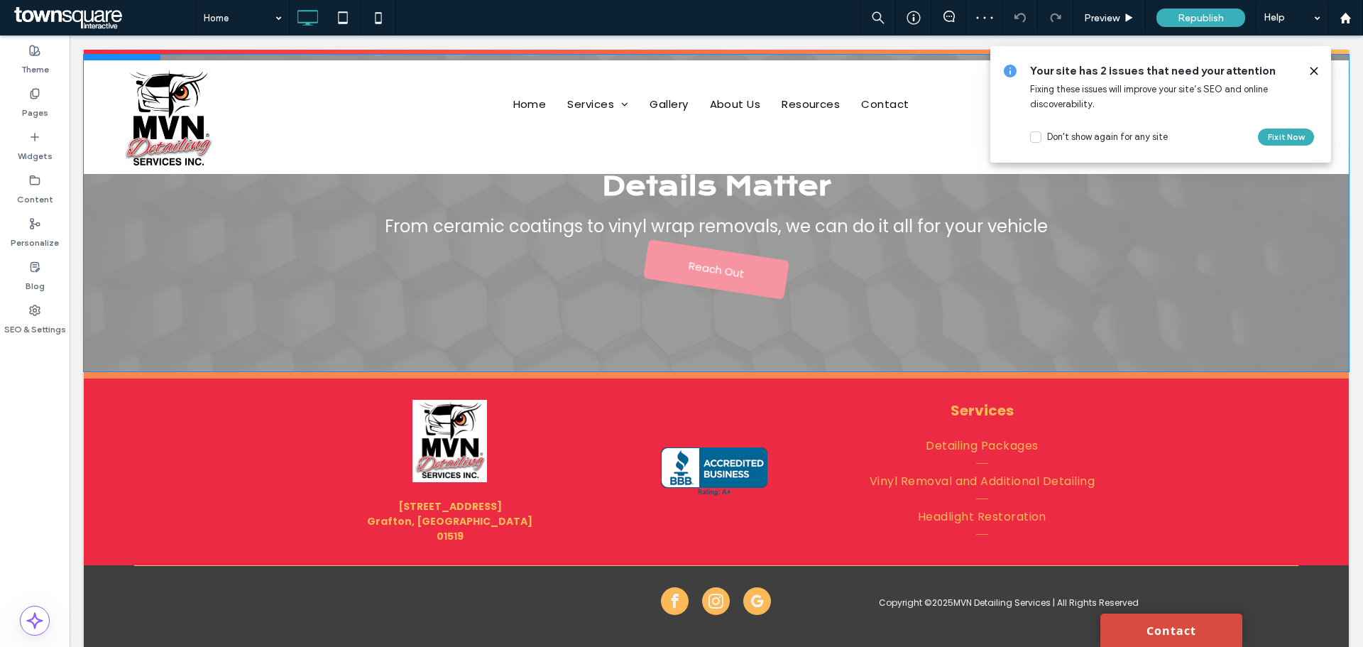
scroll to position [2361, 0]
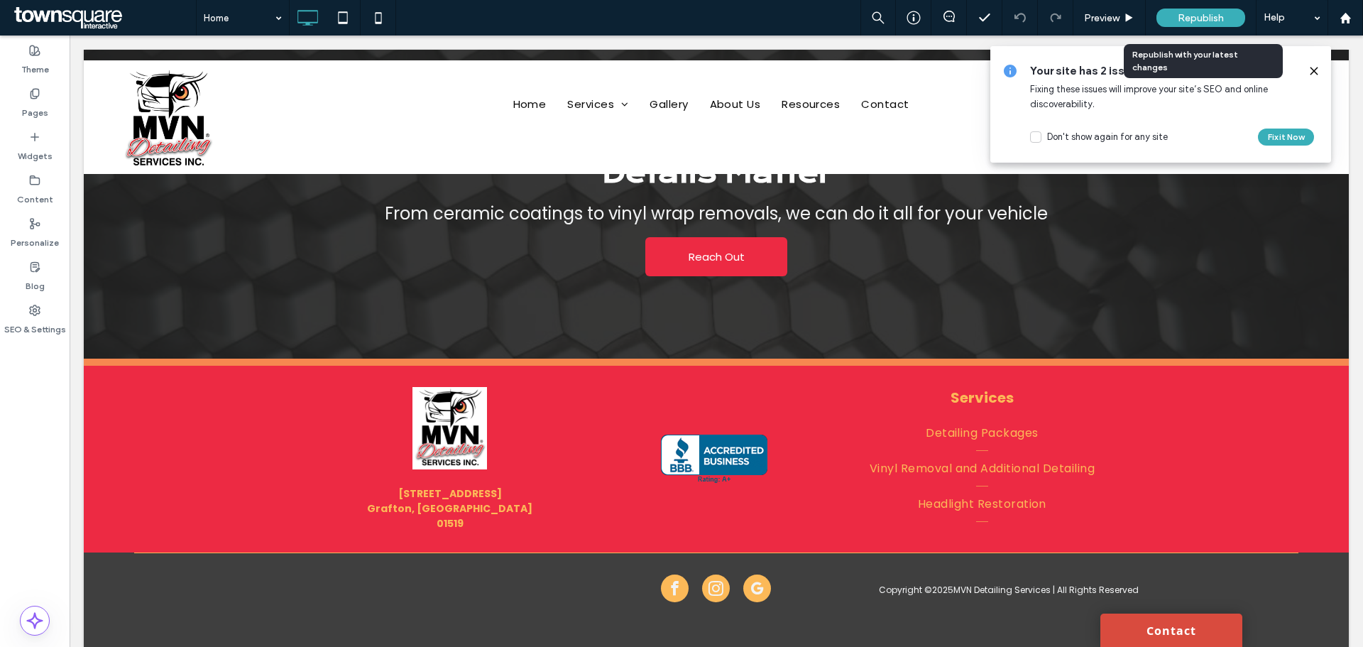
click at [1183, 14] on span "Republish" at bounding box center [1201, 18] width 46 height 12
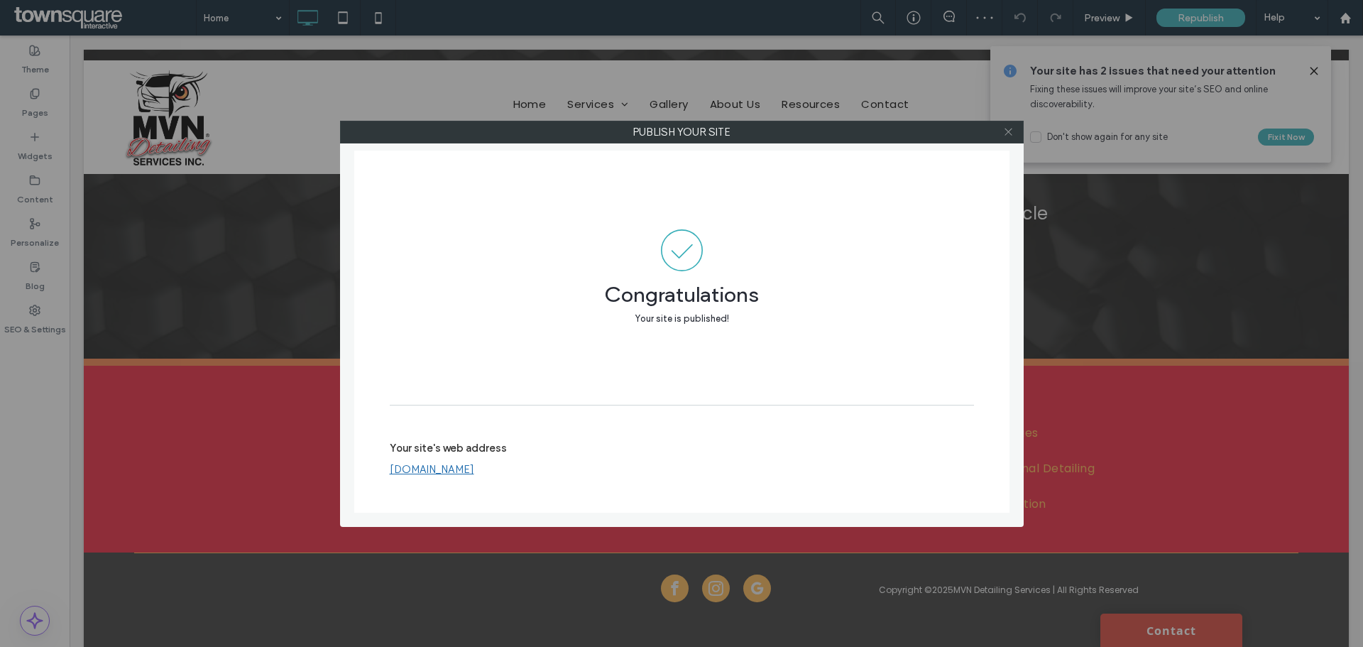
click at [1009, 133] on use at bounding box center [1007, 131] width 7 height 7
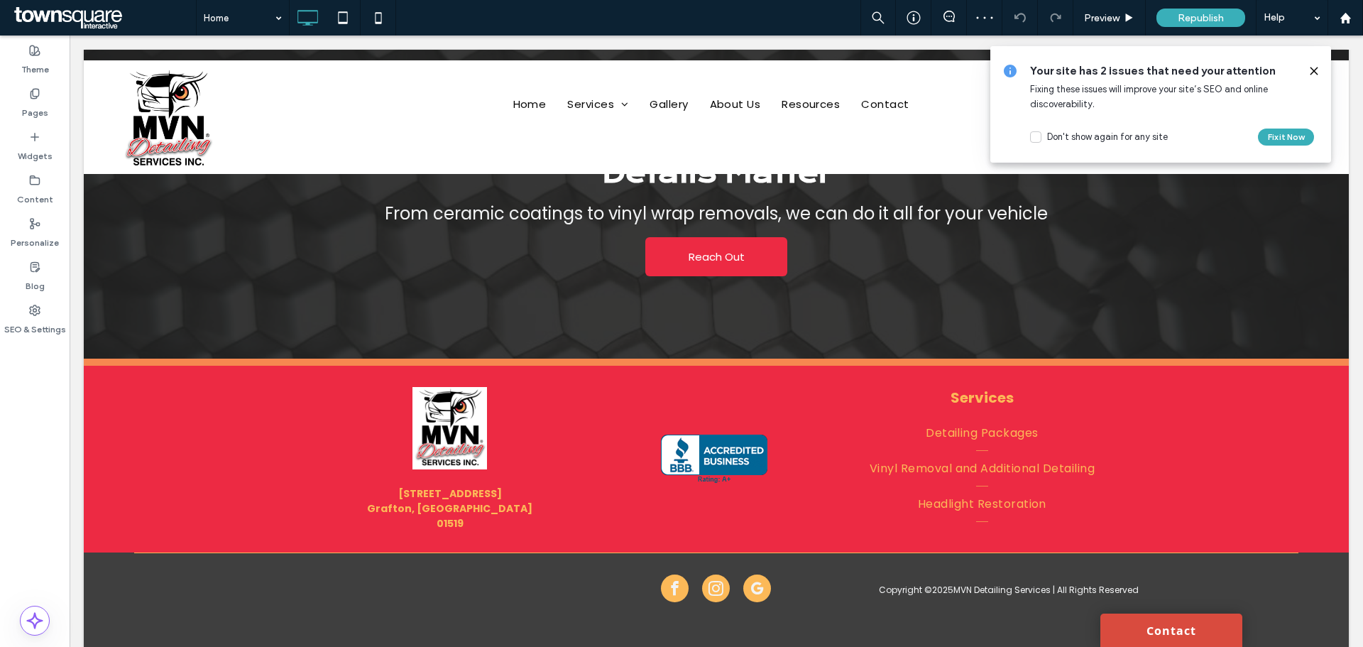
click at [1314, 71] on use at bounding box center [1313, 70] width 6 height 6
click at [1171, 17] on div "Republish" at bounding box center [1200, 18] width 89 height 18
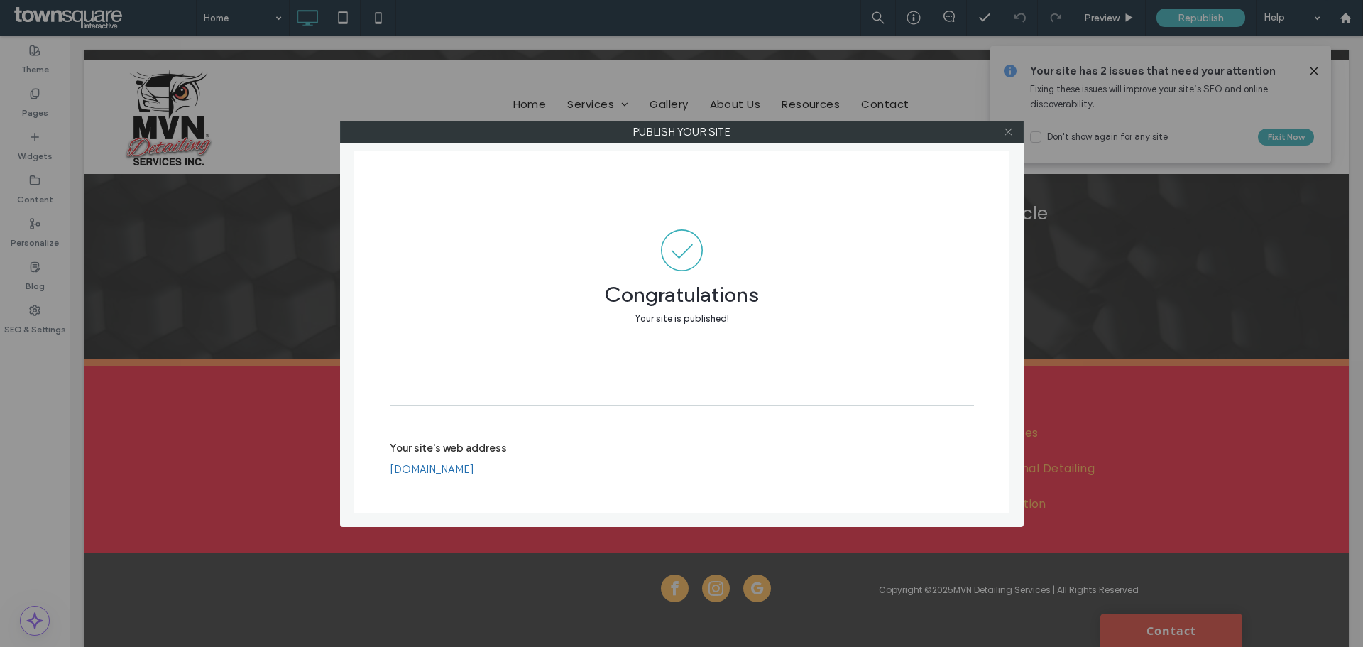
click at [1009, 133] on icon at bounding box center [1008, 131] width 11 height 11
